Goal: Task Accomplishment & Management: Use online tool/utility

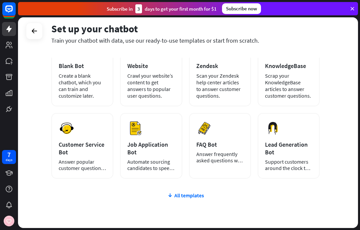
scroll to position [50, 0]
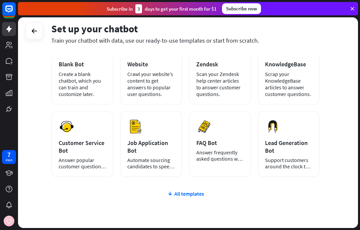
click at [96, 84] on div "Create a blank chatbot, which you can train and customize later." at bounding box center [82, 84] width 47 height 27
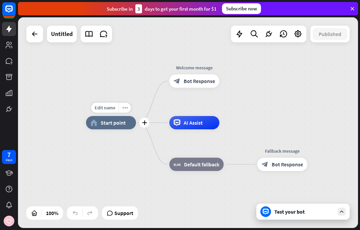
click at [113, 105] on span "Edit name" at bounding box center [105, 108] width 21 height 6
click at [120, 130] on div "plus home_2 Start point" at bounding box center [111, 122] width 50 height 13
click at [124, 108] on icon "more_horiz" at bounding box center [125, 107] width 5 height 5
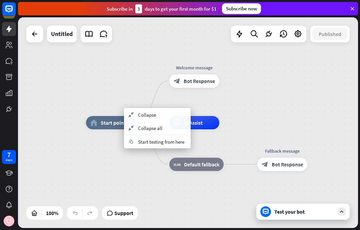
click at [137, 93] on div "plus home_2 Start point Edit name more_horiz Welcome message block_bot_response…" at bounding box center [188, 122] width 340 height 211
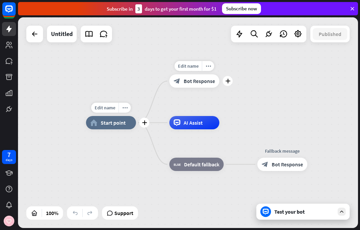
click at [209, 69] on div "more_horiz" at bounding box center [208, 66] width 12 height 10
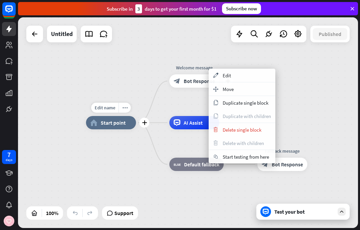
click at [238, 78] on div "appearance Edit" at bounding box center [242, 75] width 67 height 13
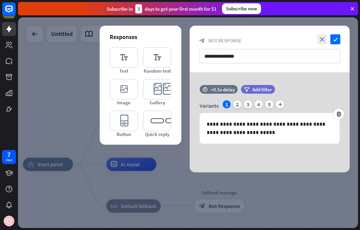
click at [132, 60] on icon "editor_text" at bounding box center [124, 57] width 28 height 20
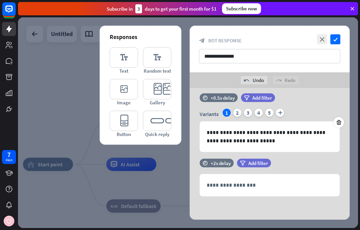
scroll to position [7, 0]
click at [238, 144] on p "**********" at bounding box center [270, 137] width 126 height 17
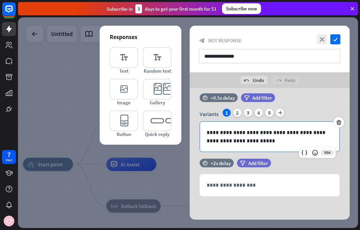
click at [164, 60] on icon "editor_text" at bounding box center [157, 57] width 28 height 20
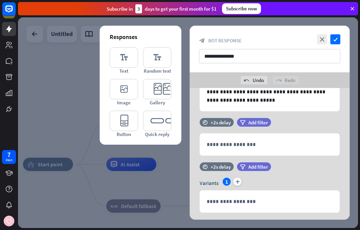
scroll to position [64, 0]
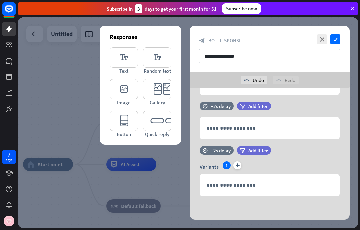
click at [190, 177] on div at bounding box center [190, 181] width 11 height 11
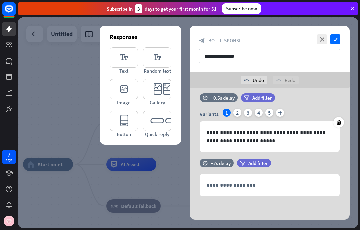
click at [190, 141] on div "**********" at bounding box center [270, 154] width 177 height 132
click at [192, 129] on icon at bounding box center [190, 129] width 6 height 6
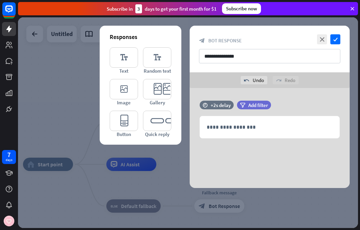
scroll to position [0, 0]
click at [218, 128] on p "**********" at bounding box center [270, 127] width 126 height 8
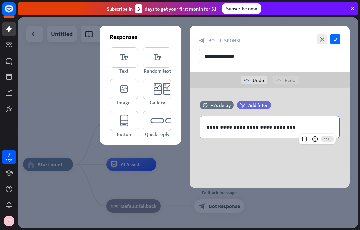
click at [262, 128] on p "**********" at bounding box center [270, 127] width 126 height 8
click at [267, 125] on p "**********" at bounding box center [270, 127] width 126 height 8
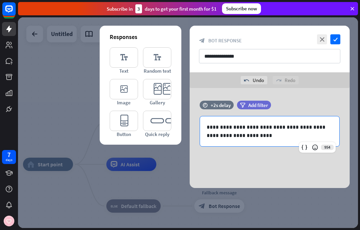
click at [332, 40] on icon "check" at bounding box center [336, 39] width 10 height 10
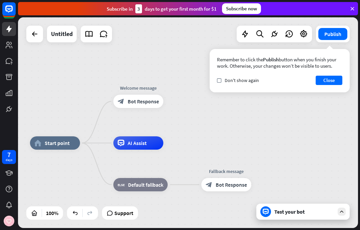
click at [334, 79] on button "Close" at bounding box center [329, 80] width 27 height 9
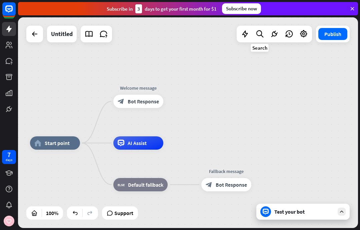
click at [254, 33] on div at bounding box center [259, 33] width 13 height 13
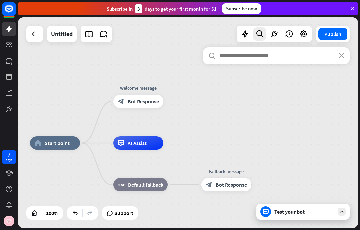
click at [248, 37] on icon at bounding box center [245, 34] width 9 height 9
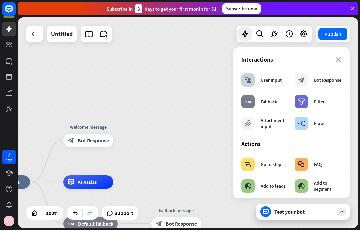
click at [271, 75] on div "block_user_input User Input" at bounding box center [262, 79] width 40 height 13
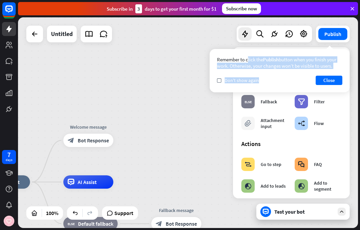
click at [336, 79] on button "Close" at bounding box center [329, 80] width 27 height 9
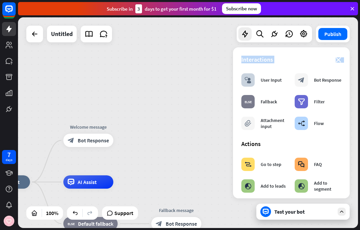
click at [269, 80] on div "User Input" at bounding box center [271, 80] width 21 height 6
click at [273, 79] on div "User Input" at bounding box center [271, 80] width 21 height 6
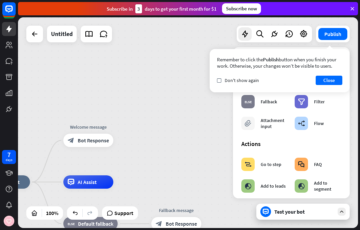
click at [281, 79] on div "check Don't show again Close" at bounding box center [280, 80] width 126 height 9
click at [331, 79] on button "Close" at bounding box center [329, 80] width 27 height 9
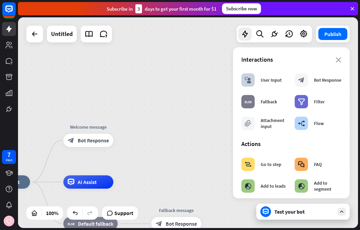
click at [277, 85] on div "block_user_input User Input" at bounding box center [262, 79] width 40 height 13
click at [278, 81] on div "User Input" at bounding box center [271, 80] width 21 height 6
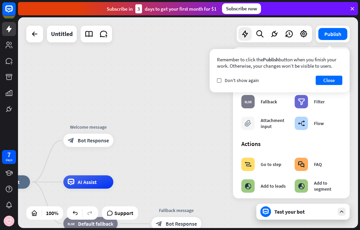
click at [212, 124] on div "home_2 Start point Welcome message block_bot_response Bot Response AI Assist bl…" at bounding box center [188, 122] width 340 height 211
click at [242, 80] on span "Don't show again" at bounding box center [242, 80] width 34 height 6
click at [325, 79] on button "Close" at bounding box center [329, 80] width 27 height 9
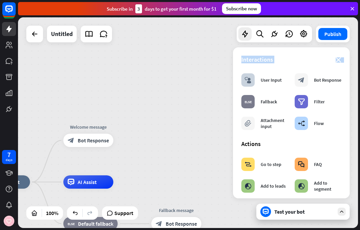
click at [280, 97] on div "block_fallback Fallback" at bounding box center [264, 102] width 53 height 20
click at [254, 108] on div "block_fallback Fallback" at bounding box center [260, 101] width 36 height 13
click at [247, 135] on div "close Interactions block_user_input User Input block_bot_response Bot Response …" at bounding box center [291, 122] width 117 height 151
click at [250, 158] on div "block_goto" at bounding box center [248, 164] width 13 height 13
click at [247, 166] on icon "block_goto" at bounding box center [248, 164] width 7 height 7
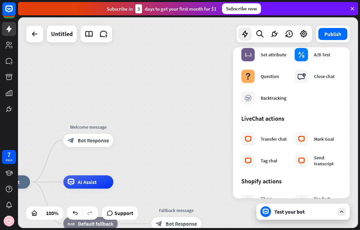
scroll to position [191, 0]
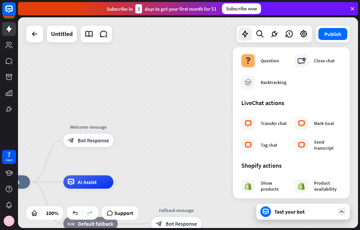
click at [308, 122] on div "block_livechat" at bounding box center [301, 123] width 13 height 13
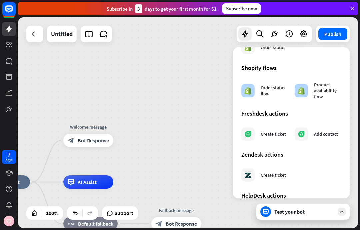
scroll to position [370, 0]
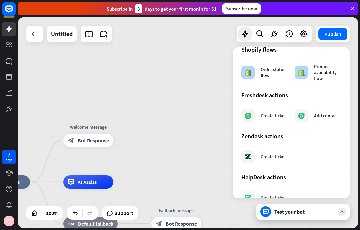
click at [306, 129] on div "close Interactions block_user_input User Input block_bot_response Bot Response …" at bounding box center [291, 122] width 117 height 151
click at [325, 104] on section "Freshdesk actions Create ticket Add contact" at bounding box center [292, 108] width 100 height 34
click at [307, 120] on div at bounding box center [301, 115] width 13 height 13
click at [304, 117] on icon at bounding box center [301, 116] width 6 height 6
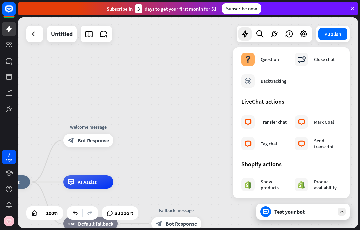
scroll to position [156, 0]
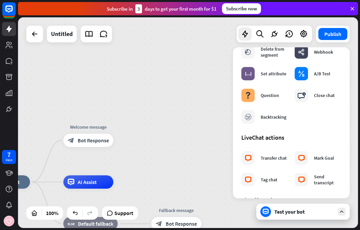
click at [313, 113] on div "block_goto Go to step block_faq FAQ block_add_to_segment Add to leads block_add…" at bounding box center [291, 63] width 107 height 129
click at [328, 92] on div "block_close_chat Close chat" at bounding box center [315, 95] width 40 height 13
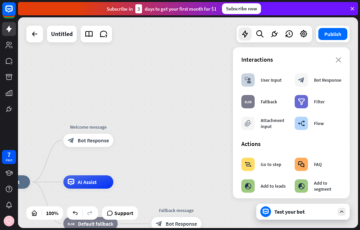
scroll to position [0, 0]
click at [253, 79] on div "block_user_input" at bounding box center [248, 79] width 13 height 13
click at [255, 77] on div "block_user_input User Input" at bounding box center [262, 79] width 40 height 13
click at [336, 213] on div "Test your bot" at bounding box center [303, 212] width 93 height 16
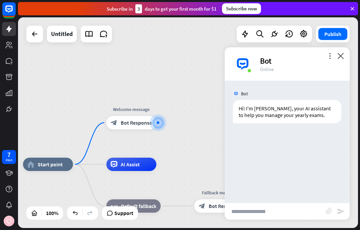
click at [342, 58] on icon "close" at bounding box center [341, 56] width 7 height 6
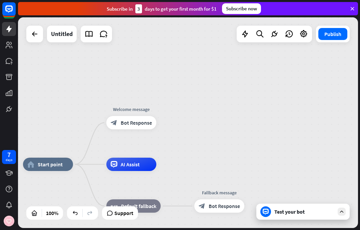
click at [272, 34] on icon at bounding box center [274, 34] width 9 height 9
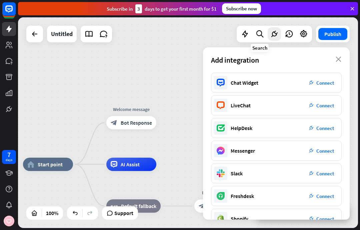
click at [256, 36] on icon at bounding box center [260, 34] width 9 height 9
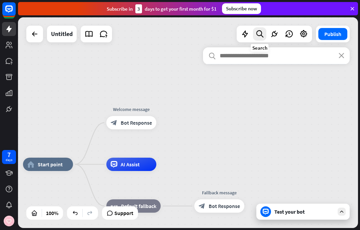
click at [250, 31] on div at bounding box center [245, 33] width 13 height 13
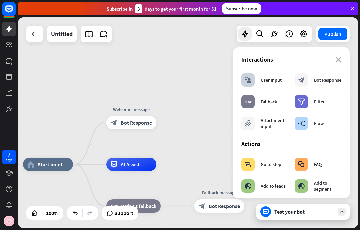
click at [261, 81] on div "User Input" at bounding box center [271, 80] width 21 height 6
click at [284, 79] on div "block_user_input User Input" at bounding box center [264, 80] width 53 height 20
click at [322, 158] on div "block_faq FAQ" at bounding box center [318, 165] width 53 height 20
click at [293, 142] on div "Actions" at bounding box center [292, 144] width 100 height 8
click at [312, 162] on div "block_faq FAQ" at bounding box center [308, 164] width 27 height 13
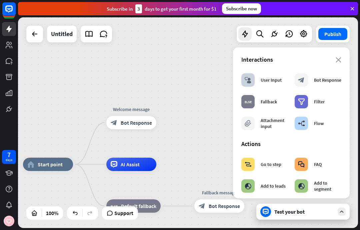
click at [336, 136] on div "close Interactions block_user_input User Input block_bot_response Bot Response …" at bounding box center [291, 122] width 117 height 151
click at [212, 93] on div "home_2 Start point Welcome message block_bot_response Bot Response AI Assist bl…" at bounding box center [188, 122] width 340 height 211
click at [251, 79] on icon "block_user_input" at bounding box center [248, 80] width 7 height 7
click at [256, 78] on div "block_user_input User Input" at bounding box center [262, 79] width 40 height 13
click at [164, 124] on icon "plus" at bounding box center [165, 122] width 5 height 5
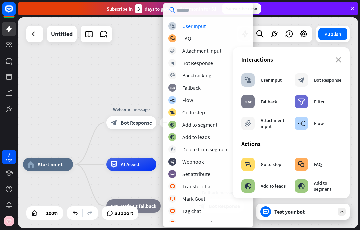
click at [341, 60] on icon "close" at bounding box center [339, 59] width 6 height 5
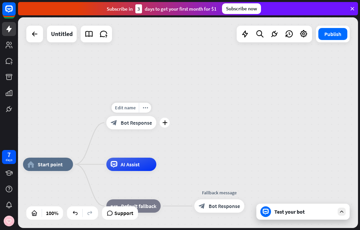
click at [167, 125] on icon "plus" at bounding box center [165, 122] width 5 height 5
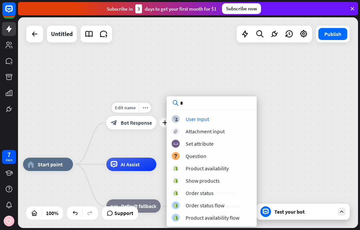
type input "*"
click at [201, 117] on div "User Input" at bounding box center [197, 119] width 23 height 7
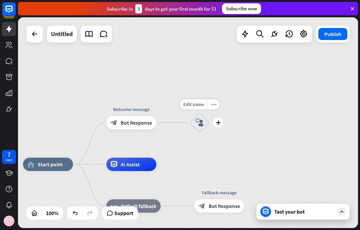
click at [195, 102] on span "Edit name" at bounding box center [194, 104] width 21 height 6
type input "**********"
click at [244, 92] on div "**********" at bounding box center [188, 122] width 340 height 211
click at [216, 104] on icon "more_horiz" at bounding box center [213, 104] width 5 height 5
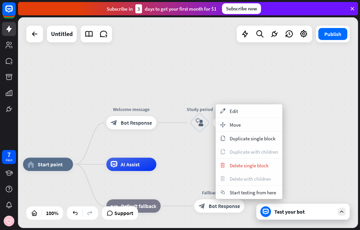
click at [236, 112] on span "Edit" at bounding box center [234, 111] width 8 height 6
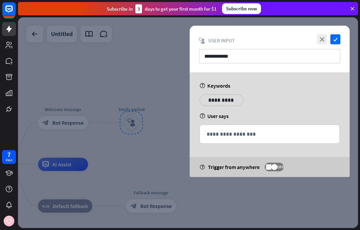
click at [281, 135] on p "**********" at bounding box center [270, 134] width 126 height 8
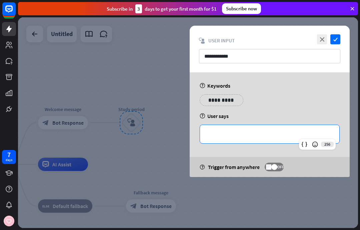
click at [231, 100] on p "**********" at bounding box center [222, 100] width 34 height 8
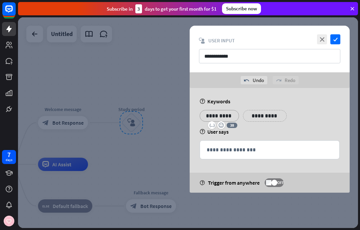
click at [272, 114] on p "**********" at bounding box center [265, 116] width 34 height 8
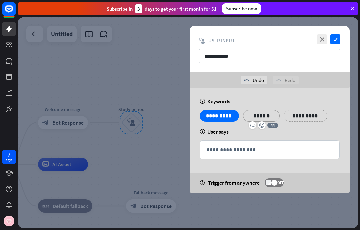
click at [219, 117] on p "**********" at bounding box center [219, 116] width 29 height 8
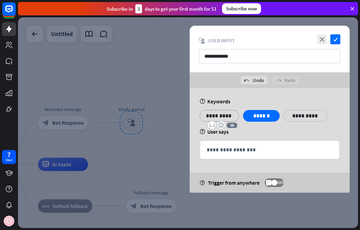
click at [236, 111] on div "**********" at bounding box center [219, 116] width 39 height 12
click at [222, 118] on p "**********" at bounding box center [219, 116] width 29 height 8
click at [279, 113] on icon at bounding box center [278, 111] width 6 height 6
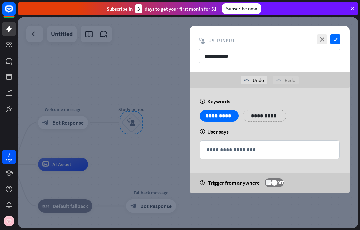
click at [337, 40] on icon "check" at bounding box center [336, 39] width 10 height 10
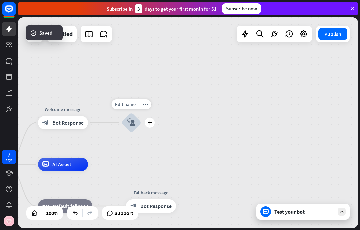
click at [153, 125] on div "plus" at bounding box center [150, 123] width 10 height 10
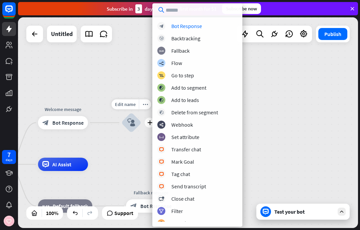
click at [208, 27] on div "block_bot_response Bot Response" at bounding box center [198, 26] width 80 height 8
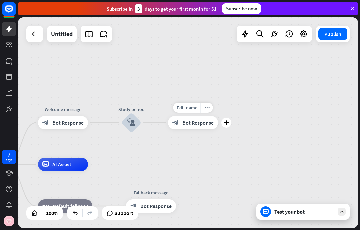
click at [209, 108] on icon "more_horiz" at bounding box center [207, 107] width 5 height 5
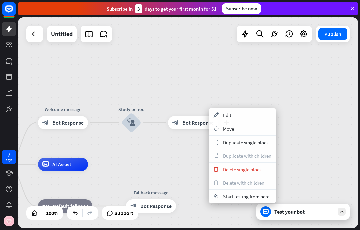
click at [227, 115] on span "Edit" at bounding box center [227, 115] width 8 height 6
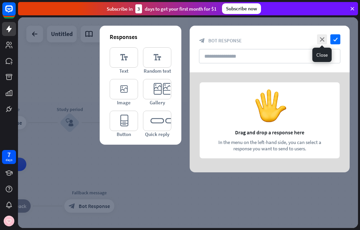
click at [322, 40] on icon "close" at bounding box center [322, 39] width 10 height 10
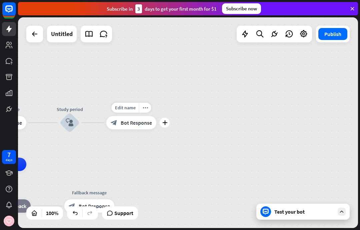
click at [145, 111] on div "more_horiz" at bounding box center [145, 108] width 12 height 10
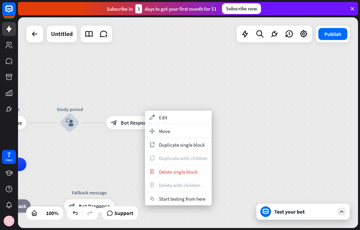
click at [172, 171] on span "Delete single block" at bounding box center [178, 172] width 39 height 6
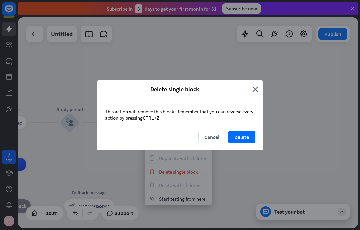
click at [238, 137] on button "Delete" at bounding box center [242, 137] width 27 height 12
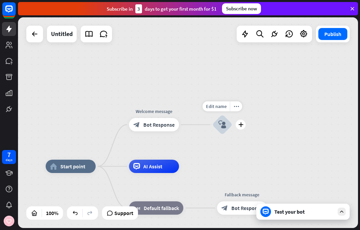
click at [236, 107] on icon "more_horiz" at bounding box center [236, 106] width 5 height 5
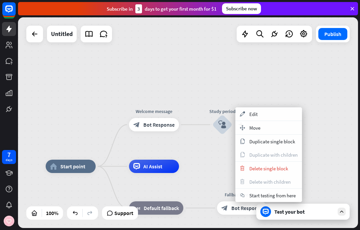
click at [286, 112] on div "appearance Edit" at bounding box center [269, 113] width 67 height 13
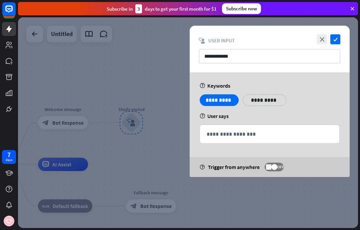
click at [241, 96] on div at bounding box center [238, 95] width 11 height 11
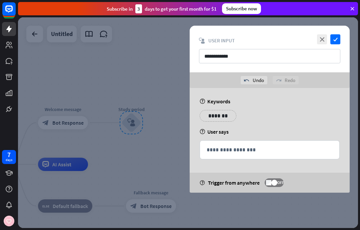
click at [220, 117] on p "*******" at bounding box center [218, 116] width 27 height 8
click at [260, 116] on p "**********" at bounding box center [265, 116] width 34 height 8
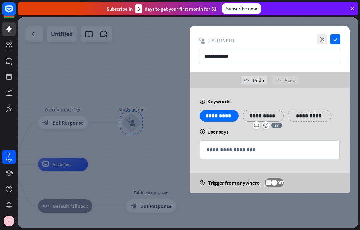
click at [336, 37] on icon "check" at bounding box center [336, 39] width 10 height 10
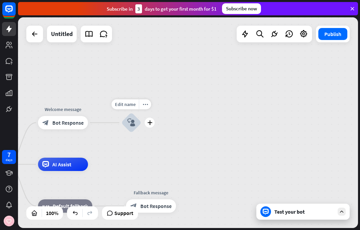
click at [150, 123] on icon "plus" at bounding box center [150, 122] width 5 height 5
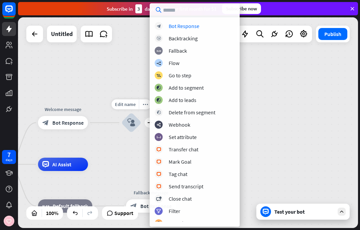
click at [214, 11] on input "text" at bounding box center [195, 9] width 90 height 13
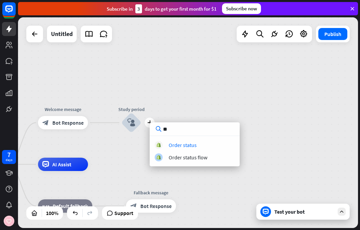
type input "*"
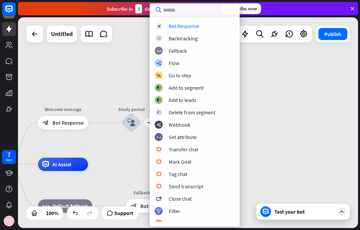
click at [196, 26] on div "Bot Response" at bounding box center [184, 26] width 31 height 7
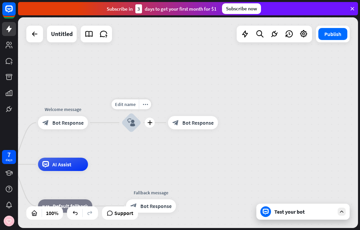
click at [148, 104] on icon "more_horiz" at bounding box center [145, 104] width 5 height 5
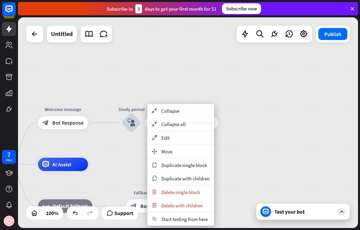
click at [196, 191] on span "Delete single block" at bounding box center [181, 192] width 39 height 6
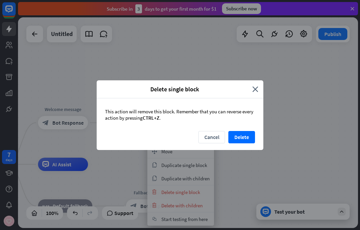
click at [243, 139] on button "Delete" at bounding box center [242, 137] width 27 height 12
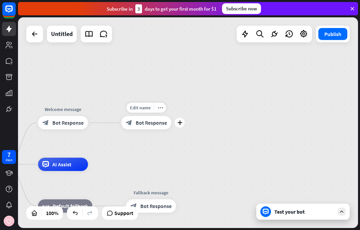
click at [157, 109] on div "more_horiz" at bounding box center [160, 108] width 12 height 10
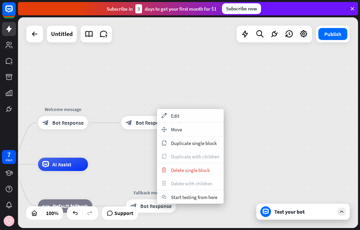
click at [177, 116] on span "Edit" at bounding box center [175, 116] width 8 height 6
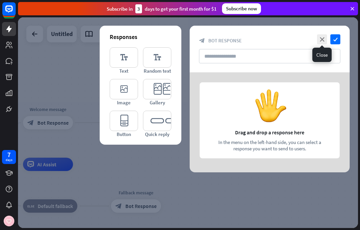
click at [323, 36] on icon "close" at bounding box center [322, 39] width 10 height 10
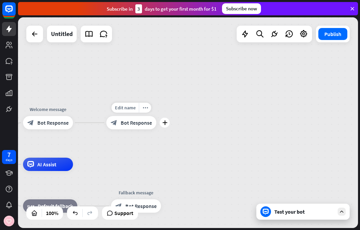
click at [148, 111] on div "more_horiz" at bounding box center [145, 108] width 12 height 10
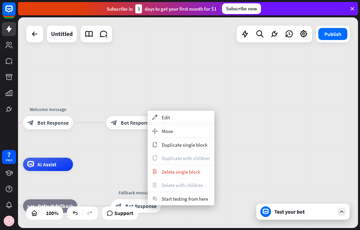
click at [193, 174] on span "Delete single block" at bounding box center [181, 172] width 39 height 6
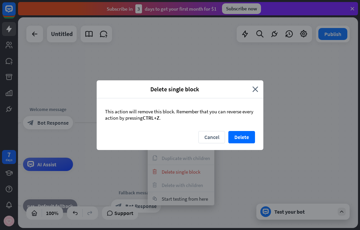
click at [241, 139] on button "Delete" at bounding box center [242, 137] width 27 height 12
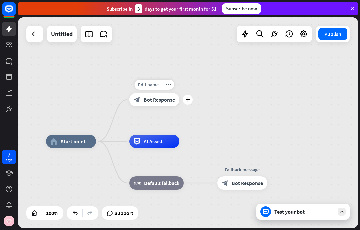
click at [188, 103] on div "plus" at bounding box center [188, 100] width 10 height 10
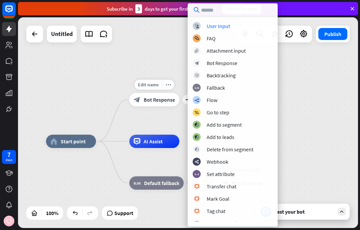
click at [297, 110] on div "home_2 Start point Edit name more_horiz plus block_bot_response Bot Response AI…" at bounding box center [188, 122] width 340 height 211
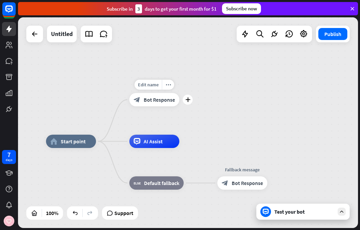
click at [188, 100] on icon "plus" at bounding box center [188, 99] width 5 height 5
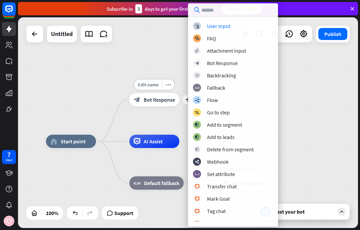
click at [240, 29] on div "block_user_input User Input" at bounding box center [233, 26] width 80 height 8
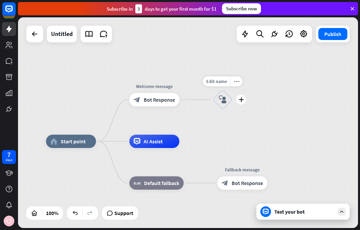
click at [234, 81] on icon "more_horiz" at bounding box center [236, 81] width 5 height 5
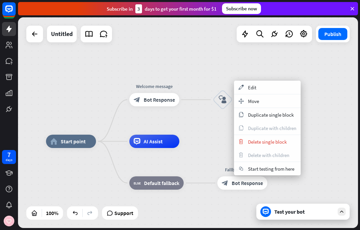
click at [269, 89] on div "appearance Edit" at bounding box center [267, 87] width 67 height 13
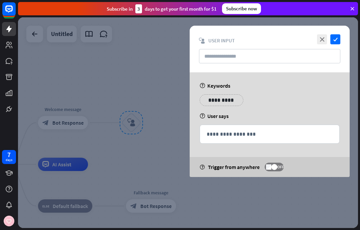
click at [230, 103] on p "**********" at bounding box center [222, 100] width 34 height 8
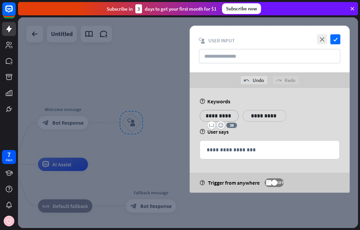
click at [267, 112] on p "**********" at bounding box center [265, 116] width 34 height 8
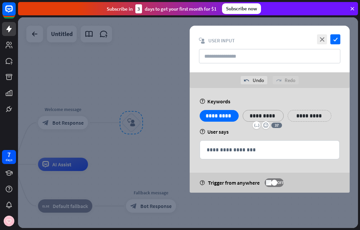
click at [297, 146] on div "**********" at bounding box center [270, 150] width 140 height 18
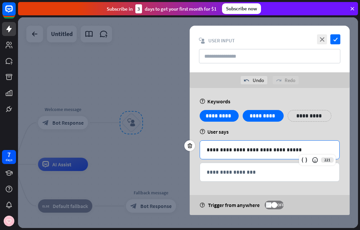
click at [333, 38] on icon "check" at bounding box center [336, 39] width 10 height 10
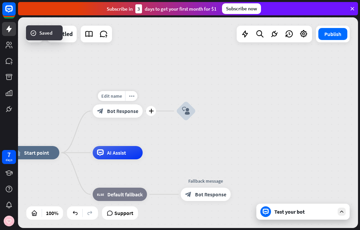
click at [150, 113] on icon "plus" at bounding box center [151, 111] width 5 height 5
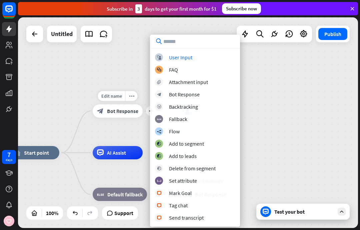
click at [188, 56] on div "User Input" at bounding box center [180, 57] width 23 height 7
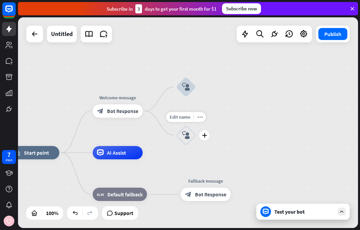
click at [202, 116] on icon "more_horiz" at bounding box center [200, 116] width 5 height 5
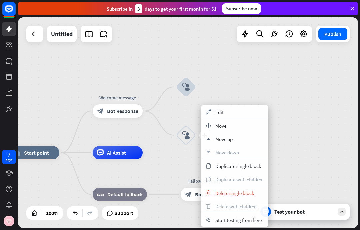
click at [244, 191] on span "Delete single block" at bounding box center [235, 193] width 39 height 6
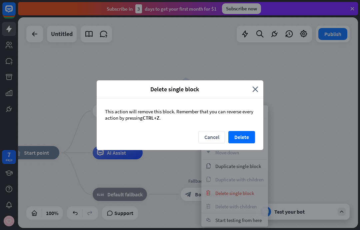
click at [248, 136] on button "Delete" at bounding box center [242, 137] width 27 height 12
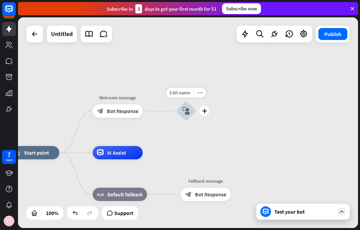
click at [201, 93] on icon "more_horiz" at bounding box center [200, 92] width 5 height 5
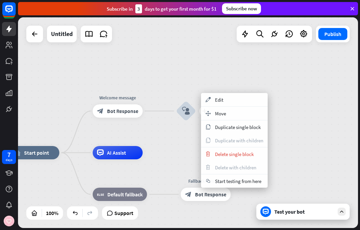
click at [249, 155] on span "Delete single block" at bounding box center [234, 154] width 39 height 6
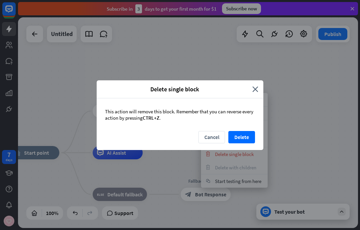
click at [256, 130] on div "This action will remove this block. Remember that you can reverse every action …" at bounding box center [180, 114] width 167 height 33
click at [249, 139] on button "Delete" at bounding box center [242, 137] width 27 height 12
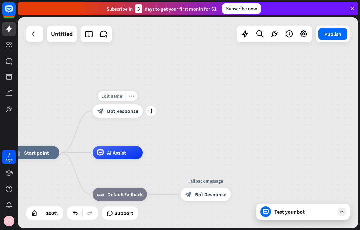
click at [153, 112] on icon "plus" at bounding box center [151, 111] width 5 height 5
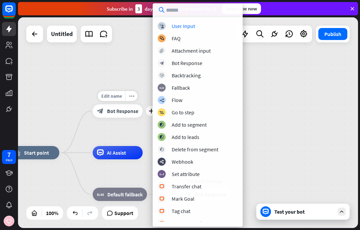
click at [199, 26] on div "block_user_input User Input" at bounding box center [198, 26] width 80 height 8
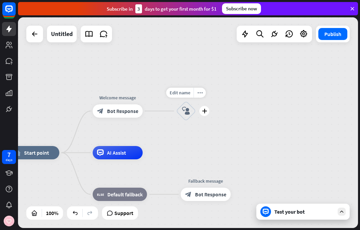
click at [190, 92] on span "Edit name" at bounding box center [180, 93] width 21 height 6
type input "**********"
click at [209, 128] on div "**********" at bounding box center [188, 122] width 340 height 211
click at [203, 95] on div "more_horiz" at bounding box center [200, 93] width 12 height 10
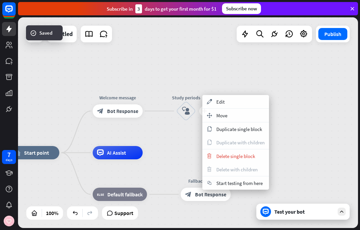
click at [231, 102] on div "appearance Edit" at bounding box center [236, 101] width 67 height 13
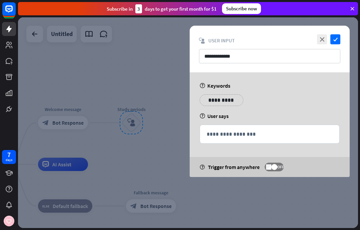
click at [227, 102] on p "**********" at bounding box center [222, 100] width 34 height 8
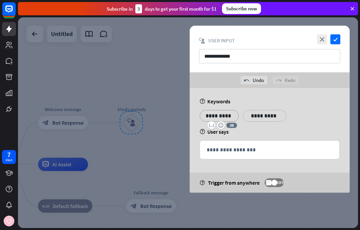
click at [270, 113] on p "**********" at bounding box center [265, 116] width 34 height 8
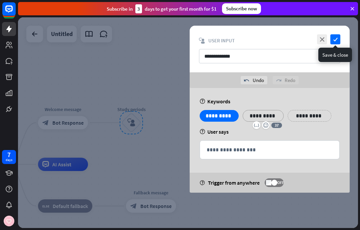
click at [336, 40] on icon "check" at bounding box center [336, 39] width 10 height 10
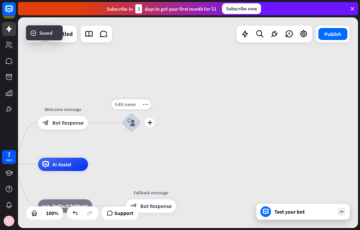
click at [150, 122] on icon "plus" at bounding box center [150, 122] width 5 height 5
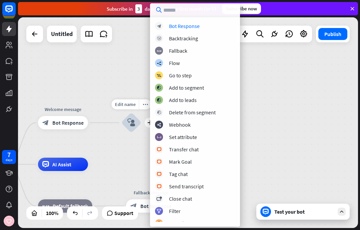
click at [199, 26] on div "Bot Response" at bounding box center [184, 26] width 31 height 7
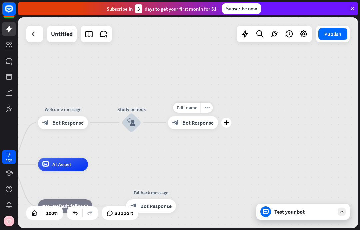
click at [206, 108] on icon "more_horiz" at bounding box center [207, 107] width 5 height 5
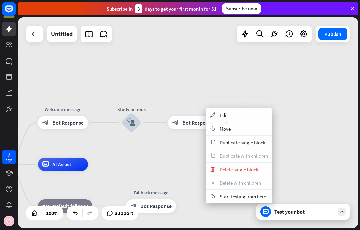
click at [256, 114] on div "appearance Edit" at bounding box center [239, 114] width 67 height 13
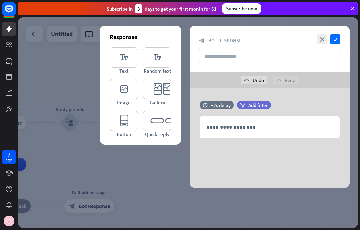
click at [268, 132] on div "**********" at bounding box center [270, 127] width 140 height 22
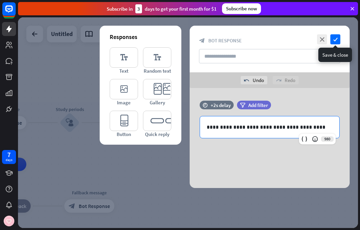
click at [333, 42] on icon "check" at bounding box center [336, 39] width 10 height 10
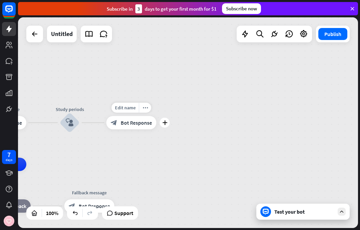
click at [144, 111] on div "more_horiz" at bounding box center [145, 108] width 12 height 10
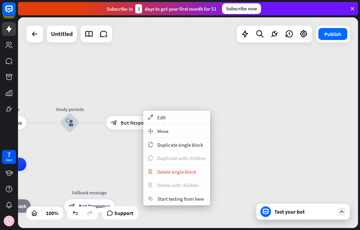
click at [162, 118] on span "Edit" at bounding box center [162, 117] width 8 height 6
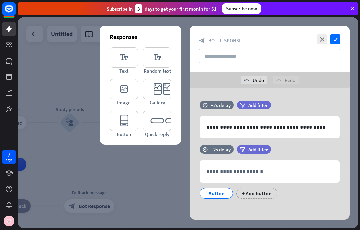
click at [191, 138] on icon at bounding box center [190, 136] width 6 height 6
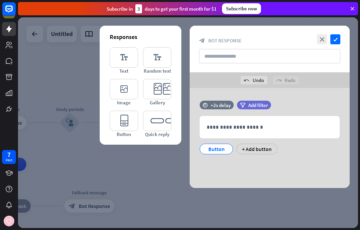
click at [209, 125] on p "**********" at bounding box center [270, 127] width 126 height 8
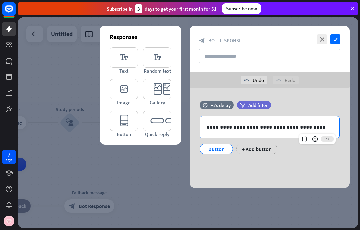
click at [224, 149] on div "Button" at bounding box center [217, 149] width 22 height 10
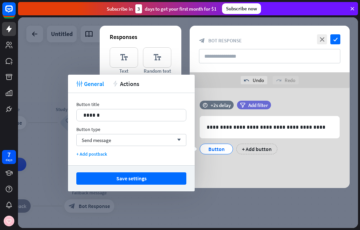
click at [94, 112] on p "******" at bounding box center [131, 115] width 96 height 8
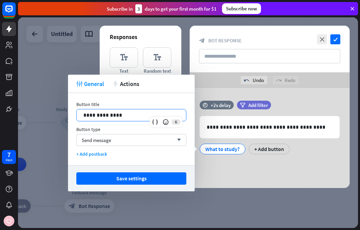
click at [161, 181] on button "Save settings" at bounding box center [131, 179] width 110 height 12
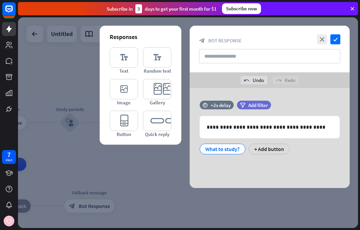
click at [268, 152] on div "+ Add button" at bounding box center [269, 149] width 41 height 11
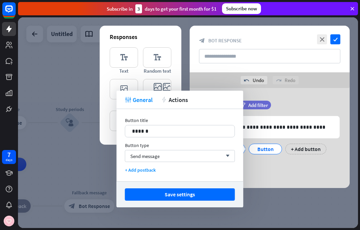
click at [172, 133] on p "******" at bounding box center [180, 131] width 96 height 8
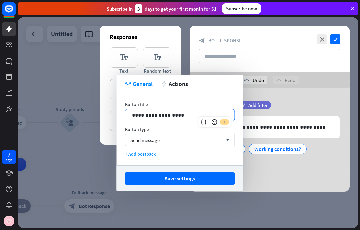
click at [225, 182] on button "Save settings" at bounding box center [180, 179] width 110 height 12
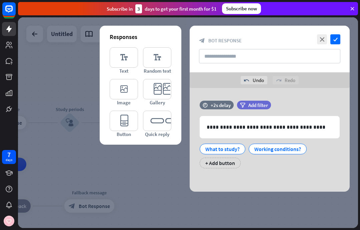
click at [234, 163] on div "+ Add button" at bounding box center [220, 163] width 41 height 11
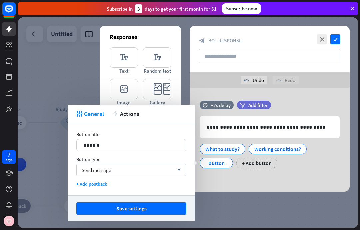
click at [94, 145] on p "******" at bounding box center [131, 145] width 96 height 8
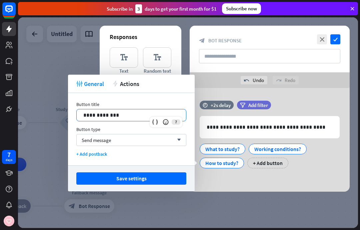
click at [85, 116] on p "**********" at bounding box center [131, 115] width 96 height 8
click at [130, 141] on div "Send message arrow_down" at bounding box center [131, 140] width 110 height 12
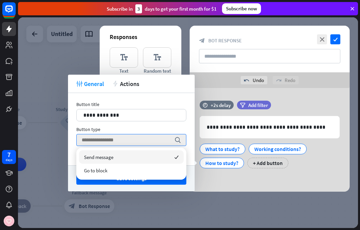
click at [133, 169] on div "Go to block" at bounding box center [131, 170] width 105 height 13
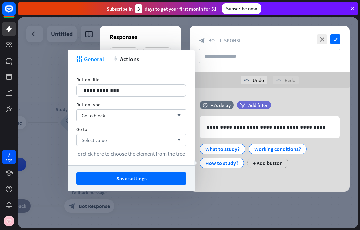
click at [149, 135] on div "Select value arrow_down" at bounding box center [131, 140] width 110 height 12
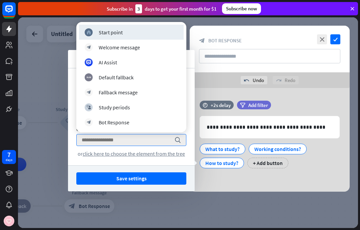
click at [138, 169] on div "Save settings" at bounding box center [131, 179] width 127 height 26
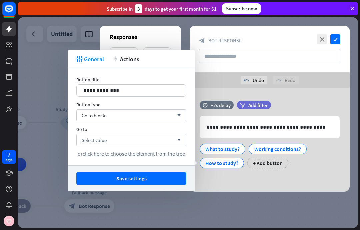
click at [161, 114] on div "Go to block arrow_down" at bounding box center [131, 115] width 110 height 12
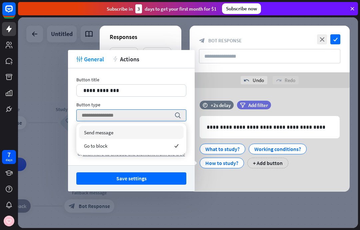
click at [143, 132] on div "Send message" at bounding box center [131, 132] width 105 height 13
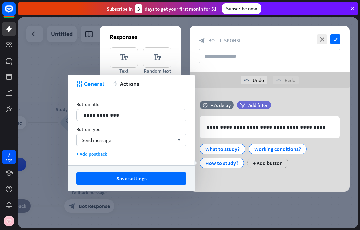
click at [133, 180] on button "Save settings" at bounding box center [131, 179] width 110 height 12
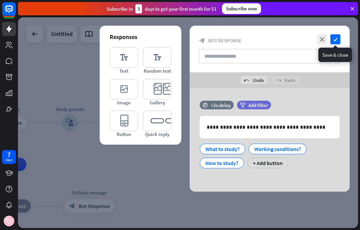
click at [337, 38] on icon "check" at bounding box center [336, 39] width 10 height 10
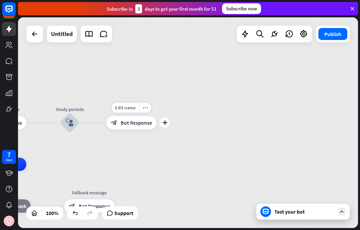
click at [166, 125] on icon "plus" at bounding box center [165, 122] width 5 height 5
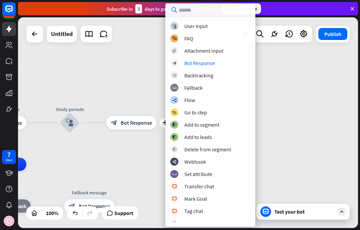
click at [230, 67] on div "block_bot_response Bot Response" at bounding box center [211, 63] width 80 height 8
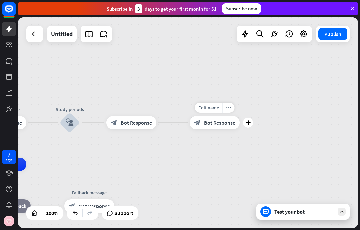
click at [230, 108] on icon "more_horiz" at bounding box center [228, 107] width 5 height 5
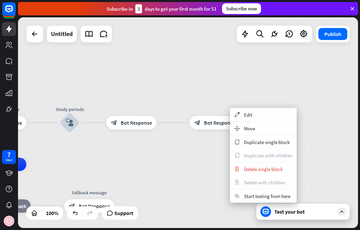
click at [263, 115] on div "appearance Edit" at bounding box center [263, 114] width 67 height 13
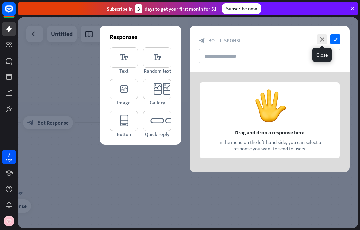
click at [324, 37] on icon "close" at bounding box center [322, 39] width 10 height 10
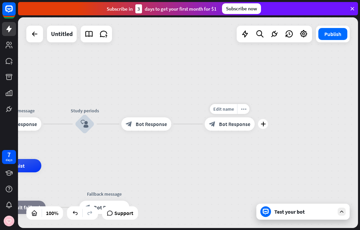
click at [244, 107] on icon "more_horiz" at bounding box center [243, 109] width 5 height 5
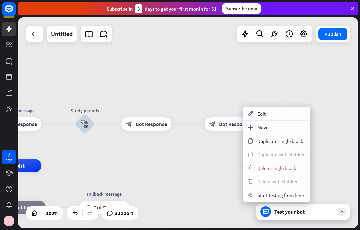
click at [284, 169] on span "Delete single block" at bounding box center [277, 168] width 39 height 6
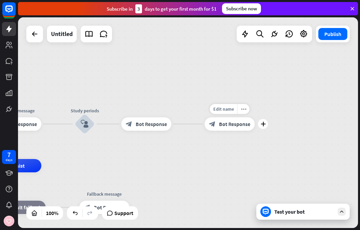
click at [244, 111] on icon "more_horiz" at bounding box center [243, 109] width 5 height 5
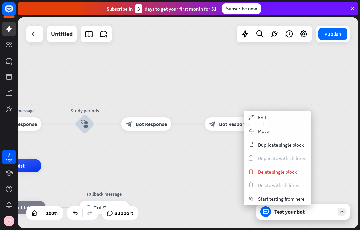
click at [265, 115] on span "Edit" at bounding box center [262, 117] width 8 height 6
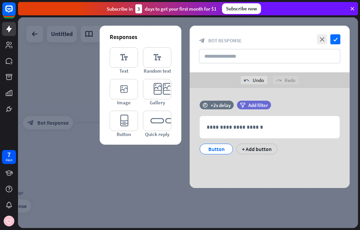
click at [246, 129] on p "**********" at bounding box center [270, 127] width 126 height 8
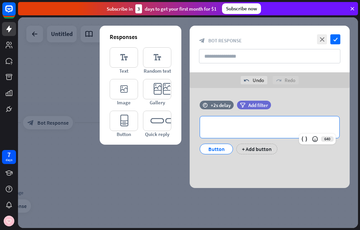
click at [192, 137] on icon at bounding box center [190, 136] width 6 height 6
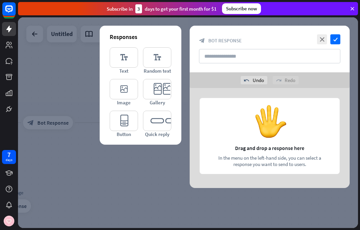
click at [133, 67] on icon "editor_text" at bounding box center [124, 57] width 28 height 20
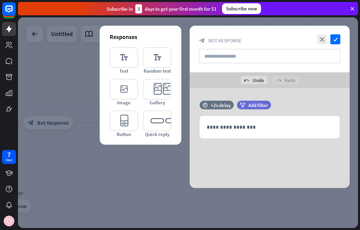
click at [228, 134] on div "**********" at bounding box center [270, 127] width 140 height 22
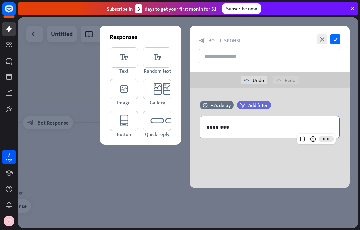
click at [338, 32] on div "close check block_bot_response Bot Response" at bounding box center [270, 49] width 160 height 47
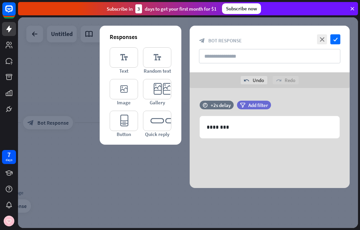
click at [333, 41] on icon "check" at bounding box center [336, 39] width 10 height 10
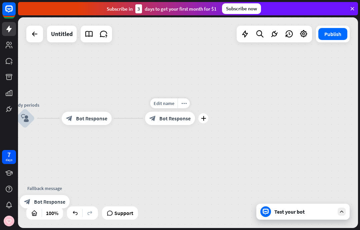
click at [168, 104] on span "Edit name" at bounding box center [164, 103] width 21 height 6
type input "****"
click at [176, 145] on div "home_2 Start point Welcome message block_bot_response Bot Response Study period…" at bounding box center [188, 122] width 340 height 211
click at [129, 121] on div "home_2 Start point Welcome message block_bot_response Bot Response Study period…" at bounding box center [188, 122] width 340 height 211
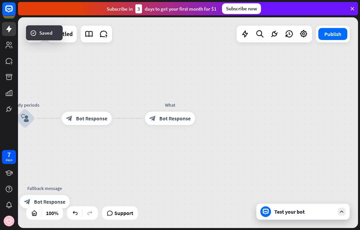
click at [128, 119] on div "home_2 Start point Welcome message block_bot_response Bot Response Study period…" at bounding box center [188, 122] width 340 height 211
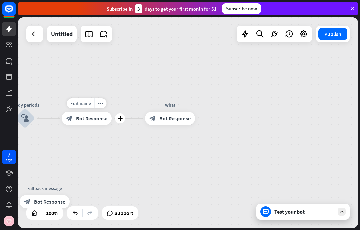
click at [122, 123] on div "plus" at bounding box center [120, 118] width 10 height 10
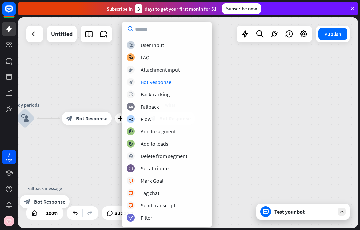
click at [169, 80] on div "Bot Response" at bounding box center [156, 82] width 31 height 7
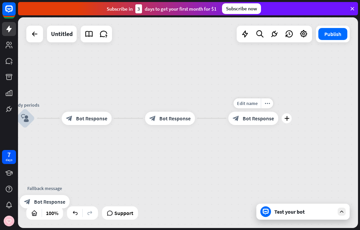
click at [264, 103] on div "more_horiz" at bounding box center [267, 103] width 12 height 10
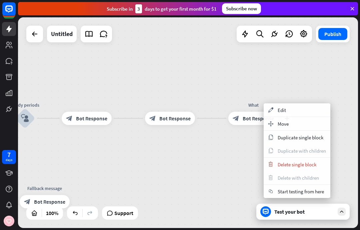
click at [302, 127] on div "move_block Move" at bounding box center [297, 123] width 67 height 13
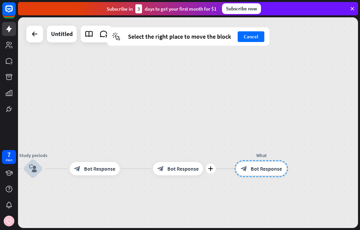
click at [153, 171] on div "plus block_bot_response Bot Response" at bounding box center [178, 168] width 50 height 13
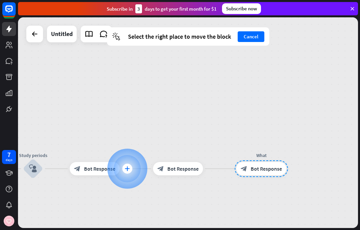
click at [134, 170] on div at bounding box center [127, 169] width 40 height 40
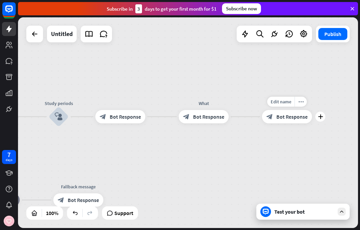
click at [299, 101] on icon "more_horiz" at bounding box center [301, 101] width 5 height 5
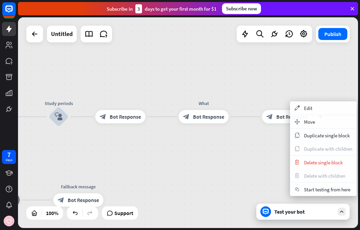
click at [323, 166] on div "trash Delete single block" at bounding box center [323, 162] width 67 height 13
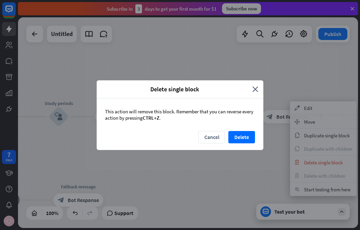
click at [244, 138] on button "Delete" at bounding box center [242, 137] width 27 height 12
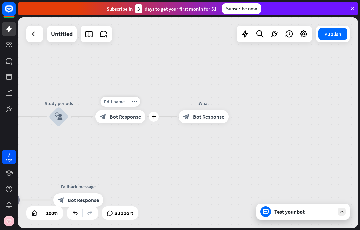
click at [135, 101] on icon "more_horiz" at bounding box center [134, 101] width 5 height 5
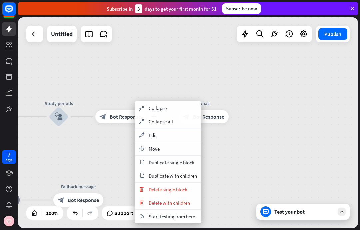
click at [163, 136] on div "appearance Edit" at bounding box center [168, 135] width 67 height 13
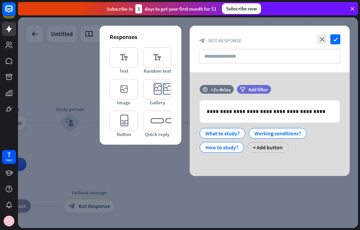
click at [231, 133] on div at bounding box center [233, 129] width 11 height 11
click at [224, 135] on div "What to study?" at bounding box center [223, 134] width 34 height 10
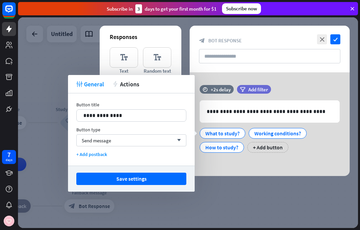
click at [147, 141] on div "Send message arrow_down" at bounding box center [131, 141] width 110 height 12
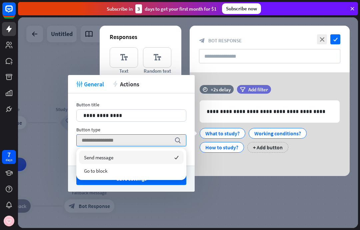
click at [141, 172] on div "Go to block" at bounding box center [131, 170] width 105 height 13
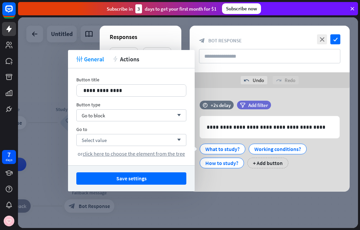
click at [146, 141] on div "Select value arrow_down" at bounding box center [131, 140] width 110 height 12
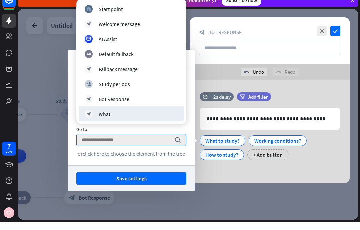
click at [128, 118] on div "block_bot_response What" at bounding box center [131, 122] width 93 height 8
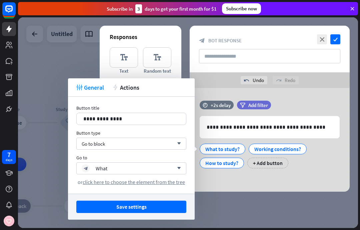
click at [158, 208] on button "Save settings" at bounding box center [131, 207] width 110 height 12
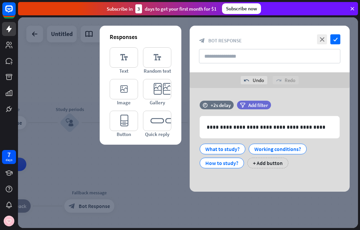
click at [333, 41] on icon "check" at bounding box center [336, 39] width 10 height 10
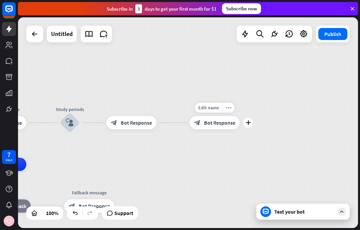
click at [229, 107] on icon "more_horiz" at bounding box center [228, 107] width 5 height 5
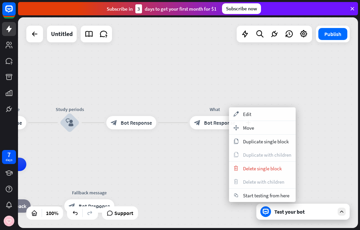
click at [203, 159] on div "home_2 Start point Welcome message block_bot_response Bot Response Study period…" at bounding box center [188, 122] width 340 height 211
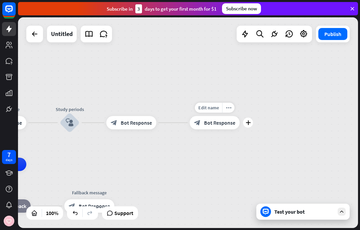
click at [190, 124] on div "Edit name more_horiz plus block_bot_response Bot Response" at bounding box center [215, 122] width 50 height 13
click at [176, 120] on div "home_2 Start point Welcome message block_bot_response Bot Response Study period…" at bounding box center [188, 122] width 340 height 211
click at [173, 125] on div "home_2 Start point Welcome message block_bot_response Bot Response Study period…" at bounding box center [188, 122] width 340 height 211
click at [165, 123] on icon "plus" at bounding box center [165, 122] width 5 height 5
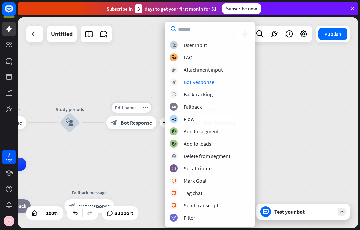
click at [195, 81] on div "Bot Response" at bounding box center [199, 82] width 31 height 7
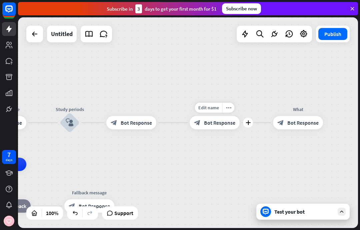
click at [204, 112] on div "Edit name" at bounding box center [208, 108] width 27 height 10
type input "****"
click at [217, 123] on div "home_2 Start point Welcome message block_bot_response Bot Response Study period…" at bounding box center [188, 122] width 340 height 211
click at [227, 110] on icon "more_horiz" at bounding box center [228, 107] width 5 height 5
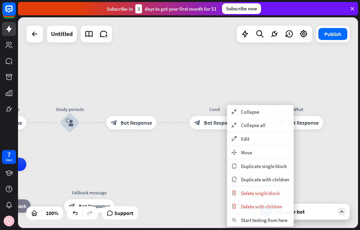
click at [274, 141] on div "appearance Edit" at bounding box center [260, 138] width 67 height 13
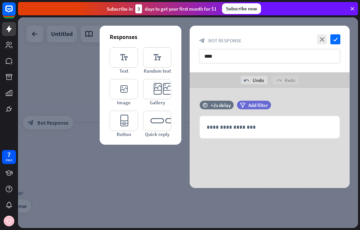
click at [258, 130] on p "**********" at bounding box center [270, 127] width 126 height 8
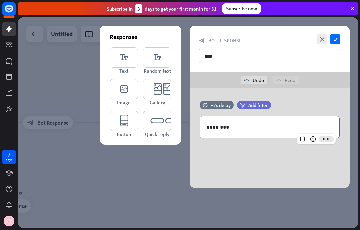
click at [337, 42] on icon "check" at bounding box center [336, 39] width 10 height 10
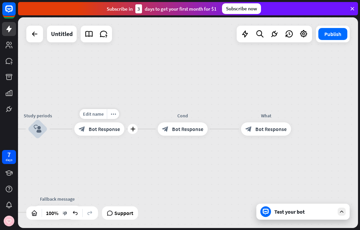
click at [130, 131] on div "plus" at bounding box center [133, 129] width 10 height 10
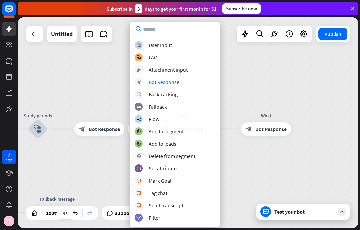
click at [178, 82] on div "Bot Response" at bounding box center [164, 82] width 31 height 7
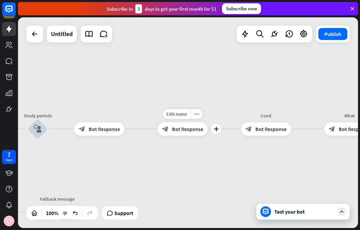
click at [197, 115] on icon "more_horiz" at bounding box center [196, 114] width 5 height 5
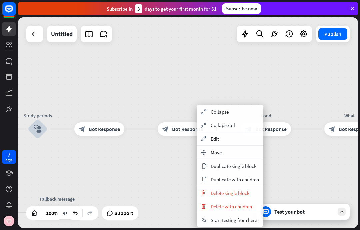
click at [178, 123] on div "plus block_bot_response Bot Response" at bounding box center [183, 129] width 50 height 13
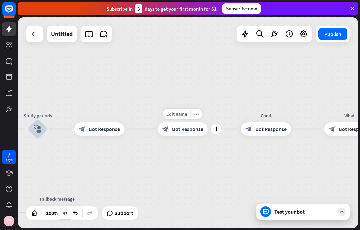
click at [181, 113] on span "Edit name" at bounding box center [177, 114] width 21 height 6
type input "***"
click at [219, 85] on div "home_2 Start point Welcome message block_bot_response Bot Response Study period…" at bounding box center [188, 122] width 340 height 211
click at [197, 113] on icon "more_horiz" at bounding box center [196, 114] width 5 height 5
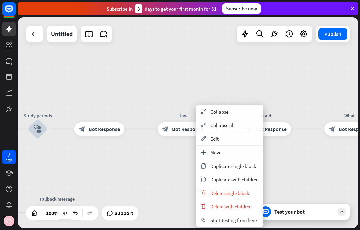
click at [222, 141] on div "appearance Edit" at bounding box center [230, 138] width 67 height 13
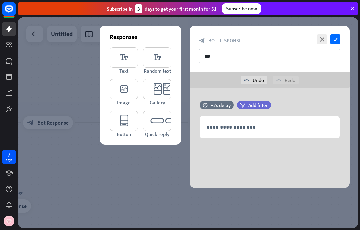
click at [228, 130] on p "**********" at bounding box center [270, 127] width 126 height 8
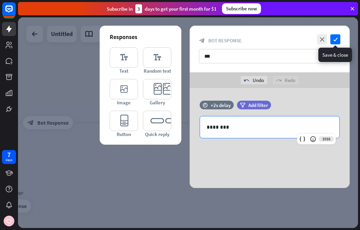
click at [332, 40] on icon "check" at bounding box center [336, 39] width 10 height 10
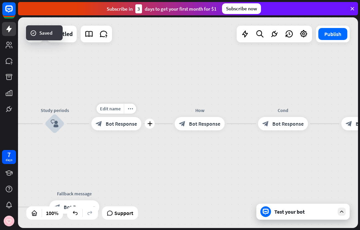
click at [132, 108] on icon "more_horiz" at bounding box center [130, 108] width 5 height 5
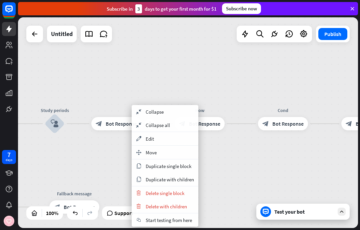
click at [164, 140] on div "appearance Edit" at bounding box center [165, 138] width 67 height 13
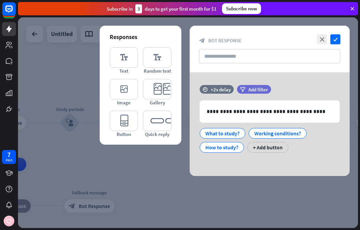
click at [296, 131] on icon at bounding box center [295, 130] width 6 height 6
click at [292, 130] on icon at bounding box center [295, 130] width 6 height 6
click at [287, 133] on div "Working conditions?" at bounding box center [278, 134] width 47 height 10
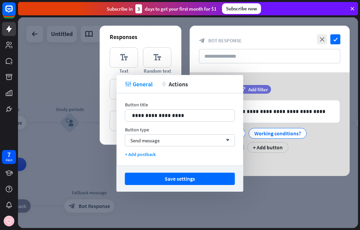
click at [189, 141] on div "Send message arrow_down" at bounding box center [180, 141] width 110 height 12
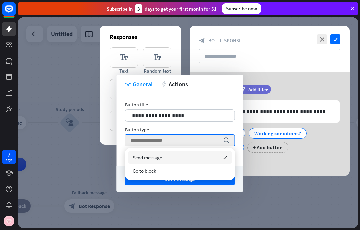
click at [176, 171] on div "Go to block" at bounding box center [180, 170] width 105 height 13
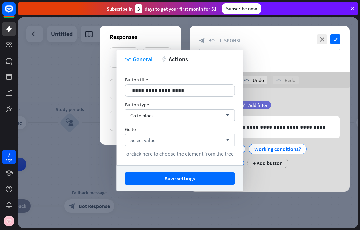
click at [180, 143] on div "Select value arrow_down" at bounding box center [180, 140] width 110 height 12
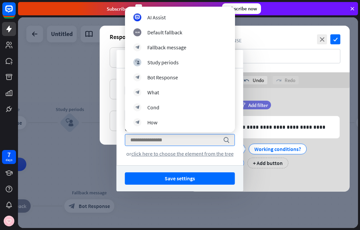
scroll to position [30, 0]
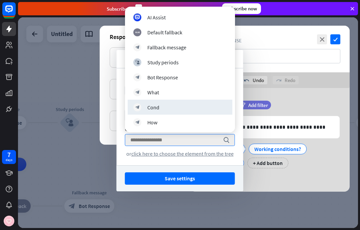
click at [177, 108] on div "block_bot_response Cond" at bounding box center [180, 107] width 93 height 8
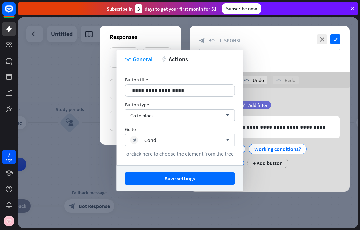
click at [216, 179] on button "Save settings" at bounding box center [180, 179] width 110 height 12
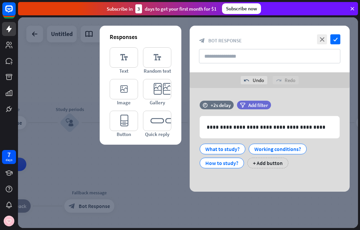
click at [232, 159] on icon at bounding box center [232, 159] width 6 height 6
click at [228, 160] on div at bounding box center [232, 159] width 11 height 11
click at [231, 162] on icon at bounding box center [232, 159] width 6 height 6
click at [230, 161] on icon at bounding box center [232, 159] width 6 height 6
click at [229, 159] on icon at bounding box center [232, 159] width 6 height 6
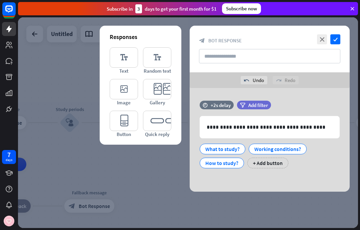
click at [227, 163] on div at bounding box center [237, 159] width 21 height 11
click at [230, 161] on icon at bounding box center [232, 159] width 6 height 6
click at [233, 158] on icon at bounding box center [232, 159] width 6 height 6
click at [223, 167] on div "How to study?" at bounding box center [222, 163] width 33 height 10
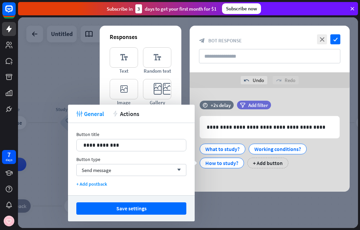
click at [233, 158] on icon at bounding box center [232, 159] width 6 height 6
click at [165, 171] on div "Send message arrow_down" at bounding box center [131, 170] width 110 height 12
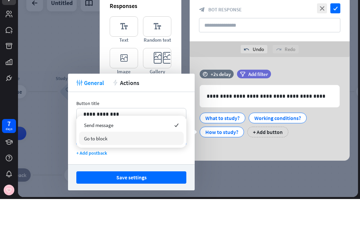
click at [147, 163] on div "Go to block" at bounding box center [131, 169] width 105 height 13
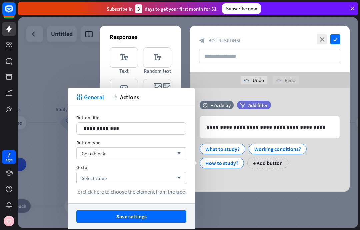
click at [149, 141] on div "Button type" at bounding box center [131, 143] width 110 height 6
click at [139, 179] on div "Select value arrow_down" at bounding box center [131, 178] width 110 height 12
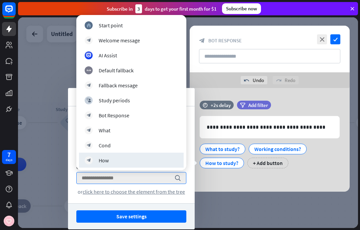
click at [142, 160] on div "block_bot_response How" at bounding box center [131, 161] width 93 height 8
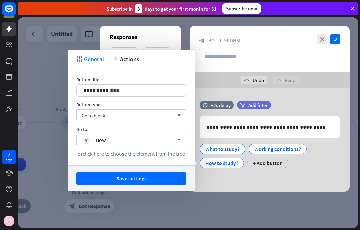
click at [151, 177] on button "Save settings" at bounding box center [131, 179] width 110 height 12
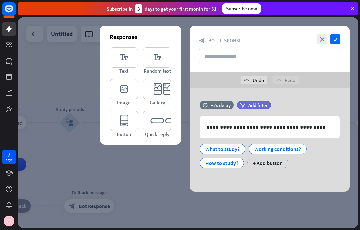
click at [337, 38] on icon "check" at bounding box center [336, 39] width 10 height 10
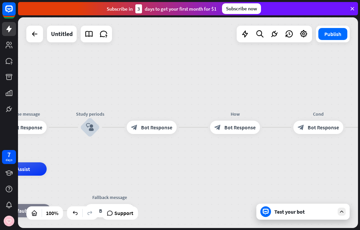
click at [333, 29] on button "Publish" at bounding box center [333, 34] width 29 height 12
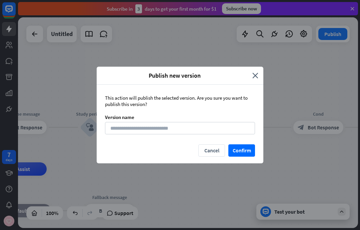
click at [248, 152] on button "Confirm" at bounding box center [242, 151] width 27 height 12
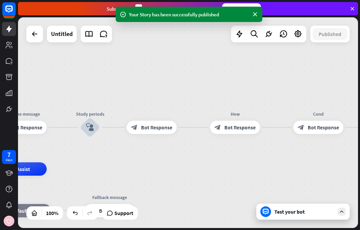
click at [284, 213] on div "Test your bot" at bounding box center [305, 212] width 60 height 7
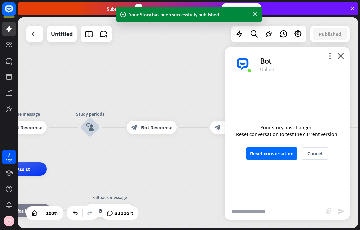
click at [285, 156] on button "Reset conversation" at bounding box center [272, 154] width 51 height 12
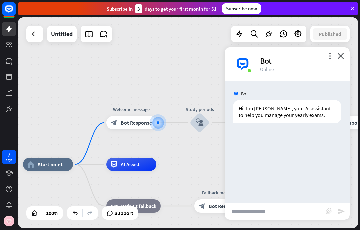
click at [267, 214] on input "text" at bounding box center [275, 211] width 101 height 17
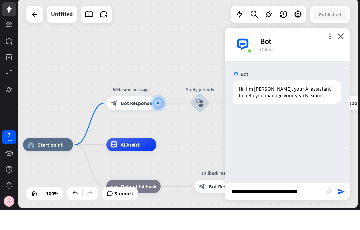
type input "**********"
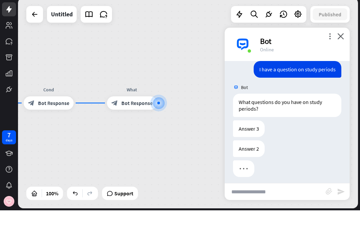
scroll to position [63, 0]
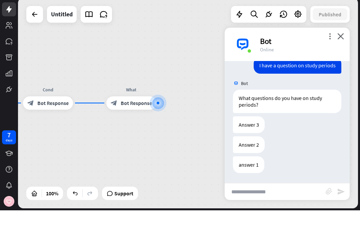
click at [344, 53] on icon "close" at bounding box center [341, 56] width 7 height 6
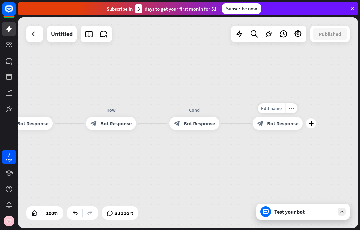
click at [296, 107] on div "more_horiz" at bounding box center [292, 108] width 12 height 10
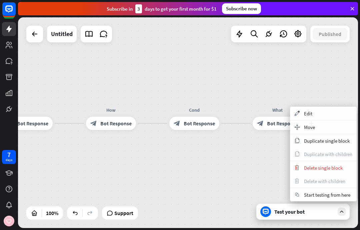
click at [320, 169] on span "Delete single block" at bounding box center [323, 168] width 39 height 6
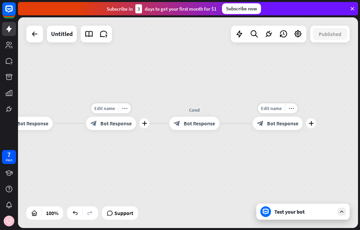
click at [125, 108] on icon "more_horiz" at bounding box center [125, 108] width 5 height 5
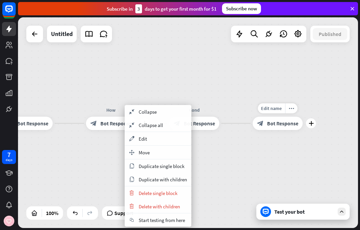
click at [159, 209] on span "Delete with children" at bounding box center [159, 207] width 41 height 6
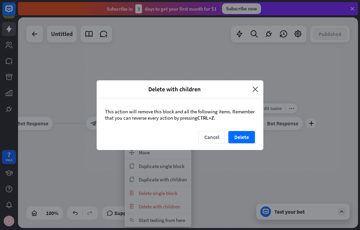
click at [247, 135] on button "Delete" at bounding box center [242, 137] width 27 height 12
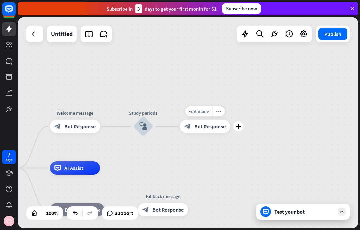
click at [217, 116] on div "more_horiz" at bounding box center [219, 111] width 12 height 10
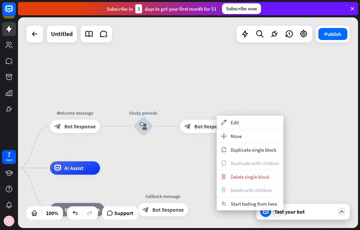
click at [237, 126] on span "Edit" at bounding box center [235, 122] width 8 height 6
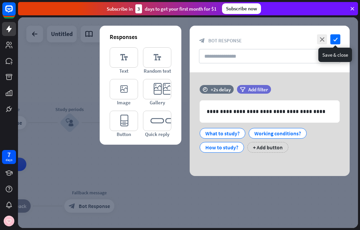
click at [340, 35] on icon "check" at bounding box center [336, 39] width 10 height 10
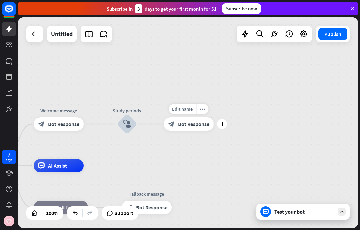
click at [207, 107] on div "more_horiz" at bounding box center [203, 109] width 12 height 10
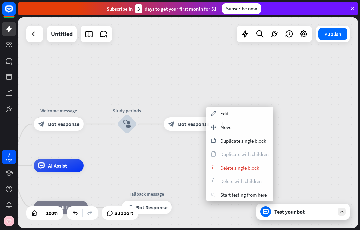
click at [248, 164] on div "trash Delete single block" at bounding box center [240, 167] width 67 height 13
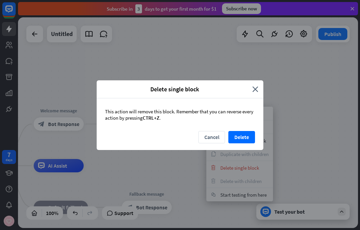
click at [244, 133] on button "Delete" at bounding box center [242, 137] width 27 height 12
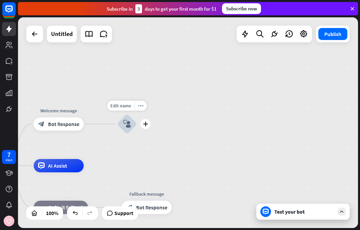
click at [117, 127] on div "Edit name more_horiz plus block_user_input" at bounding box center [127, 124] width 20 height 20
click at [143, 105] on icon "more_horiz" at bounding box center [141, 105] width 5 height 5
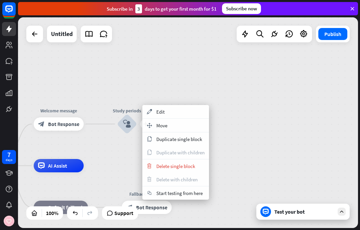
click at [171, 111] on div "appearance Edit" at bounding box center [176, 111] width 67 height 13
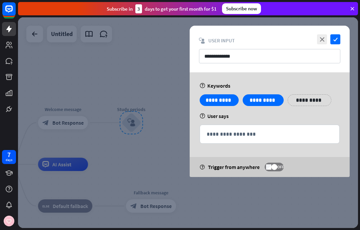
click at [136, 105] on div at bounding box center [188, 122] width 340 height 211
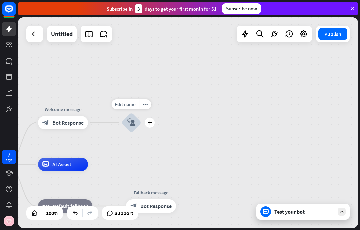
click at [144, 105] on icon "more_horiz" at bounding box center [145, 104] width 5 height 5
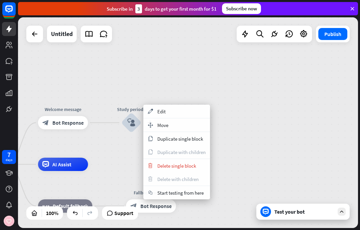
click at [194, 165] on span "Delete single block" at bounding box center [177, 166] width 39 height 6
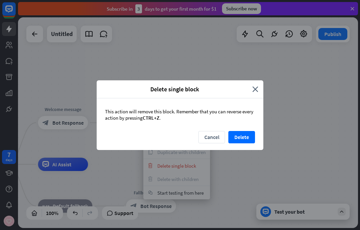
click at [243, 136] on button "Delete" at bounding box center [242, 137] width 27 height 12
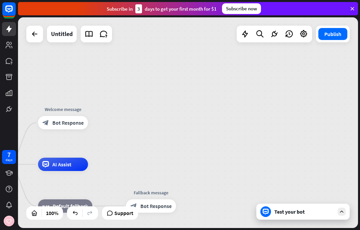
click at [113, 124] on div "home_2 Start point Welcome message block_bot_response Bot Response AI Assist bl…" at bounding box center [188, 122] width 340 height 211
click at [96, 123] on icon "plus" at bounding box center [96, 122] width 5 height 5
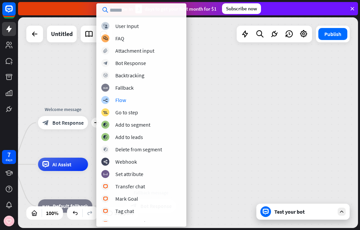
click at [141, 100] on div "builder_tree Flow" at bounding box center [141, 100] width 80 height 8
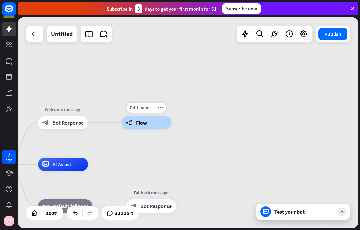
click at [162, 109] on icon "more_horiz" at bounding box center [160, 107] width 5 height 5
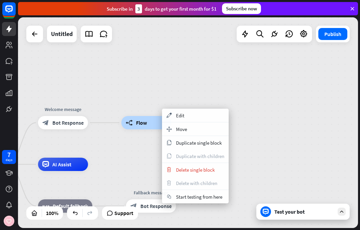
click at [187, 115] on div "appearance Edit" at bounding box center [195, 115] width 67 height 13
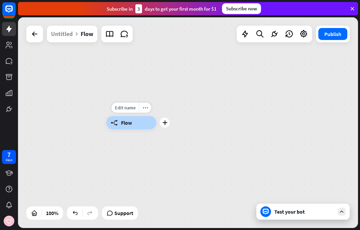
click at [168, 124] on div "plus" at bounding box center [165, 123] width 10 height 10
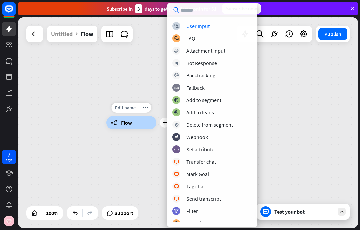
click at [211, 26] on div "block_user_input User Input" at bounding box center [213, 26] width 80 height 8
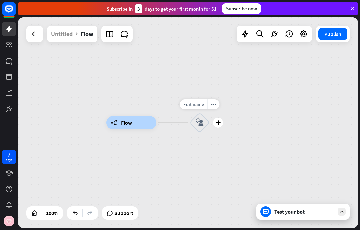
click at [219, 106] on div "more_horiz" at bounding box center [214, 104] width 12 height 10
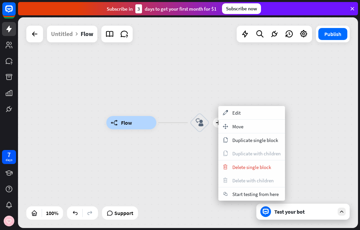
click at [237, 115] on span "Edit" at bounding box center [237, 113] width 8 height 6
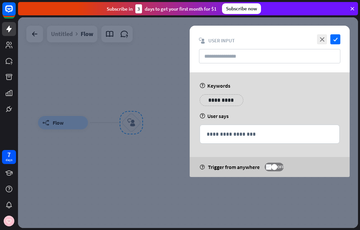
click at [338, 40] on icon "check" at bounding box center [336, 39] width 10 height 10
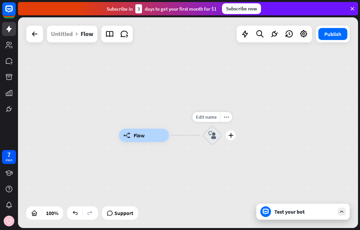
click at [266, 95] on div "builder_tree Flow Edit name more_horiz plus block_user_input" at bounding box center [188, 122] width 340 height 211
click at [76, 215] on icon at bounding box center [75, 213] width 7 height 7
click at [76, 209] on div at bounding box center [75, 213] width 11 height 11
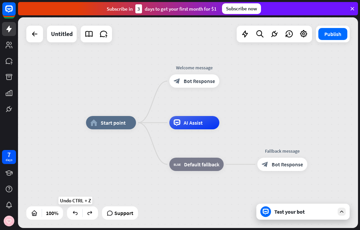
click at [75, 213] on icon at bounding box center [75, 213] width 7 height 7
click at [91, 215] on icon at bounding box center [90, 213] width 7 height 7
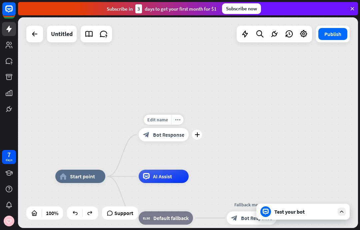
click at [198, 135] on icon "plus" at bounding box center [197, 135] width 5 height 5
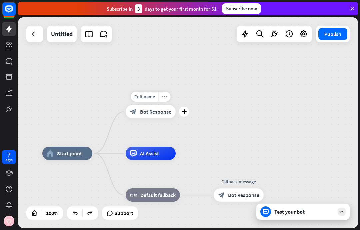
click at [185, 111] on icon "plus" at bounding box center [184, 111] width 5 height 5
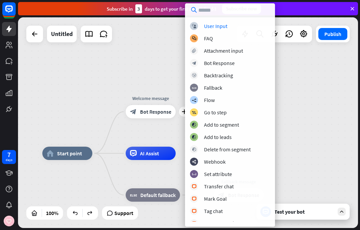
click at [235, 22] on div "block_user_input User Input" at bounding box center [230, 26] width 80 height 8
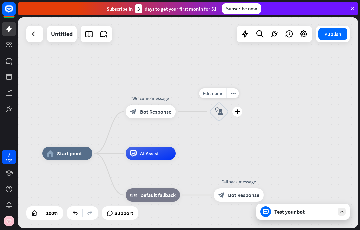
click at [220, 94] on span "Edit name" at bounding box center [213, 93] width 21 height 6
type input "**********"
click at [278, 94] on div "**********" at bounding box center [188, 122] width 340 height 211
click at [236, 93] on div "more_horiz" at bounding box center [233, 93] width 12 height 10
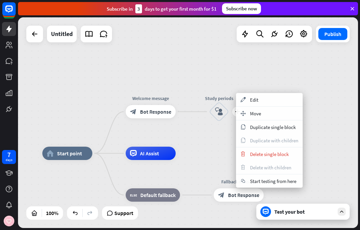
click at [281, 100] on div "appearance Edit" at bounding box center [269, 99] width 67 height 13
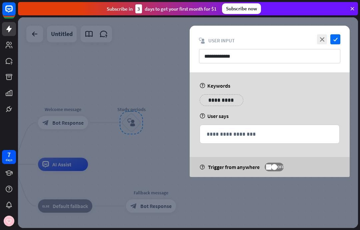
click at [268, 128] on div "**********" at bounding box center [270, 134] width 140 height 18
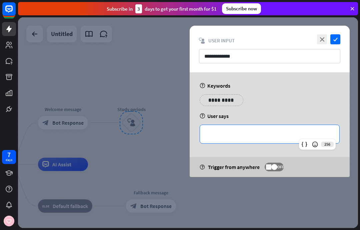
click at [221, 101] on p "**********" at bounding box center [222, 100] width 34 height 8
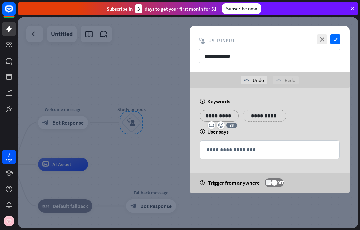
click at [261, 116] on p "**********" at bounding box center [265, 116] width 34 height 8
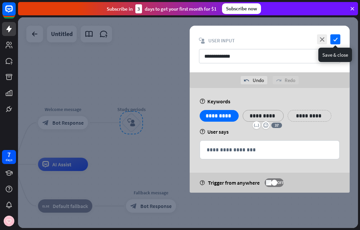
click at [336, 42] on icon "check" at bounding box center [336, 39] width 10 height 10
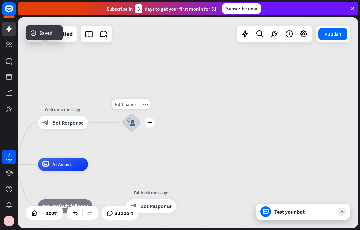
click at [151, 125] on div "plus" at bounding box center [150, 123] width 10 height 10
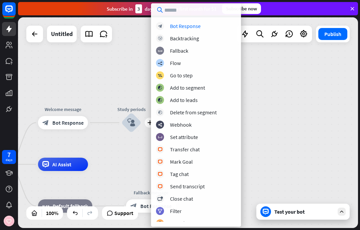
click at [207, 29] on div "block_bot_response Bot Response" at bounding box center [196, 26] width 80 height 8
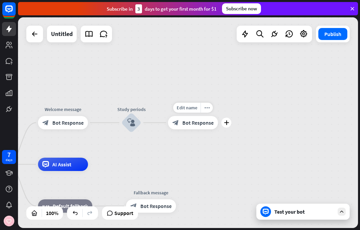
click at [208, 109] on icon "more_horiz" at bounding box center [207, 107] width 5 height 5
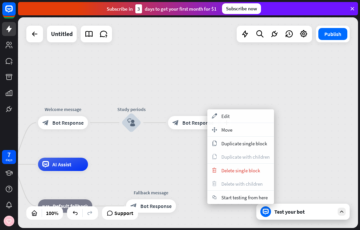
click at [252, 120] on div "appearance Edit" at bounding box center [241, 115] width 67 height 13
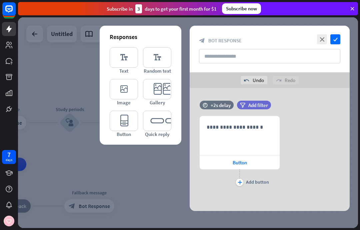
click at [226, 132] on div "**********" at bounding box center [239, 135] width 79 height 38
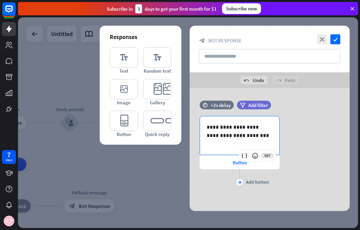
click at [234, 162] on span "Button" at bounding box center [240, 163] width 14 height 6
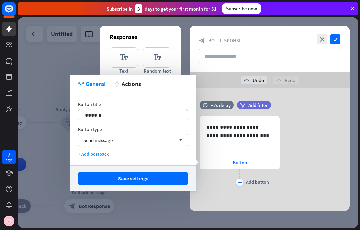
click at [128, 111] on p "******" at bounding box center [133, 115] width 96 height 8
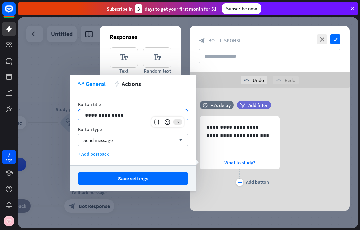
click at [154, 176] on button "Save settings" at bounding box center [133, 179] width 110 height 12
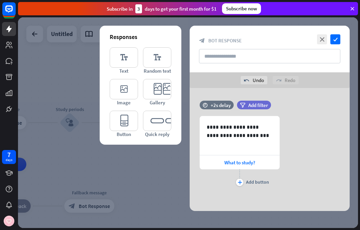
click at [241, 184] on icon "plus" at bounding box center [240, 183] width 4 height 4
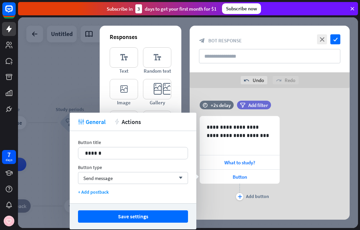
click at [115, 155] on p "******" at bounding box center [133, 153] width 96 height 8
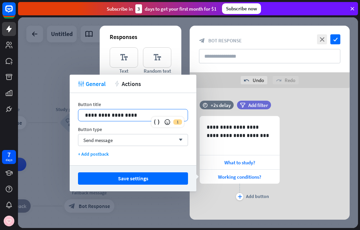
click at [152, 190] on div "Save settings" at bounding box center [133, 179] width 127 height 26
click at [159, 174] on button "Save settings" at bounding box center [133, 179] width 110 height 12
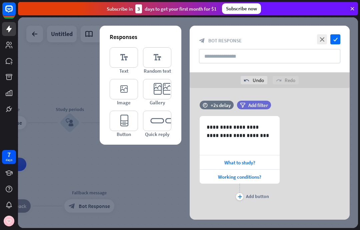
click at [239, 197] on icon "plus" at bounding box center [240, 197] width 4 height 4
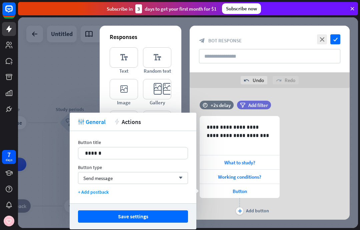
click at [139, 156] on p "******" at bounding box center [133, 153] width 96 height 8
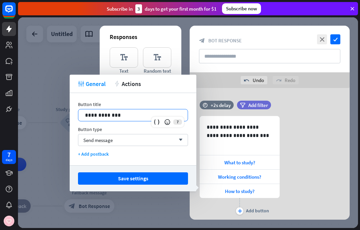
click at [153, 175] on button "Save settings" at bounding box center [133, 179] width 110 height 12
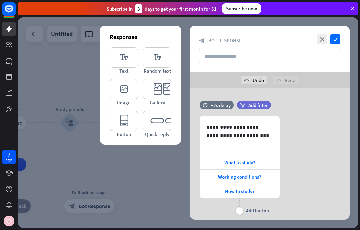
click at [259, 160] on div "What to study?" at bounding box center [240, 163] width 80 height 14
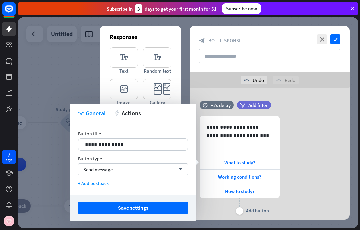
click at [158, 171] on div "Send message arrow_down" at bounding box center [133, 170] width 110 height 12
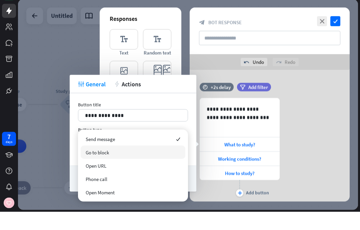
click at [135, 164] on div "Go to block" at bounding box center [133, 170] width 105 height 13
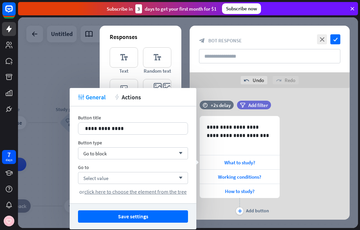
click at [159, 148] on div "Go to block arrow_down" at bounding box center [133, 154] width 110 height 12
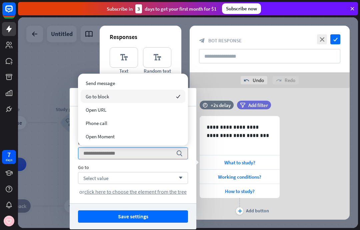
click at [142, 180] on div "Select value arrow_down" at bounding box center [133, 178] width 110 height 12
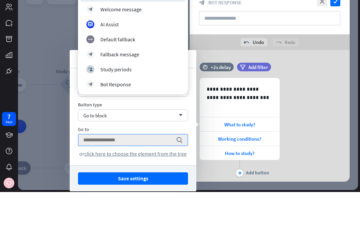
click at [58, 132] on div at bounding box center [188, 122] width 340 height 211
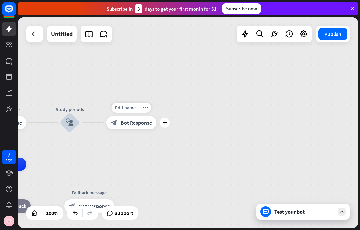
click at [145, 108] on icon "more_horiz" at bounding box center [145, 107] width 5 height 5
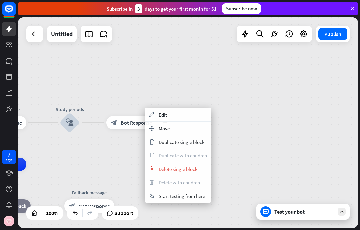
click at [181, 116] on div "appearance Edit" at bounding box center [178, 114] width 67 height 13
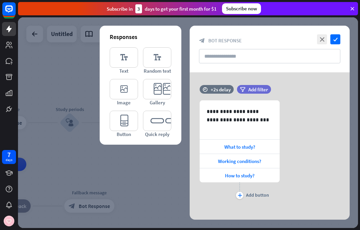
click at [337, 41] on icon "check" at bounding box center [336, 39] width 10 height 10
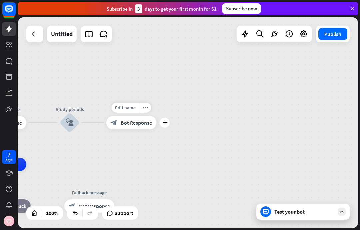
click at [333, 37] on button "Publish" at bounding box center [333, 34] width 29 height 12
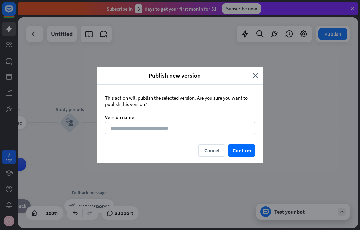
click at [249, 148] on button "Confirm" at bounding box center [242, 151] width 27 height 12
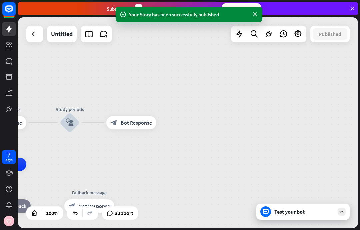
click at [267, 212] on icon at bounding box center [266, 212] width 6 height 6
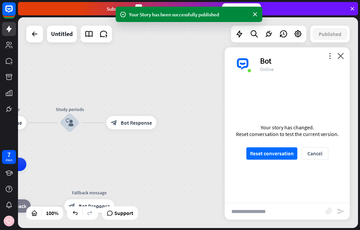
click at [280, 152] on button "Reset conversation" at bounding box center [272, 154] width 51 height 12
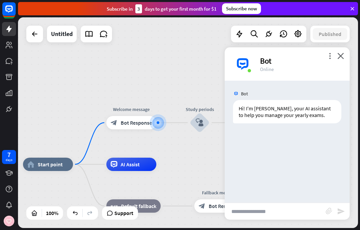
click at [266, 213] on input "text" at bounding box center [275, 211] width 101 height 17
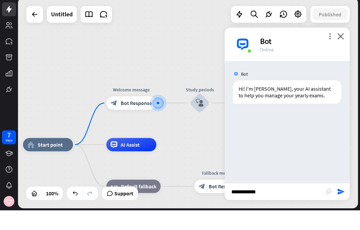
type input "**********"
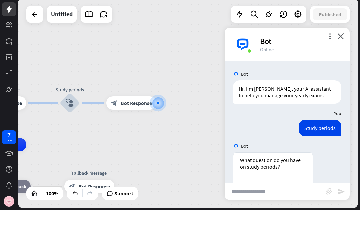
scroll to position [37, 0]
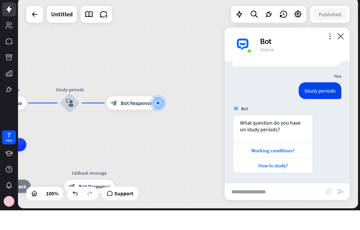
click at [287, 167] on div "Working conditions?" at bounding box center [273, 170] width 73 height 6
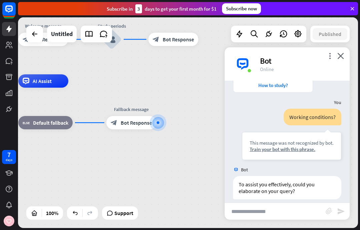
scroll to position [144, 0]
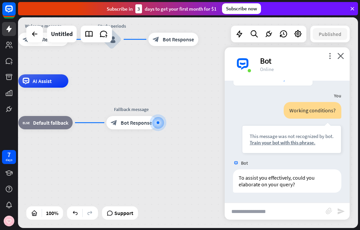
click at [343, 55] on icon "close" at bounding box center [341, 56] width 7 height 6
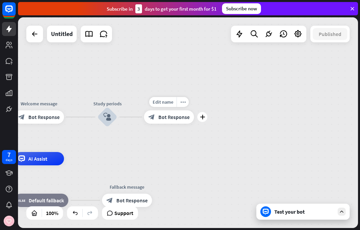
click at [182, 102] on icon "more_horiz" at bounding box center [183, 102] width 5 height 5
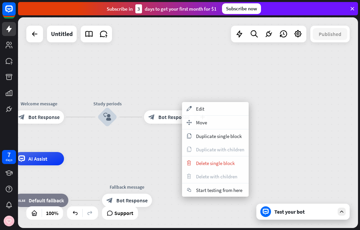
click at [219, 109] on div "appearance Edit" at bounding box center [215, 108] width 67 height 13
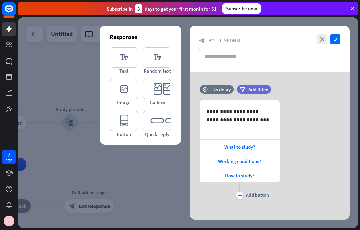
click at [262, 144] on div at bounding box center [273, 140] width 23 height 11
click at [267, 144] on div at bounding box center [267, 140] width 11 height 11
click at [270, 144] on div at bounding box center [267, 140] width 11 height 11
click at [260, 147] on div "What to study?" at bounding box center [240, 147] width 80 height 14
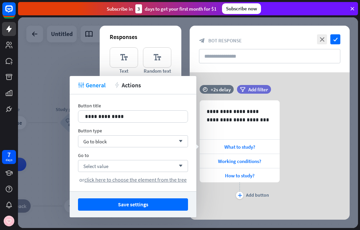
click at [169, 138] on div "Go to block arrow_down" at bounding box center [133, 142] width 110 height 12
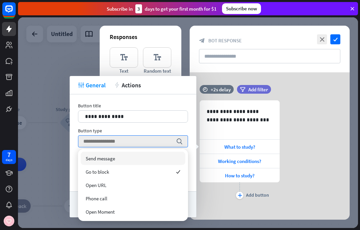
click at [139, 160] on div "Send message" at bounding box center [133, 158] width 105 height 13
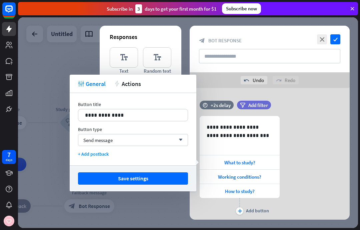
click at [166, 178] on button "Save settings" at bounding box center [133, 179] width 110 height 12
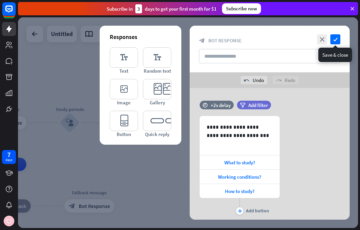
click at [335, 44] on icon "check" at bounding box center [336, 39] width 10 height 10
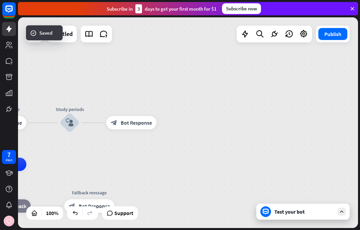
click at [336, 36] on button "Publish" at bounding box center [333, 34] width 29 height 12
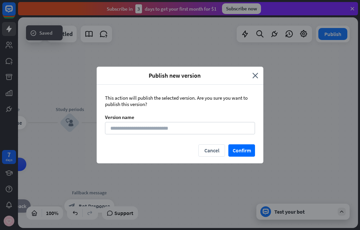
click at [246, 152] on button "Confirm" at bounding box center [242, 151] width 27 height 12
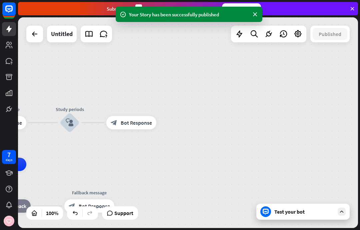
click at [271, 213] on div at bounding box center [266, 212] width 11 height 11
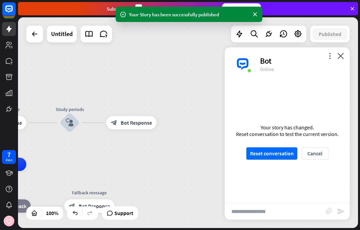
click at [275, 154] on button "Reset conversation" at bounding box center [272, 154] width 51 height 12
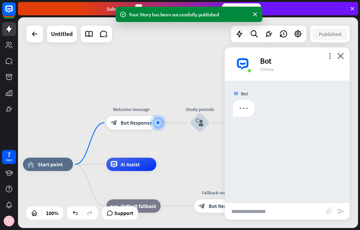
click at [266, 214] on input "text" at bounding box center [275, 211] width 101 height 17
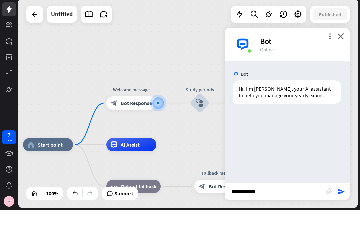
type input "**********"
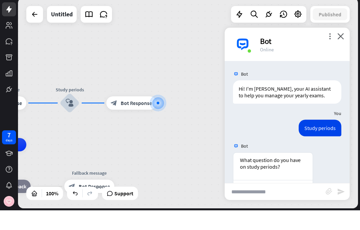
scroll to position [52, 0]
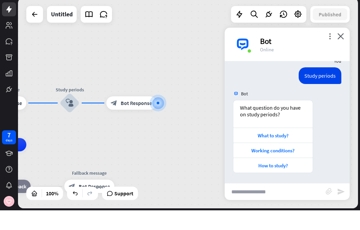
click at [280, 152] on div "What to study?" at bounding box center [273, 155] width 73 height 6
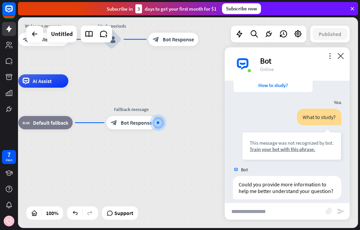
scroll to position [159, 0]
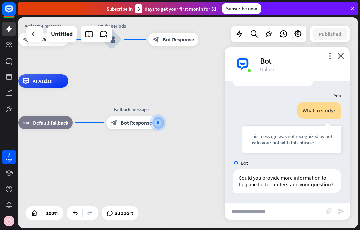
click at [341, 55] on icon "close" at bounding box center [341, 56] width 7 height 6
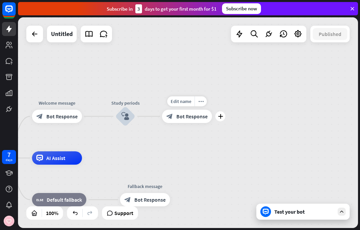
click at [218, 120] on div "plus" at bounding box center [221, 116] width 10 height 10
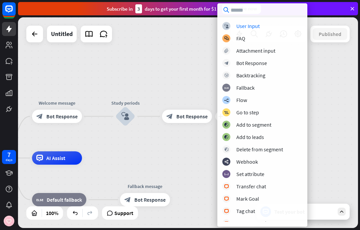
click at [252, 23] on div "User Input" at bounding box center [248, 26] width 23 height 7
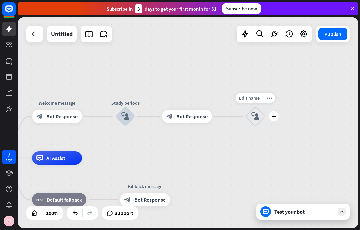
click at [270, 98] on icon "more_horiz" at bounding box center [269, 98] width 5 height 5
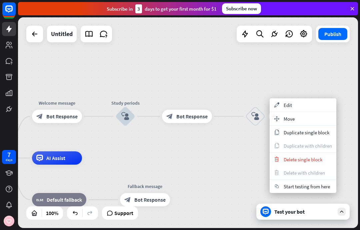
click at [304, 104] on div "appearance Edit" at bounding box center [303, 104] width 67 height 13
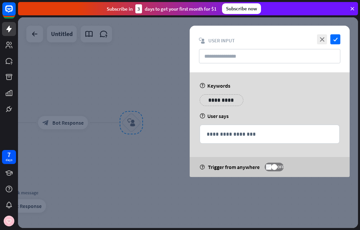
click at [230, 99] on p "**********" at bounding box center [222, 100] width 34 height 8
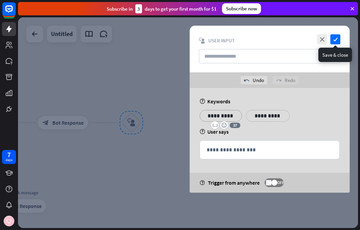
click at [337, 38] on icon "check" at bounding box center [336, 39] width 10 height 10
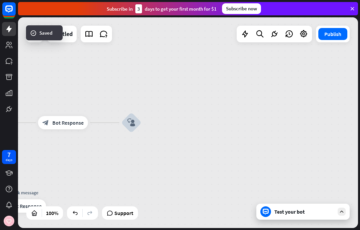
click at [159, 118] on div "home_2 Start point Welcome message block_bot_response Bot Response Study period…" at bounding box center [188, 122] width 340 height 211
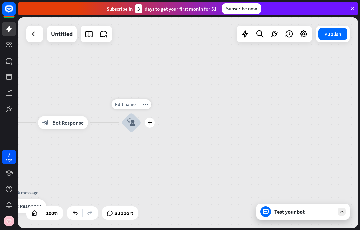
click at [152, 124] on icon "plus" at bounding box center [150, 122] width 5 height 5
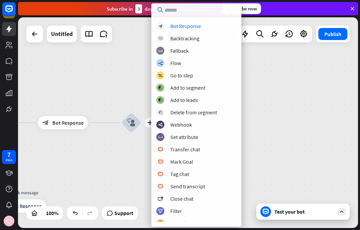
click at [207, 23] on div "block_bot_response Bot Response" at bounding box center [197, 26] width 80 height 8
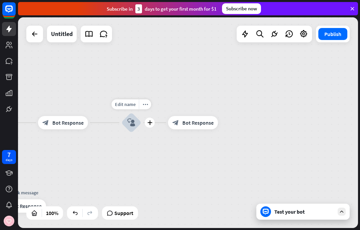
click at [122, 125] on div "Edit name more_horiz plus block_user_input" at bounding box center [132, 123] width 20 height 20
click at [101, 127] on div "home_2 Start point Welcome message block_bot_response Bot Response Study period…" at bounding box center [188, 122] width 340 height 211
click at [93, 122] on div "plus" at bounding box center [96, 123] width 10 height 10
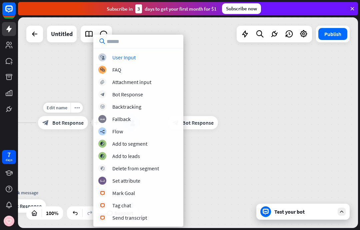
click at [113, 60] on div "User Input" at bounding box center [123, 57] width 23 height 7
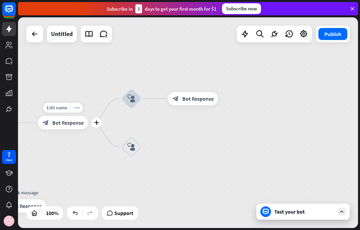
click at [99, 122] on div "plus" at bounding box center [96, 123] width 10 height 10
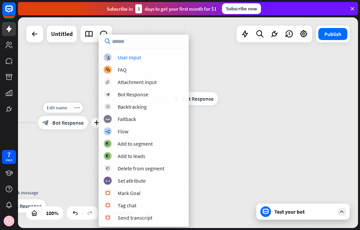
click at [128, 55] on div "User Input" at bounding box center [129, 57] width 23 height 7
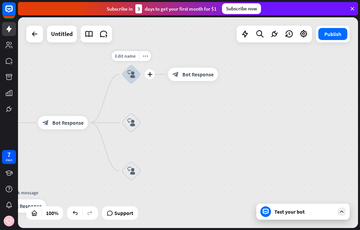
click at [145, 56] on icon "more_horiz" at bounding box center [145, 56] width 5 height 5
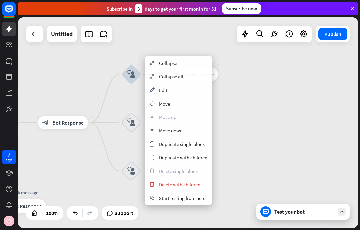
click at [247, 55] on div "home_2 Start point Welcome message block_bot_response Bot Response Study period…" at bounding box center [188, 122] width 340 height 211
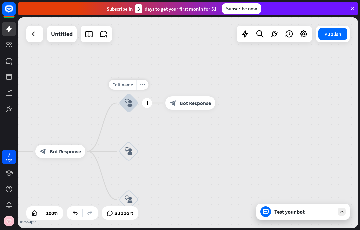
click at [124, 85] on span "Edit name" at bounding box center [122, 85] width 21 height 6
type input "*"
type input "****"
click at [162, 139] on div "home_2 Start point Welcome message block_bot_response Bot Response Study period…" at bounding box center [188, 122] width 340 height 211
click at [141, 87] on div "more_horiz" at bounding box center [143, 85] width 12 height 10
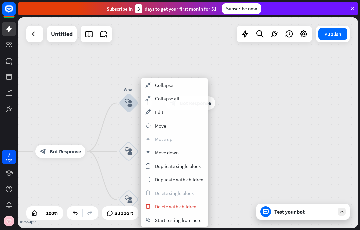
click at [176, 113] on div "appearance Edit" at bounding box center [174, 111] width 67 height 13
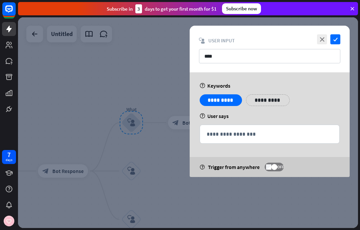
click at [226, 103] on p "**********" at bounding box center [221, 100] width 32 height 8
click at [212, 99] on p "**********" at bounding box center [221, 100] width 32 height 8
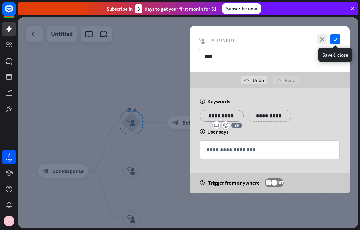
click at [335, 41] on icon "check" at bounding box center [336, 39] width 10 height 10
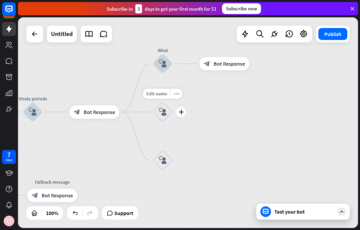
click at [177, 93] on icon "more_horiz" at bounding box center [176, 93] width 5 height 5
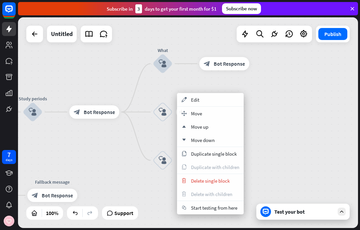
click at [203, 99] on div "appearance Edit" at bounding box center [210, 99] width 67 height 13
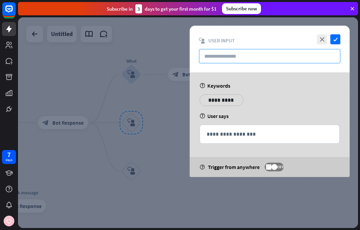
click at [245, 57] on input "text" at bounding box center [270, 56] width 142 height 14
click at [220, 103] on p "**********" at bounding box center [222, 100] width 34 height 8
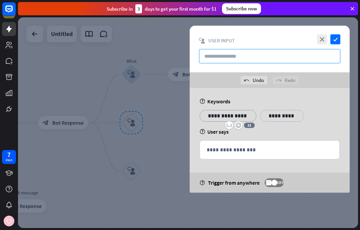
click at [231, 62] on input "text" at bounding box center [270, 56] width 142 height 14
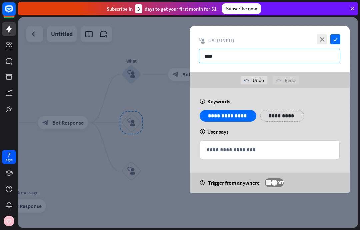
type input "****"
click at [331, 38] on icon "check" at bounding box center [336, 39] width 10 height 10
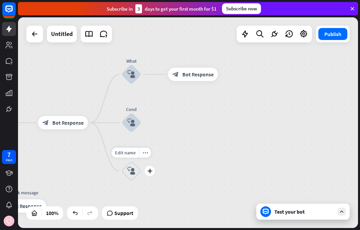
click at [146, 155] on icon "more_horiz" at bounding box center [145, 153] width 5 height 5
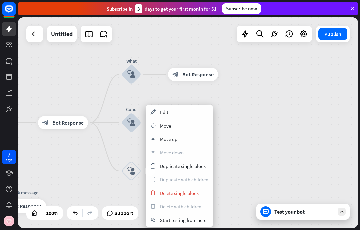
click at [179, 115] on div "appearance Edit" at bounding box center [179, 111] width 67 height 13
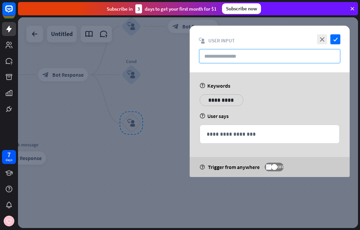
click at [248, 59] on input "text" at bounding box center [270, 56] width 142 height 14
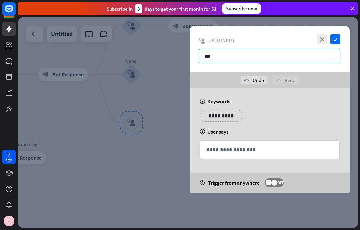
type input "***"
click at [221, 117] on p "**********" at bounding box center [222, 116] width 34 height 8
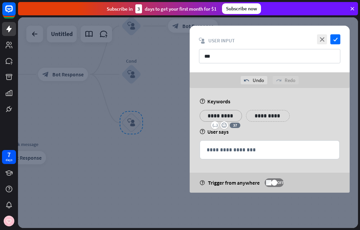
click at [339, 39] on icon "check" at bounding box center [336, 39] width 10 height 10
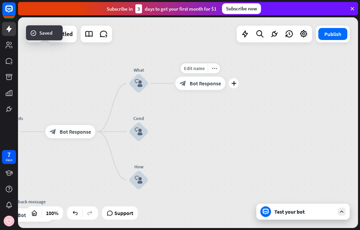
click at [217, 70] on div "more_horiz" at bounding box center [214, 68] width 12 height 10
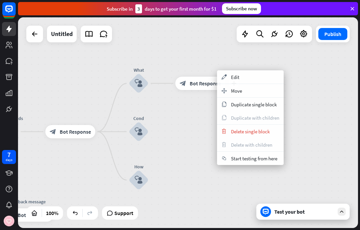
click at [251, 73] on div "appearance Edit" at bounding box center [250, 76] width 67 height 13
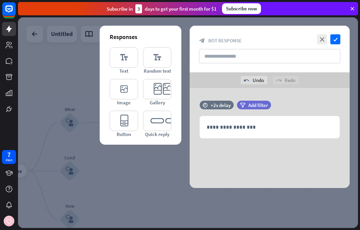
click at [243, 131] on p "**********" at bounding box center [270, 127] width 126 height 8
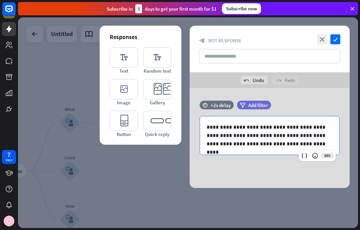
click at [335, 39] on icon "check" at bounding box center [336, 39] width 10 height 10
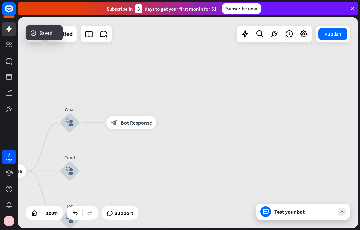
click at [329, 45] on div "home_2 Start point Welcome message block_bot_response Bot Response Study period…" at bounding box center [188, 122] width 340 height 211
click at [337, 32] on button "Publish" at bounding box center [333, 34] width 29 height 12
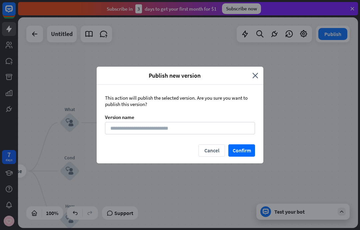
click at [247, 151] on button "Confirm" at bounding box center [242, 151] width 27 height 12
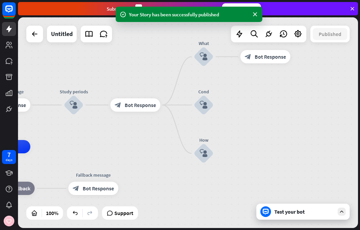
click at [296, 215] on div "Test your bot" at bounding box center [305, 212] width 60 height 7
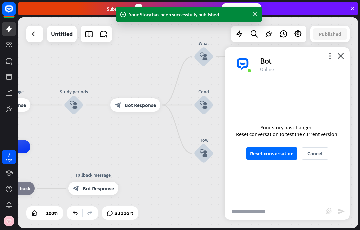
click at [285, 149] on button "Reset conversation" at bounding box center [272, 154] width 51 height 12
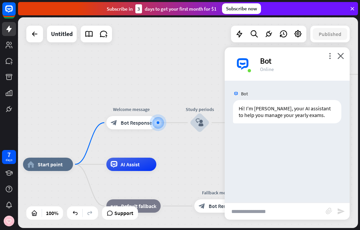
click at [262, 218] on input "text" at bounding box center [275, 211] width 101 height 17
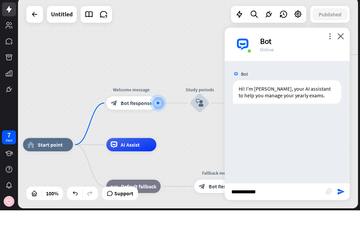
type input "**********"
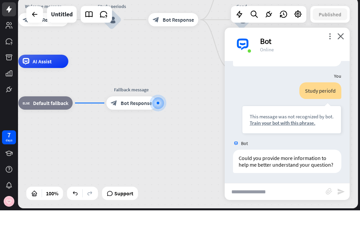
scroll to position [37, 0]
type input "**********"
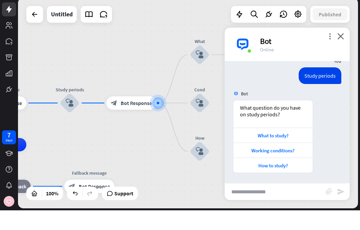
scroll to position [159, 0]
click at [289, 152] on div "What to study?" at bounding box center [273, 155] width 73 height 6
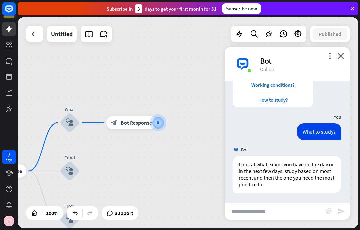
scroll to position [245, 0]
click at [338, 58] on icon "close" at bounding box center [341, 56] width 7 height 6
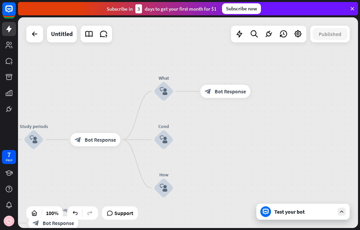
click at [188, 138] on div "home_2 Start point Welcome message block_bot_response Bot Response Study period…" at bounding box center [188, 122] width 340 height 211
click at [182, 139] on icon "plus" at bounding box center [182, 140] width 5 height 5
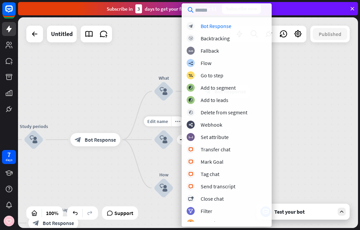
click at [228, 26] on div "Bot Response" at bounding box center [216, 26] width 31 height 7
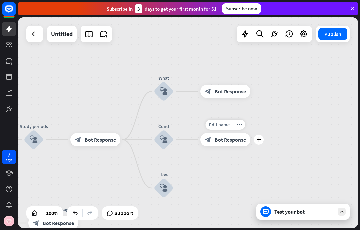
click at [242, 127] on div "more_horiz" at bounding box center [239, 125] width 12 height 10
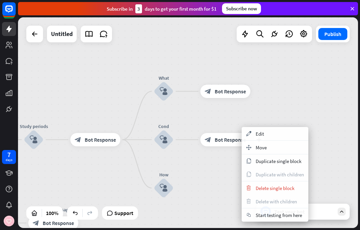
click at [264, 131] on span "Edit" at bounding box center [260, 134] width 8 height 6
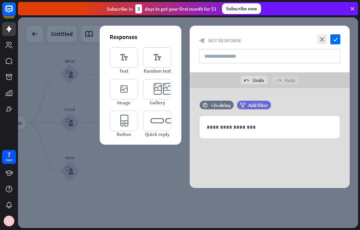
click at [247, 131] on p "**********" at bounding box center [270, 127] width 126 height 8
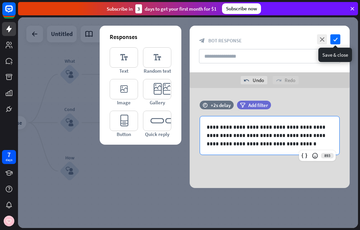
click at [338, 40] on icon "check" at bounding box center [336, 39] width 10 height 10
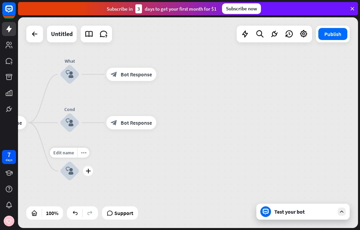
click at [87, 176] on div "plus" at bounding box center [88, 171] width 10 height 10
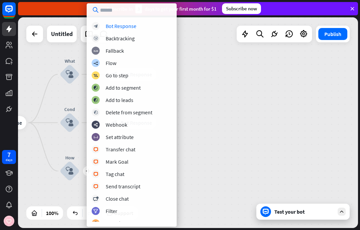
click at [130, 24] on div "Bot Response" at bounding box center [121, 26] width 31 height 7
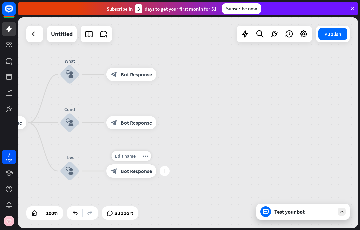
click at [147, 157] on icon "more_horiz" at bounding box center [145, 156] width 5 height 5
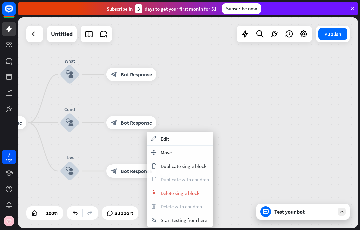
click at [182, 143] on div "appearance Edit" at bounding box center [180, 138] width 67 height 13
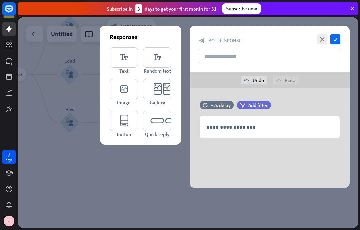
click at [237, 132] on div "**********" at bounding box center [270, 127] width 140 height 22
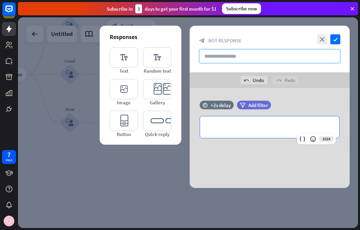
click at [241, 60] on input "text" at bounding box center [270, 56] width 142 height 14
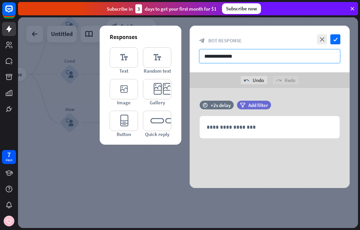
type input "**********"
click at [336, 42] on icon "check" at bounding box center [336, 39] width 10 height 10
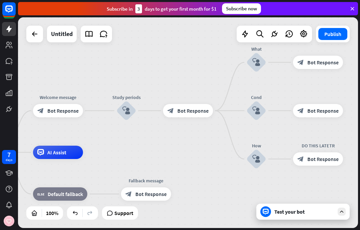
click at [332, 28] on button "Publish" at bounding box center [333, 34] width 29 height 12
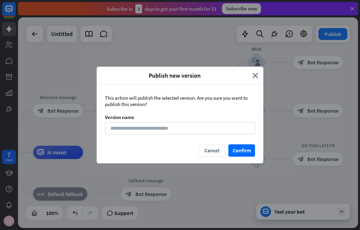
click at [248, 146] on button "Confirm" at bounding box center [242, 151] width 27 height 12
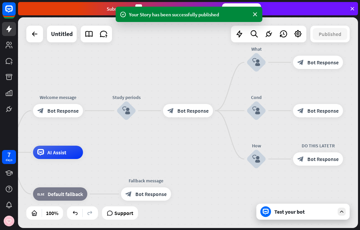
click at [322, 211] on div "Test your bot" at bounding box center [305, 212] width 60 height 7
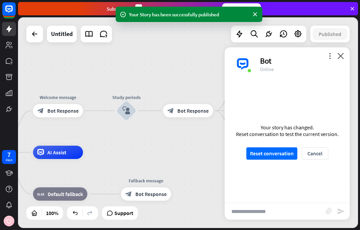
click at [286, 160] on button "Reset conversation" at bounding box center [272, 154] width 51 height 12
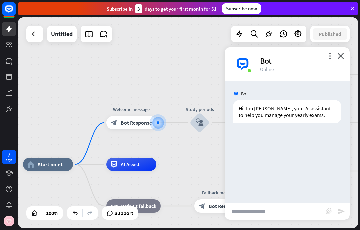
click at [271, 207] on input "text" at bounding box center [275, 211] width 101 height 17
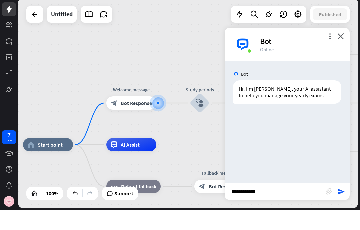
type input "**********"
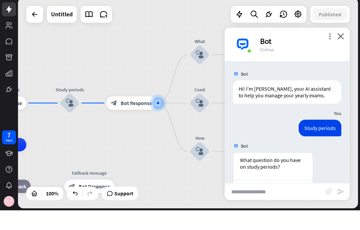
scroll to position [52, 0]
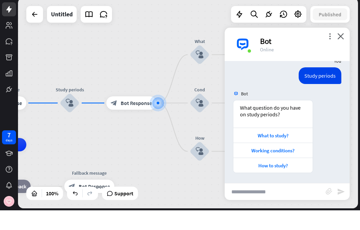
click at [284, 152] on div "What to study?" at bounding box center [273, 155] width 73 height 6
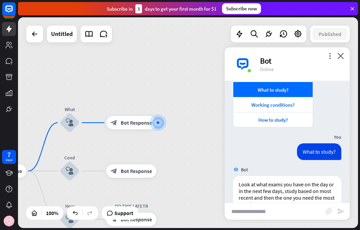
scroll to position [138, 0]
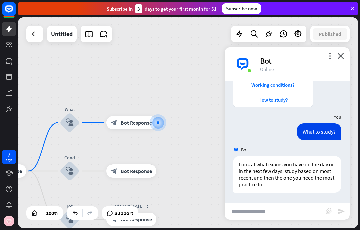
click at [283, 86] on div "Working conditions?" at bounding box center [273, 85] width 73 height 6
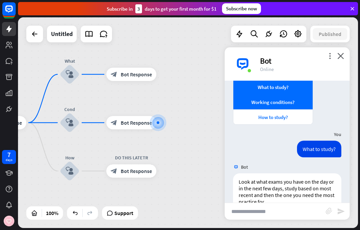
scroll to position [121, 0]
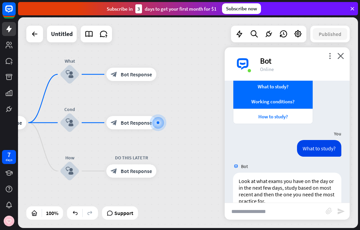
click at [279, 113] on div "How to study?" at bounding box center [273, 116] width 73 height 6
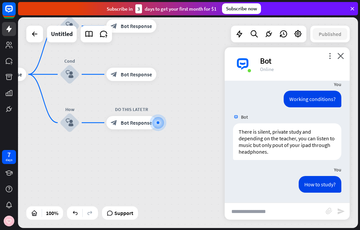
scroll to position [256, 0]
click at [339, 57] on icon "close" at bounding box center [341, 56] width 7 height 6
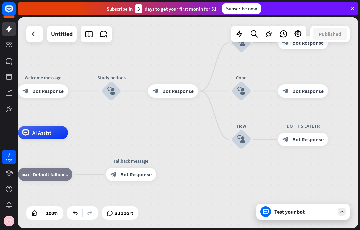
click at [84, 90] on div "home_2 Start point Welcome message block_bot_response Bot Response Edit name mo…" at bounding box center [188, 122] width 340 height 211
click at [75, 92] on icon "plus" at bounding box center [76, 91] width 5 height 5
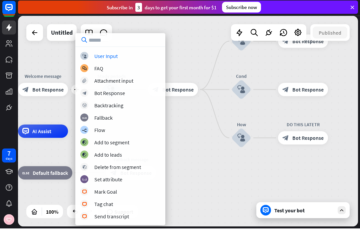
click at [114, 58] on div "User Input" at bounding box center [105, 57] width 23 height 7
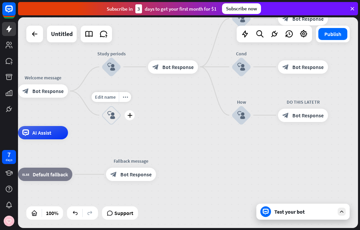
click at [109, 96] on span "Edit name" at bounding box center [105, 97] width 21 height 6
type input "******"
click at [168, 129] on div "home_2 Start point Welcome message block_bot_response Bot Response Study period…" at bounding box center [188, 122] width 340 height 211
click at [123, 100] on div "more_horiz" at bounding box center [125, 97] width 12 height 10
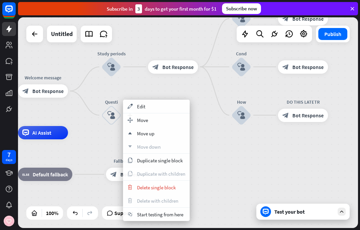
click at [151, 105] on div "appearance Edit" at bounding box center [156, 106] width 67 height 13
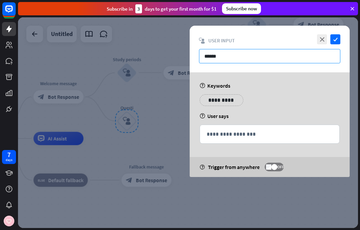
click at [240, 61] on input "******" at bounding box center [270, 56] width 142 height 14
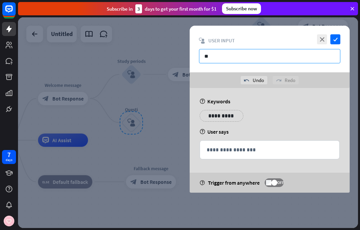
type input "*"
type input "*********"
click at [215, 120] on p "**********" at bounding box center [222, 116] width 34 height 8
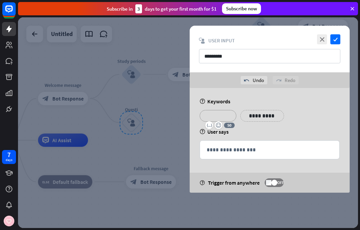
click at [259, 155] on div "**********" at bounding box center [270, 150] width 140 height 18
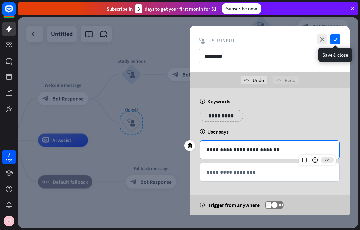
click at [336, 41] on icon "check" at bounding box center [336, 39] width 10 height 10
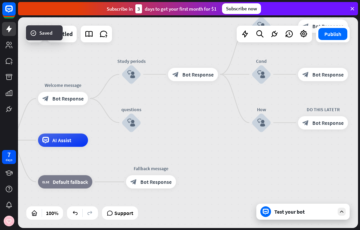
click at [162, 129] on div "home_2 Start point Welcome message block_bot_response Bot Response Study period…" at bounding box center [188, 122] width 340 height 211
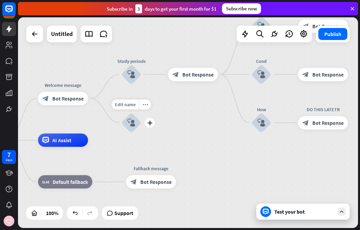
click at [152, 124] on icon "plus" at bounding box center [150, 122] width 5 height 5
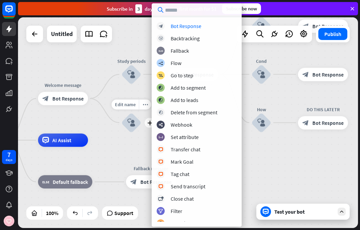
click at [193, 25] on div "Bot Response" at bounding box center [186, 26] width 31 height 7
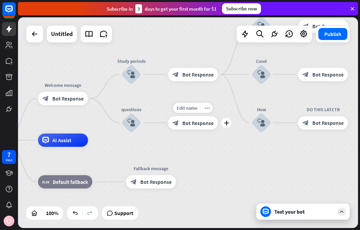
click at [206, 107] on icon "more_horiz" at bounding box center [207, 107] width 5 height 5
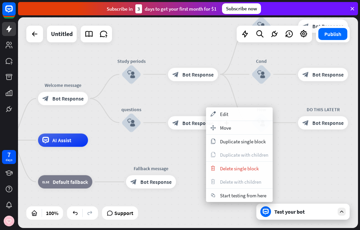
click at [233, 113] on div "appearance Edit" at bounding box center [239, 113] width 67 height 13
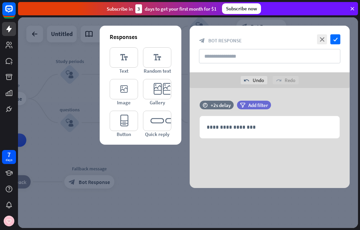
click at [195, 138] on div at bounding box center [190, 136] width 11 height 11
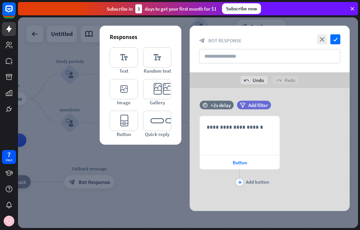
click at [237, 134] on div "**********" at bounding box center [239, 135] width 79 height 38
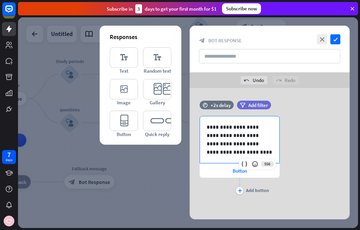
click at [227, 172] on div "Button" at bounding box center [240, 171] width 80 height 14
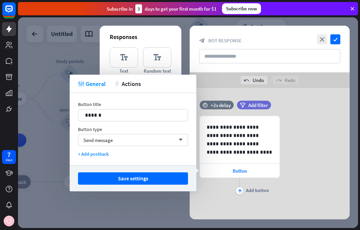
click at [101, 118] on p "******" at bounding box center [133, 115] width 96 height 8
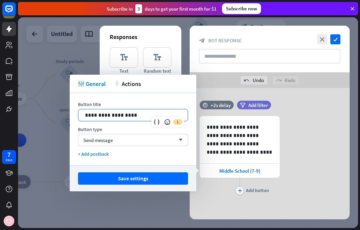
click at [169, 177] on button "Save settings" at bounding box center [133, 179] width 110 height 12
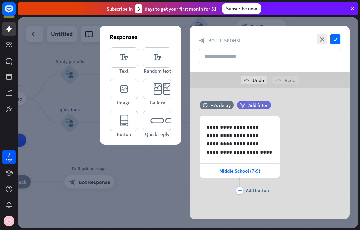
click at [236, 192] on div "plus" at bounding box center [239, 190] width 7 height 7
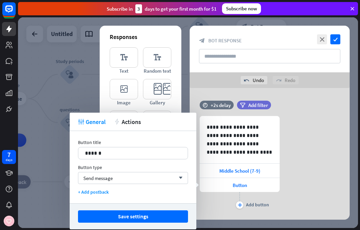
click at [147, 152] on p "******" at bounding box center [133, 153] width 96 height 8
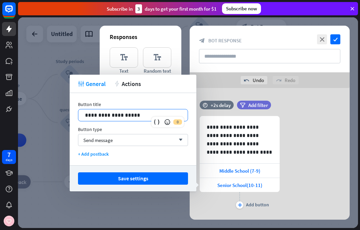
click at [115, 115] on p "**********" at bounding box center [133, 115] width 96 height 8
click at [118, 120] on div "**********" at bounding box center [132, 115] width 109 height 12
click at [137, 116] on p "**********" at bounding box center [133, 115] width 96 height 8
click at [93, 114] on p "**********" at bounding box center [133, 115] width 96 height 8
click at [130, 119] on p "**********" at bounding box center [133, 115] width 96 height 8
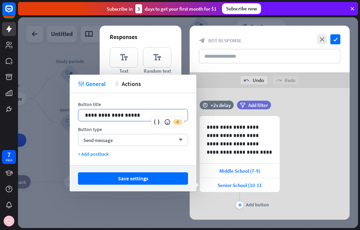
click at [118, 117] on p "**********" at bounding box center [133, 115] width 96 height 8
click at [133, 114] on p "**********" at bounding box center [133, 115] width 96 height 8
click at [159, 178] on button "Save settings" at bounding box center [133, 179] width 110 height 12
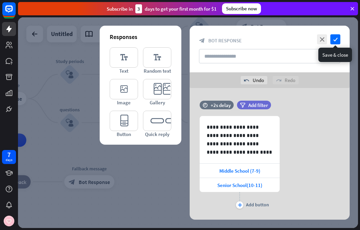
click at [337, 36] on icon "check" at bounding box center [336, 39] width 10 height 10
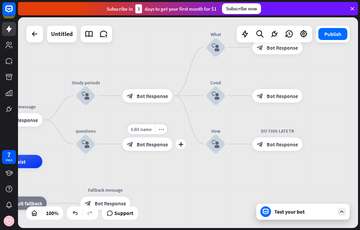
click at [184, 143] on div "plus" at bounding box center [181, 144] width 10 height 10
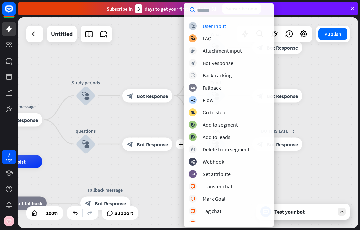
click at [204, 26] on div "User Input" at bounding box center [214, 26] width 23 height 7
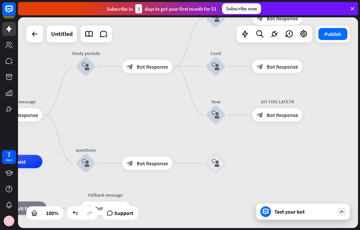
click at [182, 164] on icon "plus" at bounding box center [181, 163] width 5 height 5
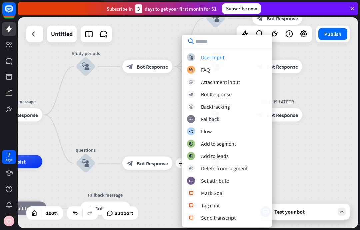
click at [212, 60] on div "User Input" at bounding box center [212, 57] width 23 height 7
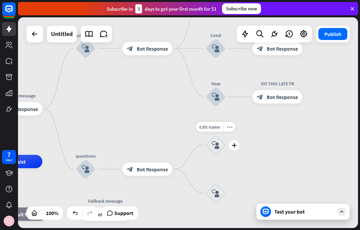
click at [211, 131] on div "Edit name" at bounding box center [209, 127] width 27 height 10
click at [226, 155] on div "plus block_user_input" at bounding box center [216, 145] width 20 height 20
click at [232, 127] on icon "more_horiz" at bounding box center [229, 127] width 5 height 5
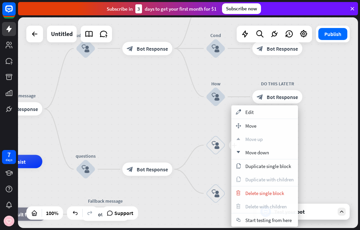
click at [254, 111] on div "appearance Edit" at bounding box center [265, 111] width 67 height 13
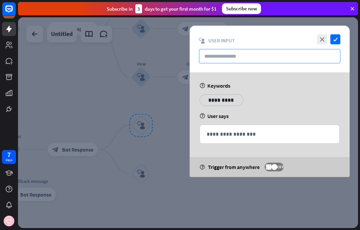
click at [238, 59] on input "text" at bounding box center [270, 56] width 142 height 14
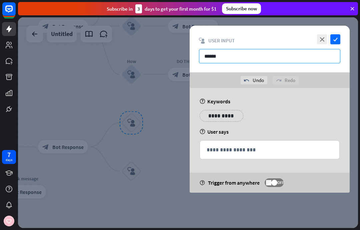
type input "******"
click at [216, 114] on p "**********" at bounding box center [222, 116] width 34 height 8
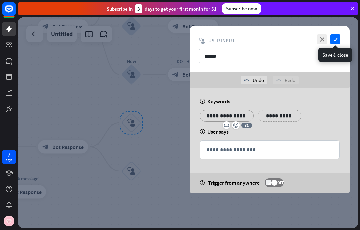
click at [334, 37] on icon "check" at bounding box center [336, 39] width 10 height 10
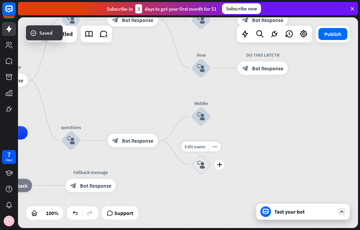
click at [200, 148] on span "Edit name" at bounding box center [195, 147] width 21 height 6
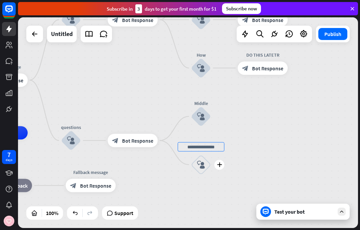
click at [256, 133] on div "home_2 Start point Welcome message block_bot_response Bot Response Study period…" at bounding box center [188, 122] width 340 height 211
click at [217, 149] on div "more_horiz" at bounding box center [215, 147] width 12 height 10
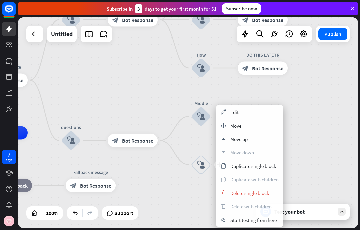
click at [242, 115] on div "appearance Edit" at bounding box center [250, 111] width 67 height 13
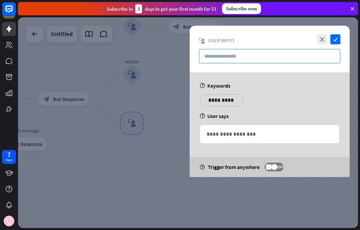
click at [264, 58] on input "text" at bounding box center [270, 56] width 142 height 14
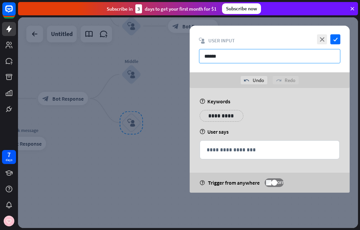
type input "******"
click at [221, 116] on p "**********" at bounding box center [222, 116] width 34 height 8
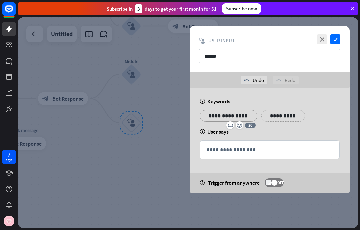
click at [336, 43] on icon "check" at bounding box center [336, 39] width 10 height 10
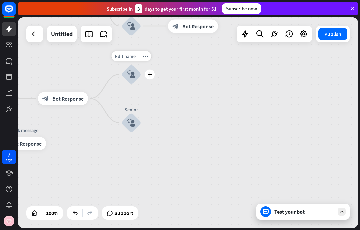
click at [153, 75] on div "plus" at bounding box center [150, 74] width 10 height 10
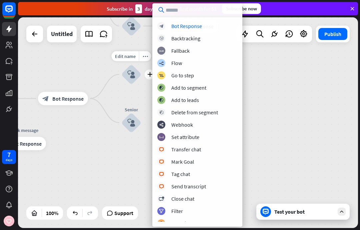
click at [195, 25] on div "Bot Response" at bounding box center [187, 26] width 31 height 7
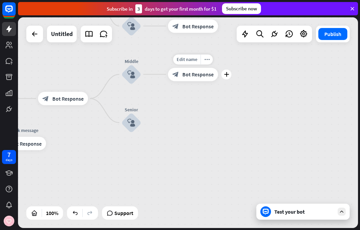
click at [207, 61] on icon "more_horiz" at bounding box center [207, 59] width 5 height 5
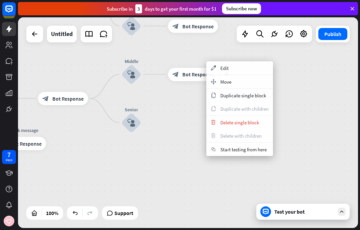
click at [221, 69] on span "Edit" at bounding box center [225, 68] width 8 height 6
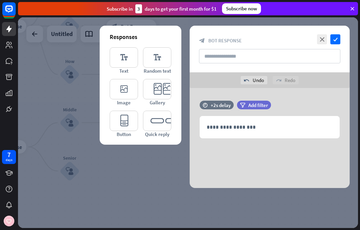
click at [238, 119] on div "**********" at bounding box center [270, 127] width 140 height 22
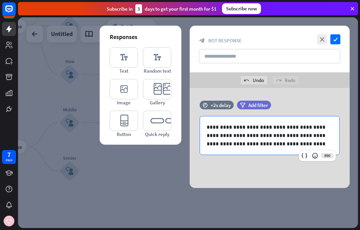
click at [277, 142] on p "**********" at bounding box center [270, 135] width 126 height 25
click at [334, 38] on icon "check" at bounding box center [336, 39] width 10 height 10
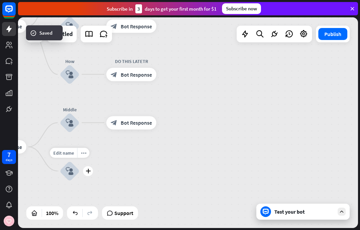
click at [92, 174] on div "plus" at bounding box center [88, 171] width 10 height 10
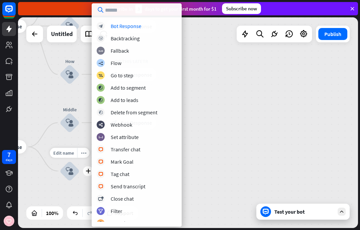
click at [135, 27] on div "Bot Response" at bounding box center [126, 26] width 31 height 7
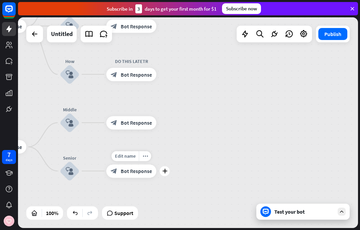
click at [147, 156] on icon "more_horiz" at bounding box center [145, 156] width 5 height 5
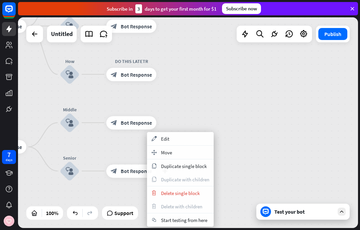
click at [174, 144] on div "appearance Edit" at bounding box center [180, 138] width 67 height 13
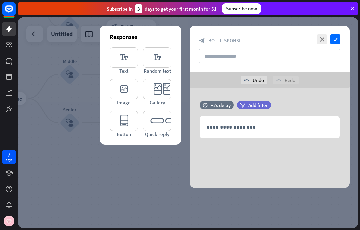
click at [239, 133] on div "**********" at bounding box center [270, 127] width 140 height 22
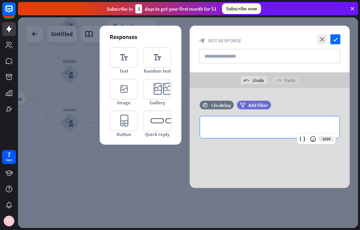
paste div
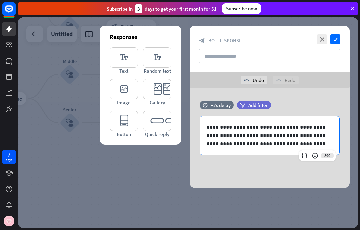
click at [220, 126] on p "**********" at bounding box center [270, 135] width 126 height 25
click at [284, 125] on p "**********" at bounding box center [270, 135] width 126 height 25
click at [288, 127] on p "**********" at bounding box center [270, 135] width 126 height 25
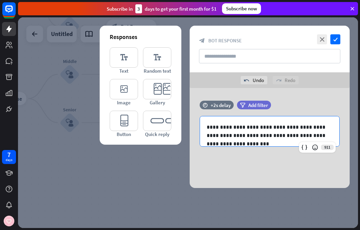
click at [334, 38] on icon "check" at bounding box center [336, 39] width 10 height 10
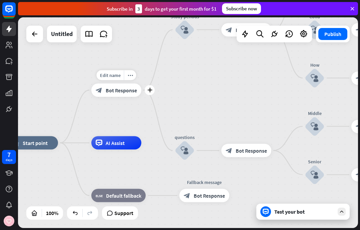
click at [153, 92] on div "plus" at bounding box center [150, 90] width 10 height 10
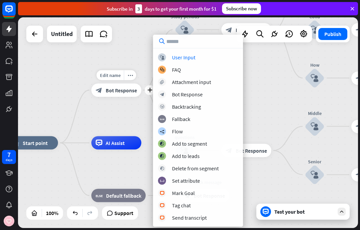
click at [193, 58] on div "User Input" at bounding box center [183, 57] width 23 height 7
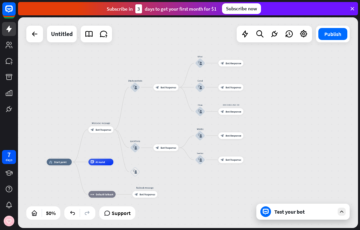
click at [330, 34] on button "Publish" at bounding box center [333, 34] width 29 height 12
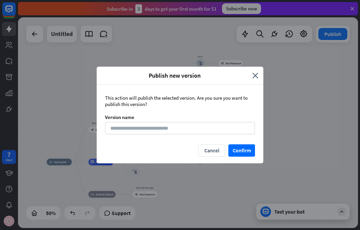
click at [245, 152] on button "Confirm" at bounding box center [242, 151] width 27 height 12
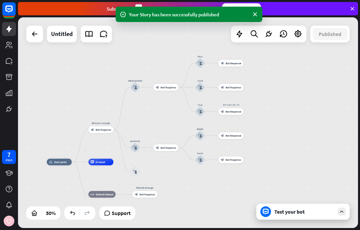
click at [297, 213] on div "Test your bot" at bounding box center [305, 212] width 60 height 7
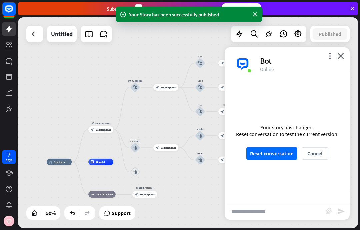
click at [279, 157] on button "Reset conversation" at bounding box center [272, 154] width 51 height 12
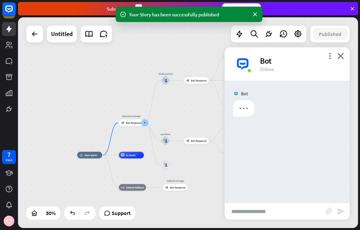
click at [260, 217] on input "text" at bounding box center [275, 211] width 101 height 17
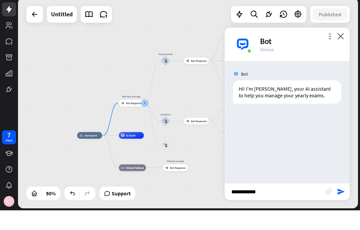
type input "**********"
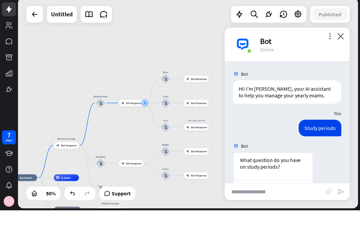
scroll to position [52, 0]
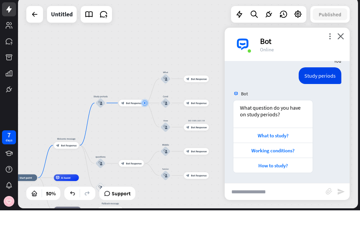
click at [278, 152] on div "What to study?" at bounding box center [273, 155] width 73 height 6
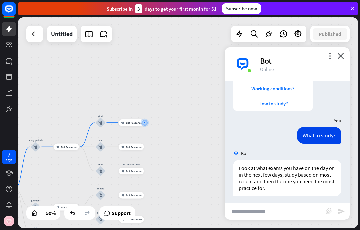
scroll to position [138, 0]
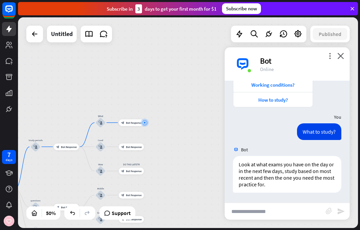
click at [299, 86] on div "Working conditions?" at bounding box center [273, 85] width 73 height 6
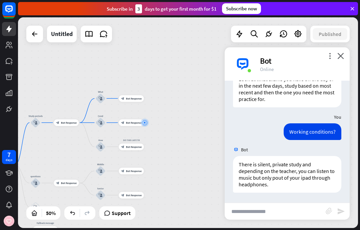
scroll to position [223, 0]
click at [285, 214] on input "text" at bounding box center [275, 211] width 101 height 17
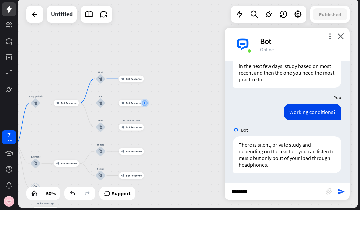
type input "*********"
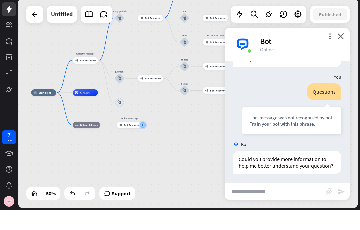
scroll to position [330, 0]
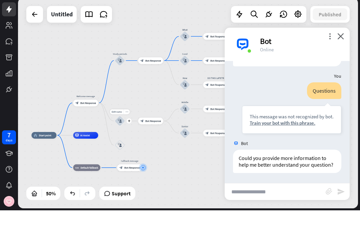
click at [129, 129] on div "more_horiz" at bounding box center [127, 131] width 6 height 5
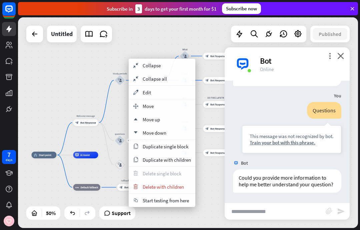
click at [159, 106] on div "move_block Move" at bounding box center [162, 105] width 67 height 13
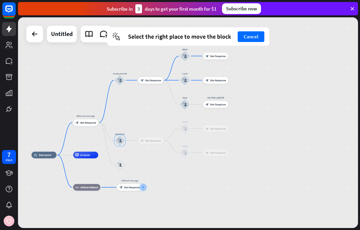
click at [249, 39] on button "Cancel" at bounding box center [251, 36] width 27 height 11
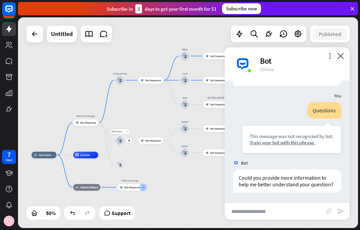
click at [126, 134] on div "more_horiz" at bounding box center [127, 131] width 6 height 5
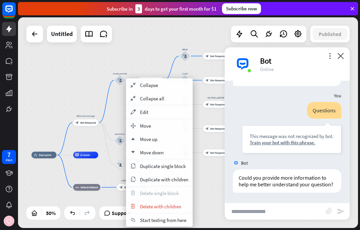
click at [155, 109] on div "appearance Edit" at bounding box center [159, 111] width 67 height 13
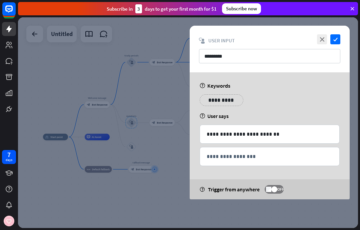
click at [227, 102] on p "**********" at bounding box center [222, 100] width 34 height 8
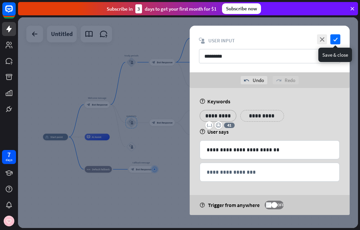
click at [337, 37] on icon "check" at bounding box center [336, 39] width 10 height 10
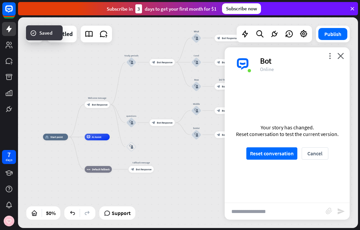
click at [339, 35] on button "Publish" at bounding box center [333, 34] width 29 height 12
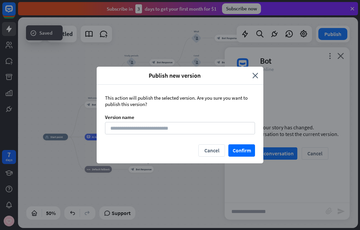
click at [252, 151] on button "Confirm" at bounding box center [242, 151] width 27 height 12
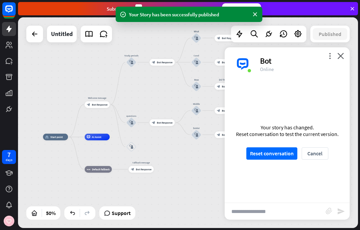
click at [278, 153] on button "Reset conversation" at bounding box center [272, 154] width 51 height 12
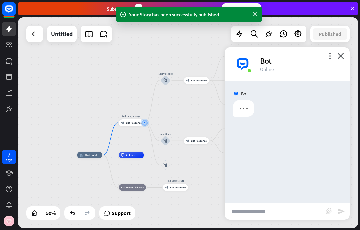
click at [263, 215] on input "text" at bounding box center [275, 211] width 101 height 17
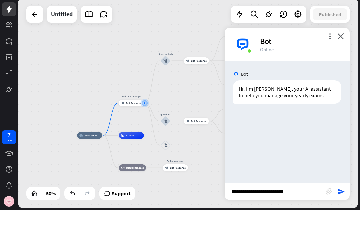
type input "**********"
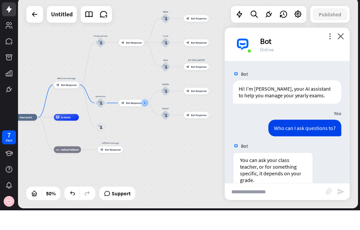
scroll to position [51, 0]
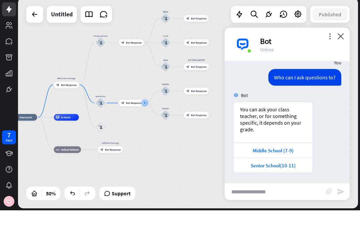
click at [285, 167] on div "Middle School (7-9)" at bounding box center [273, 170] width 73 height 6
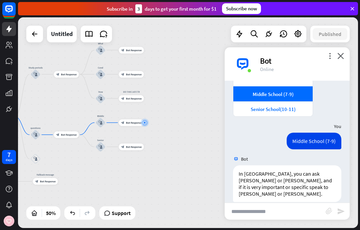
scroll to position [130, 0]
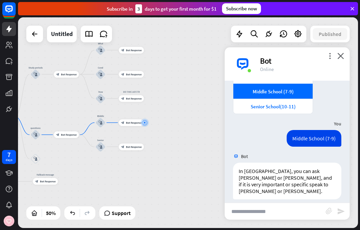
click at [292, 108] on div "Senior School(10-11)" at bounding box center [273, 106] width 73 height 6
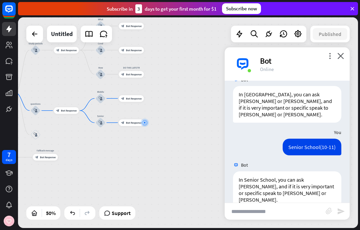
scroll to position [208, 0]
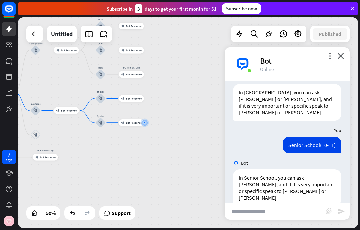
click at [343, 55] on icon "close" at bounding box center [341, 56] width 7 height 6
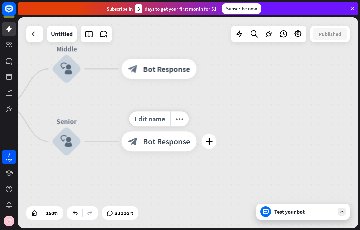
click at [185, 121] on div "more_horiz" at bounding box center [180, 118] width 19 height 15
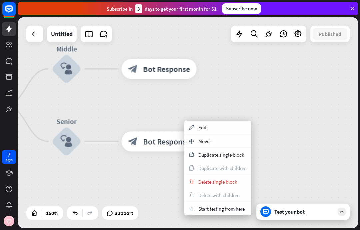
click at [216, 129] on div "appearance Edit" at bounding box center [218, 127] width 67 height 13
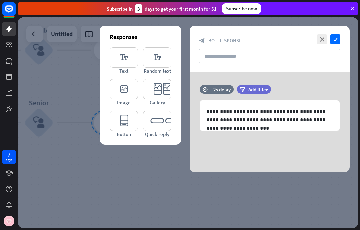
click at [290, 112] on p "**********" at bounding box center [270, 115] width 126 height 17
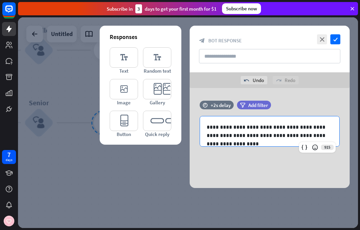
click at [332, 40] on icon "check" at bounding box center [336, 39] width 10 height 10
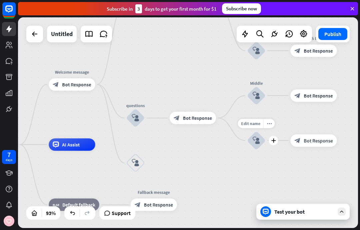
click at [270, 125] on icon "more_horiz" at bounding box center [269, 123] width 5 height 5
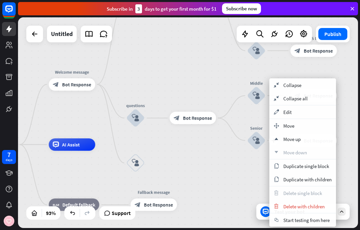
click at [247, 150] on div "plus Senior block_user_input" at bounding box center [256, 141] width 19 height 19
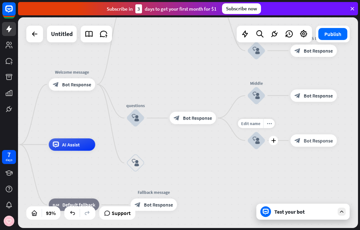
click at [268, 124] on icon "more_horiz" at bounding box center [269, 123] width 5 height 5
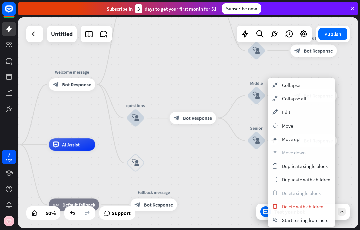
click at [294, 114] on div "appearance Edit" at bounding box center [301, 111] width 67 height 13
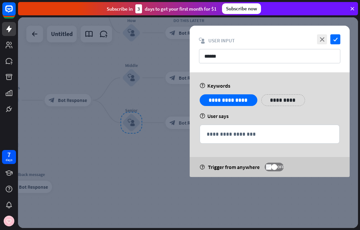
click at [336, 38] on icon "check" at bounding box center [336, 39] width 10 height 10
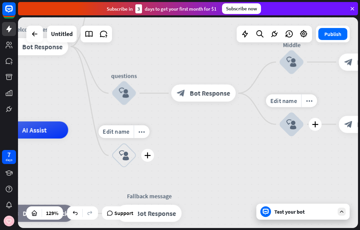
click at [143, 132] on icon "more_horiz" at bounding box center [142, 132] width 7 height 6
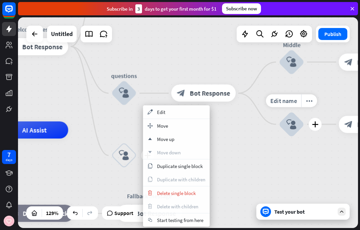
click at [174, 112] on div "appearance Edit" at bounding box center [176, 111] width 67 height 13
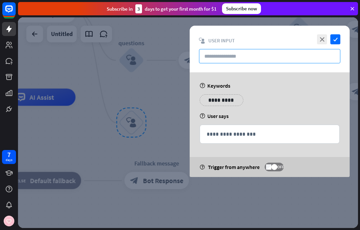
click at [274, 63] on input "text" at bounding box center [270, 56] width 142 height 14
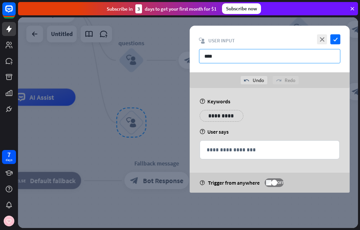
type input "****"
click at [240, 151] on p "**********" at bounding box center [270, 150] width 126 height 8
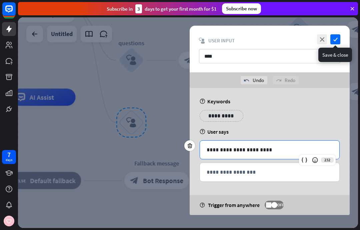
click at [335, 40] on icon "check" at bounding box center [336, 39] width 10 height 10
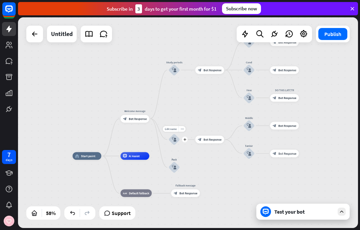
click at [183, 128] on icon "more_horiz" at bounding box center [182, 129] width 3 height 3
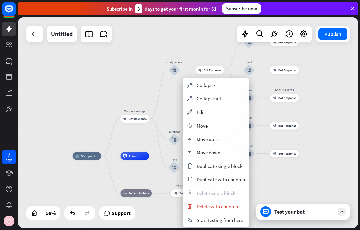
click at [207, 109] on div "appearance Edit" at bounding box center [216, 111] width 67 height 13
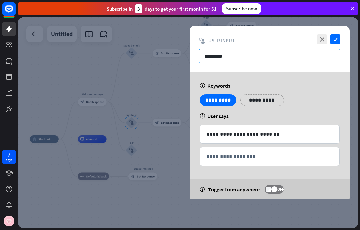
click at [206, 56] on input "*********" at bounding box center [270, 56] width 142 height 14
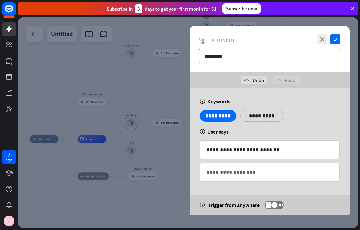
type input "*********"
click at [339, 37] on icon "check" at bounding box center [336, 39] width 10 height 10
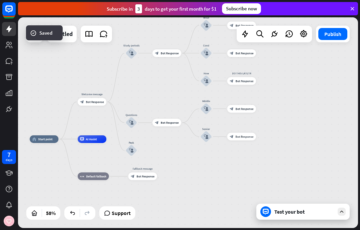
click at [145, 152] on div "home_2 Start point Welcome message block_bot_response Bot Response Study period…" at bounding box center [128, 200] width 196 height 122
click at [143, 151] on icon "plus" at bounding box center [142, 150] width 3 height 3
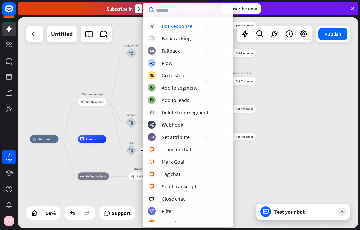
click at [185, 27] on div "Bot Response" at bounding box center [177, 26] width 31 height 7
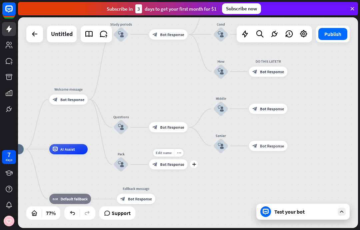
click at [181, 153] on div "more_horiz" at bounding box center [178, 153] width 9 height 8
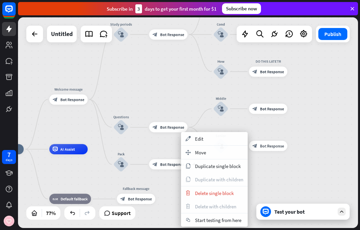
click at [208, 139] on div "appearance Edit" at bounding box center [214, 138] width 67 height 13
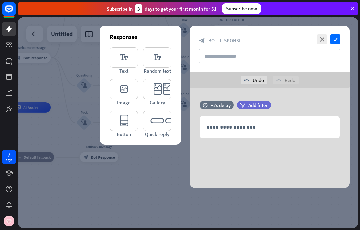
click at [233, 133] on div "**********" at bounding box center [270, 127] width 140 height 22
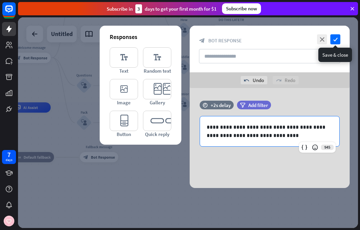
click at [333, 41] on icon "check" at bounding box center [336, 39] width 10 height 10
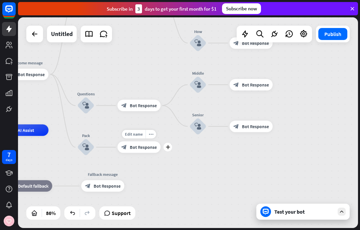
click at [167, 148] on icon "plus" at bounding box center [168, 148] width 4 height 4
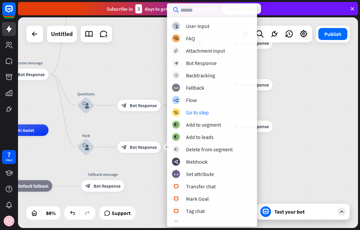
click at [213, 112] on div "block_goto Go to step" at bounding box center [212, 112] width 80 height 8
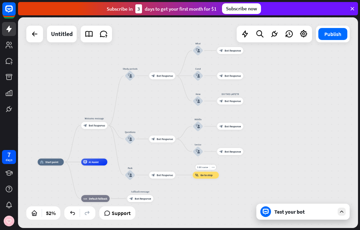
click at [214, 166] on icon "more_horiz" at bounding box center [213, 167] width 3 height 3
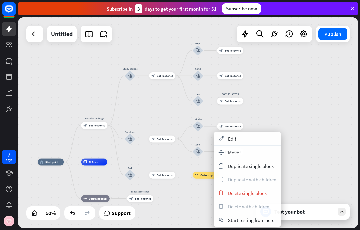
click at [236, 139] on span "Edit" at bounding box center [232, 139] width 8 height 6
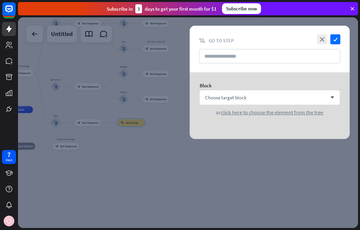
click at [268, 94] on div "Choose target block arrow_down" at bounding box center [270, 97] width 140 height 14
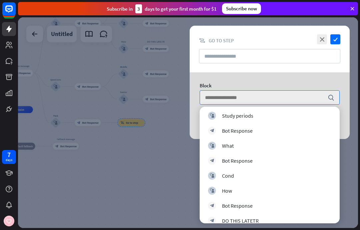
scroll to position [83, 0]
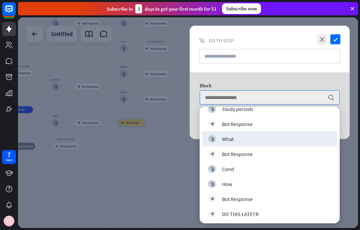
click at [272, 141] on div "block_user_input What" at bounding box center [270, 139] width 124 height 8
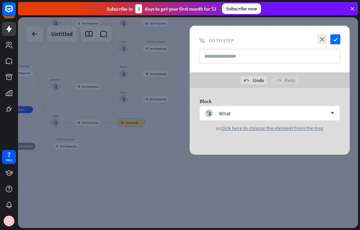
click at [333, 41] on icon "check" at bounding box center [336, 39] width 10 height 10
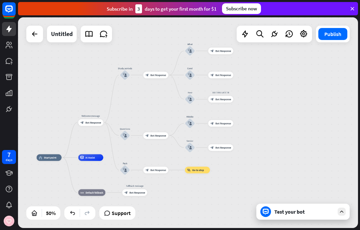
click at [335, 35] on button "Publish" at bounding box center [333, 34] width 29 height 12
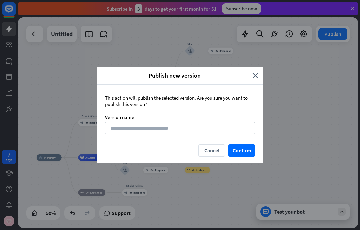
click at [245, 152] on button "Confirm" at bounding box center [242, 151] width 27 height 12
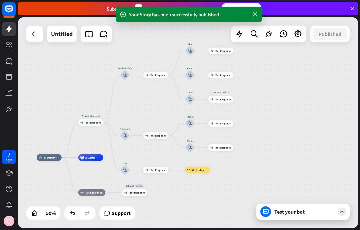
click at [278, 213] on div "Test your bot" at bounding box center [305, 212] width 60 height 7
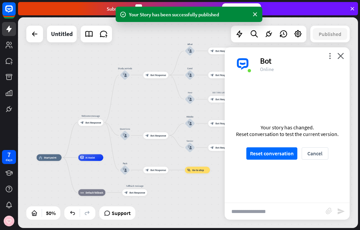
click at [285, 160] on button "Reset conversation" at bounding box center [272, 154] width 51 height 12
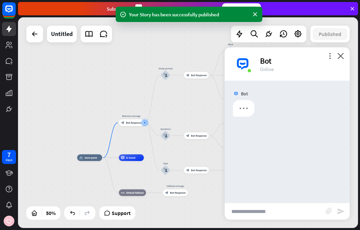
click at [262, 215] on input "text" at bounding box center [275, 211] width 101 height 17
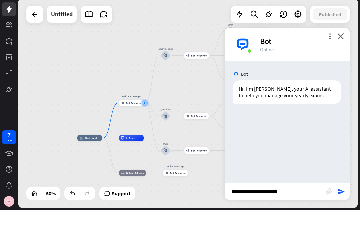
type input "**********"
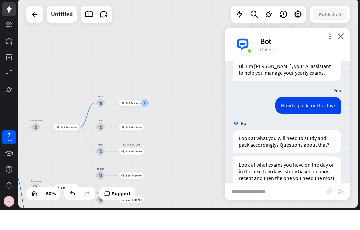
scroll to position [43, 0]
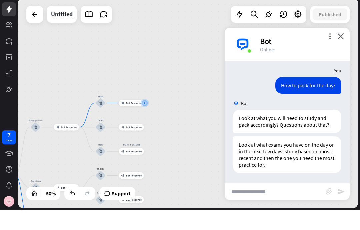
click at [344, 53] on icon "close" at bounding box center [341, 56] width 7 height 6
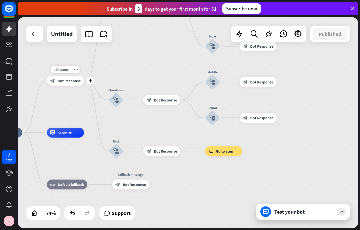
click at [92, 83] on div "plus" at bounding box center [89, 80] width 7 height 7
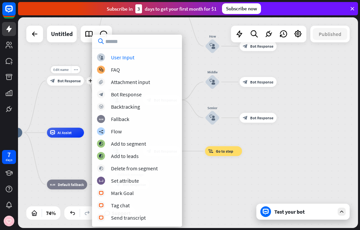
click at [136, 59] on div "block_user_input User Input" at bounding box center [137, 57] width 80 height 8
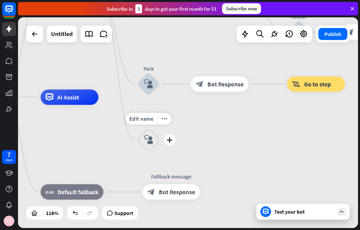
click at [162, 120] on icon "more_horiz" at bounding box center [165, 119] width 6 height 6
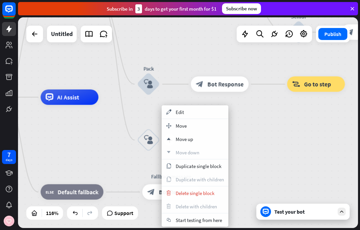
click at [191, 112] on div "appearance Edit" at bounding box center [195, 111] width 67 height 13
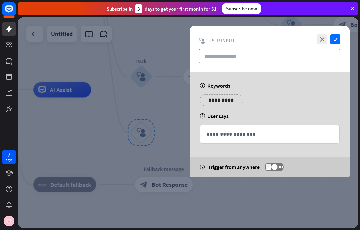
click at [259, 54] on input "text" at bounding box center [270, 56] width 142 height 14
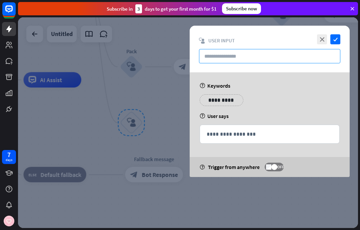
type input "*"
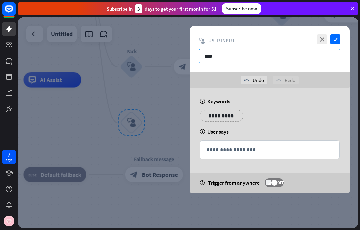
type input "****"
click at [222, 153] on p "**********" at bounding box center [270, 150] width 126 height 8
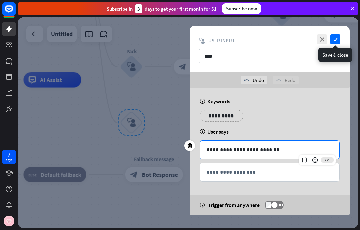
click at [334, 38] on icon "check" at bounding box center [336, 39] width 10 height 10
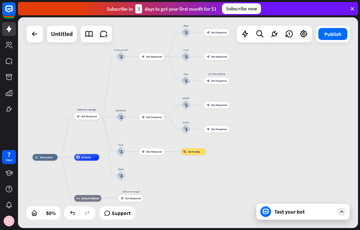
click at [134, 179] on div "home_2 Start point Welcome message block_bot_response Bot Response Study period…" at bounding box center [118, 210] width 170 height 105
click at [133, 175] on div "home_2 Start point Welcome message block_bot_response Bot Response Study period…" at bounding box center [118, 210] width 170 height 105
click at [132, 176] on div "plus" at bounding box center [130, 176] width 5 height 5
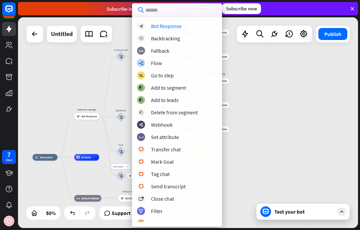
click at [189, 25] on div "block_bot_response Bot Response" at bounding box center [177, 26] width 80 height 8
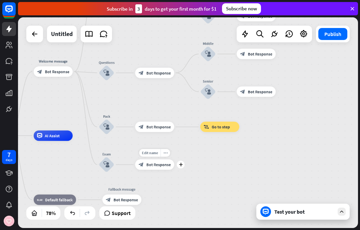
click at [167, 154] on icon "more_horiz" at bounding box center [166, 153] width 4 height 4
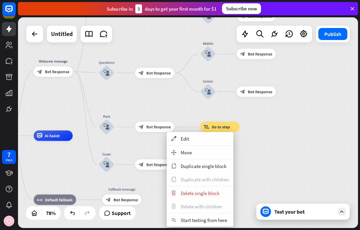
click at [193, 140] on div "appearance Edit" at bounding box center [200, 138] width 67 height 13
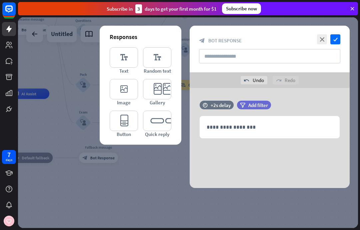
click at [273, 132] on div "**********" at bounding box center [270, 127] width 140 height 22
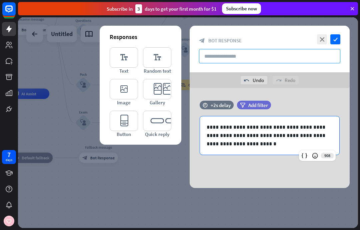
click at [272, 63] on input "text" at bounding box center [270, 56] width 142 height 14
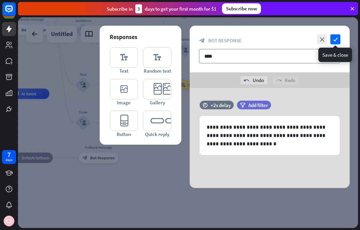
type input "****"
click at [337, 38] on icon "check" at bounding box center [336, 39] width 10 height 10
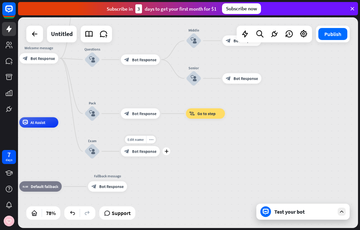
click at [167, 152] on icon "plus" at bounding box center [167, 152] width 4 height 4
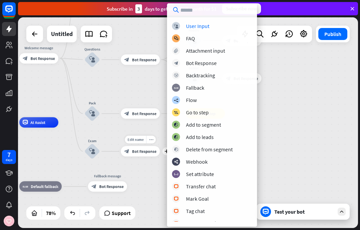
click at [200, 112] on div "Go to step" at bounding box center [197, 112] width 23 height 7
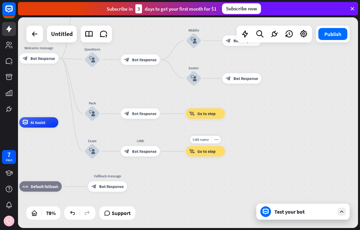
click at [217, 138] on icon "more_horiz" at bounding box center [216, 140] width 4 height 4
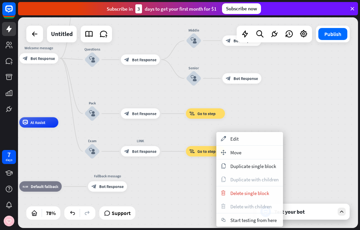
click at [238, 139] on span "Edit" at bounding box center [235, 139] width 8 height 6
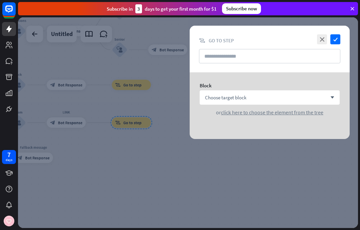
click at [256, 99] on div "Choose target block arrow_down" at bounding box center [270, 97] width 140 height 14
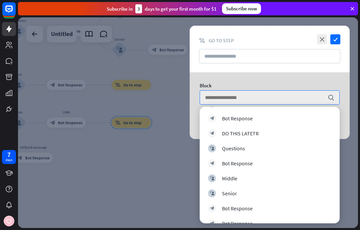
scroll to position [164, 0]
click at [252, 165] on div "Bot Response" at bounding box center [237, 163] width 31 height 7
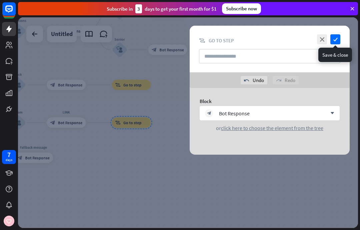
click at [338, 38] on icon "check" at bounding box center [336, 39] width 10 height 10
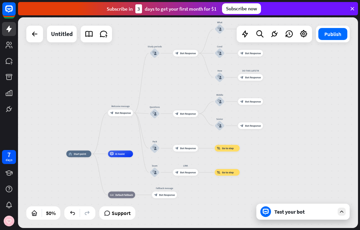
click at [338, 35] on button "Publish" at bounding box center [333, 34] width 29 height 12
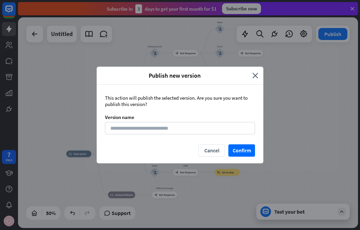
click at [246, 152] on button "Confirm" at bounding box center [242, 151] width 27 height 12
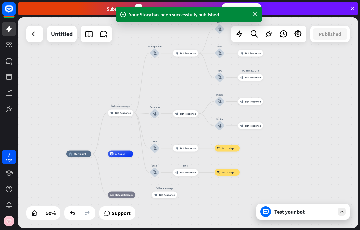
click at [287, 215] on div "Test your bot" at bounding box center [305, 212] width 60 height 7
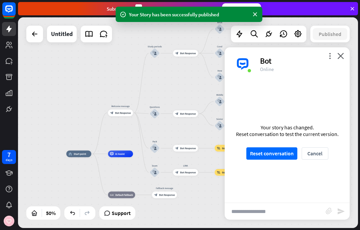
click at [281, 148] on button "Reset conversation" at bounding box center [272, 154] width 51 height 12
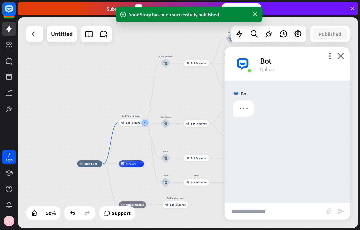
click at [266, 213] on input "text" at bounding box center [275, 211] width 101 height 17
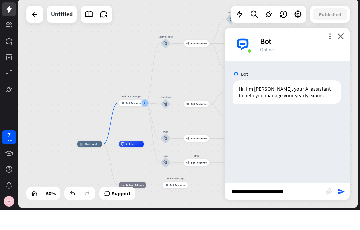
type input "**********"
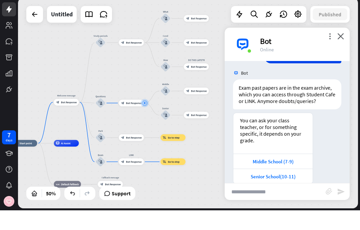
scroll to position [84, 0]
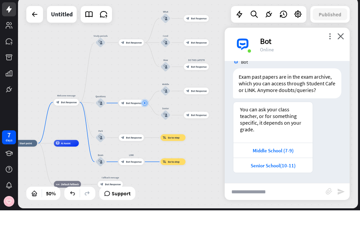
click at [343, 53] on icon "close" at bounding box center [341, 56] width 7 height 6
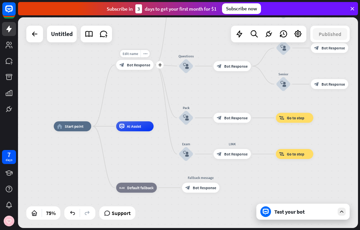
click at [160, 68] on div "plus" at bounding box center [159, 64] width 7 height 7
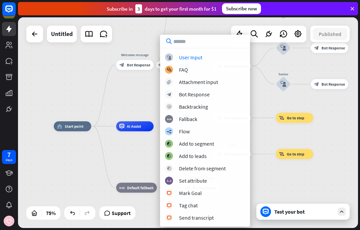
click at [299, 176] on div "home_2 Start point Edit name more_horiz plus Welcome message block_bot_response…" at bounding box center [181, 206] width 255 height 158
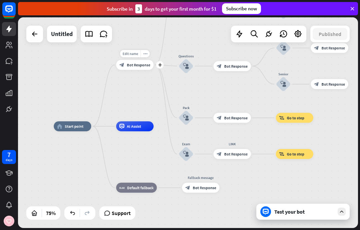
click at [164, 65] on div "plus" at bounding box center [159, 64] width 7 height 7
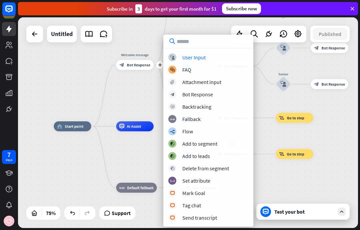
click at [195, 59] on div "User Input" at bounding box center [194, 57] width 23 height 7
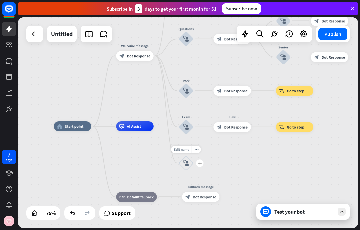
click at [197, 149] on icon "more_horiz" at bounding box center [197, 150] width 4 height 4
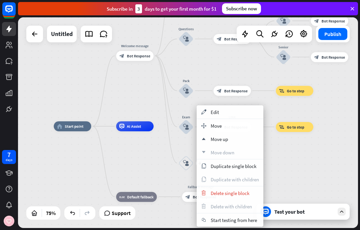
click at [236, 110] on div "appearance Edit" at bounding box center [230, 111] width 67 height 13
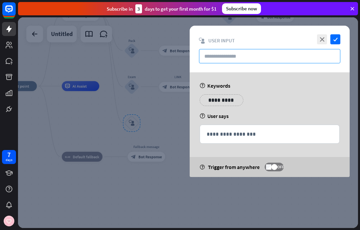
click at [229, 57] on input "text" at bounding box center [270, 56] width 142 height 14
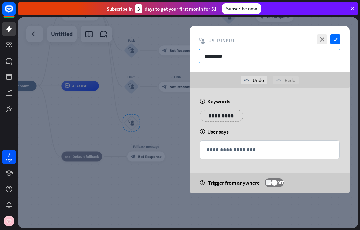
type input "*********"
click at [219, 115] on p "**********" at bounding box center [222, 116] width 34 height 8
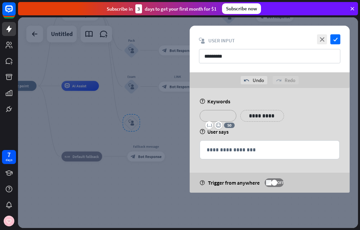
click at [271, 155] on div "**********" at bounding box center [270, 150] width 140 height 18
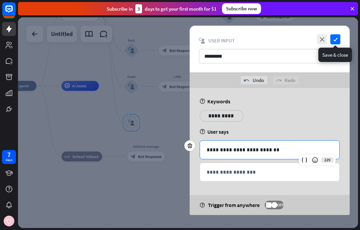
click at [337, 38] on icon "check" at bounding box center [336, 39] width 10 height 10
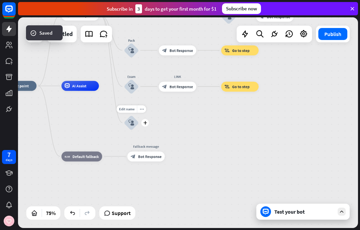
click at [145, 122] on icon "plus" at bounding box center [146, 122] width 4 height 3
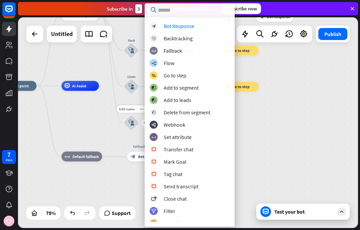
click at [190, 26] on div "Bot Response" at bounding box center [179, 26] width 31 height 7
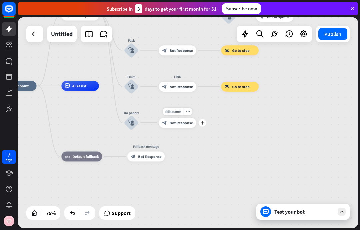
click at [189, 111] on icon "more_horiz" at bounding box center [188, 112] width 4 height 4
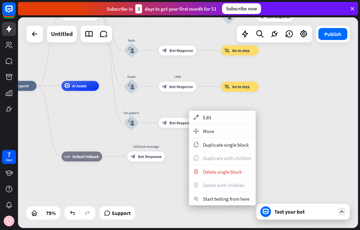
click at [208, 117] on span "Edit" at bounding box center [207, 117] width 8 height 6
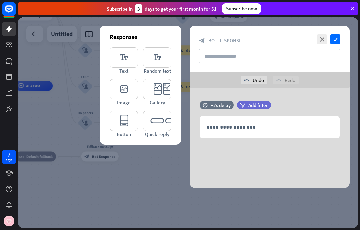
click at [242, 131] on p "**********" at bounding box center [270, 127] width 126 height 8
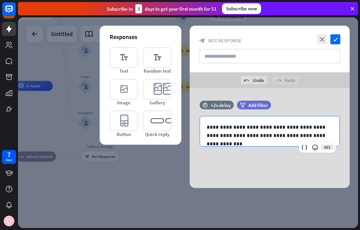
click at [336, 38] on icon "check" at bounding box center [336, 39] width 10 height 10
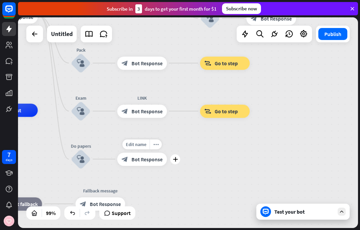
click at [155, 147] on icon "more_horiz" at bounding box center [155, 144] width 5 height 5
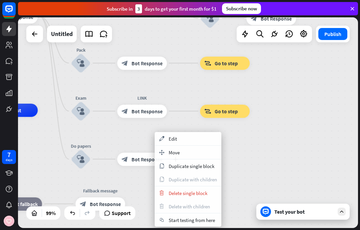
click at [177, 138] on div "appearance Edit" at bounding box center [188, 138] width 67 height 13
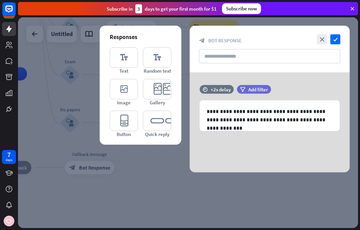
click at [328, 121] on p "**********" at bounding box center [270, 115] width 126 height 17
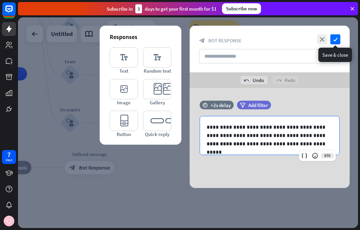
click at [334, 37] on icon "check" at bounding box center [336, 39] width 10 height 10
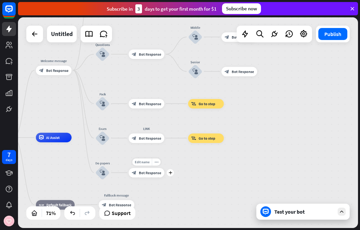
click at [170, 176] on div "plus" at bounding box center [170, 172] width 7 height 7
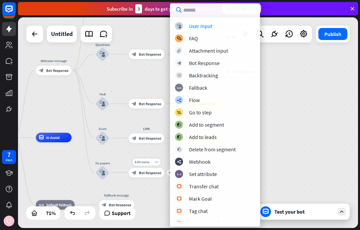
click at [207, 114] on div "Go to step" at bounding box center [200, 112] width 23 height 7
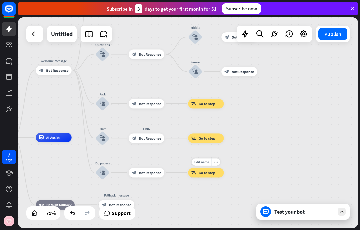
click at [215, 161] on icon "more_horiz" at bounding box center [216, 162] width 4 height 4
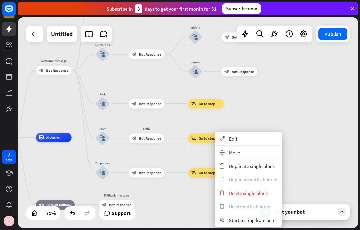
click at [235, 139] on span "Edit" at bounding box center [233, 139] width 8 height 6
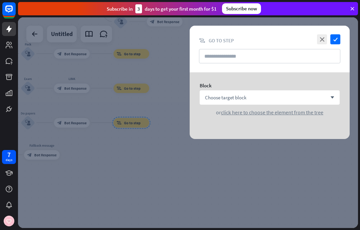
click at [267, 97] on div "Choose target block arrow_down" at bounding box center [270, 97] width 140 height 14
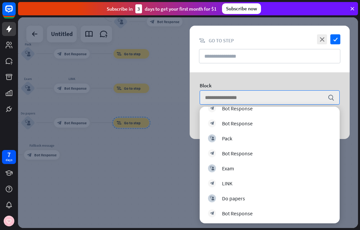
scroll to position [264, 0]
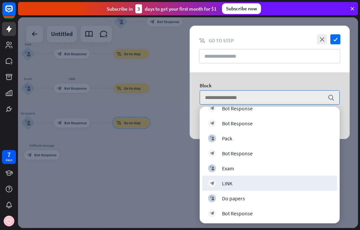
click at [264, 183] on div "block_bot_response LINK" at bounding box center [270, 184] width 124 height 8
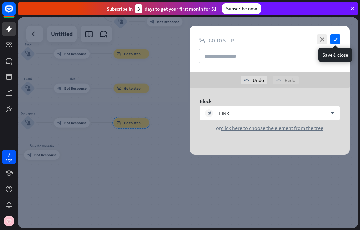
click at [338, 38] on icon "check" at bounding box center [336, 39] width 10 height 10
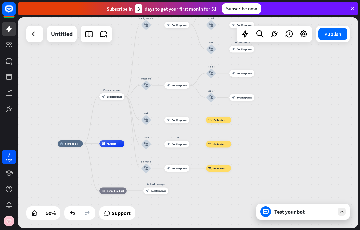
click at [331, 33] on button "Publish" at bounding box center [333, 34] width 29 height 12
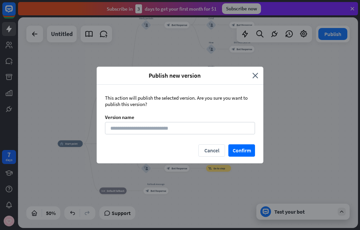
click at [241, 150] on button "Confirm" at bounding box center [242, 151] width 27 height 12
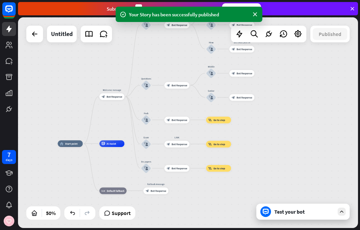
click at [288, 215] on div "Test your bot" at bounding box center [305, 212] width 60 height 7
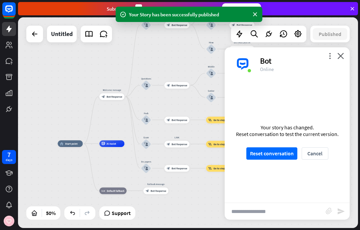
click at [287, 149] on button "Reset conversation" at bounding box center [272, 154] width 51 height 12
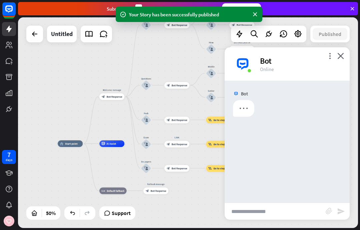
click at [265, 210] on input "text" at bounding box center [275, 211] width 101 height 17
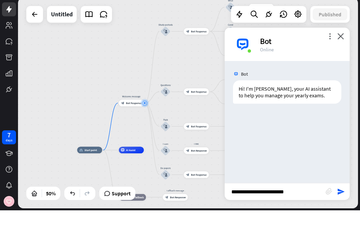
type input "**********"
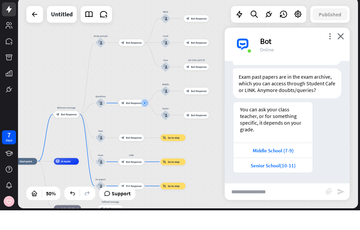
scroll to position [131, 0]
click at [344, 53] on icon "close" at bounding box center [341, 56] width 7 height 6
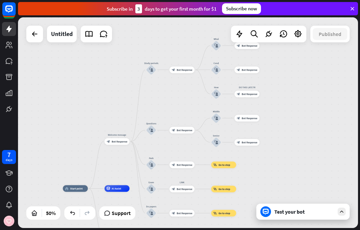
click at [350, 11] on icon at bounding box center [353, 9] width 6 height 6
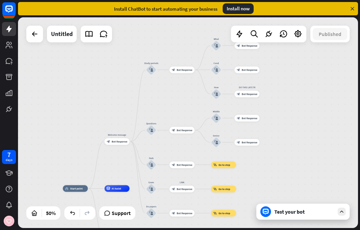
click at [351, 11] on icon at bounding box center [353, 9] width 6 height 6
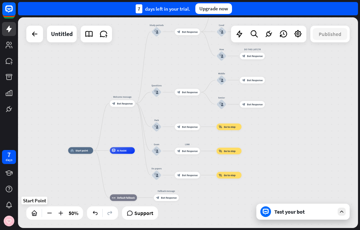
click at [36, 214] on icon at bounding box center [34, 213] width 7 height 7
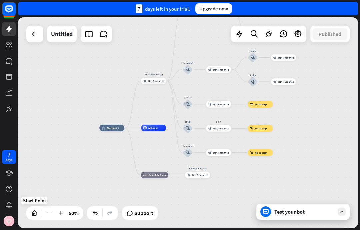
click at [11, 223] on img at bounding box center [9, 221] width 11 height 11
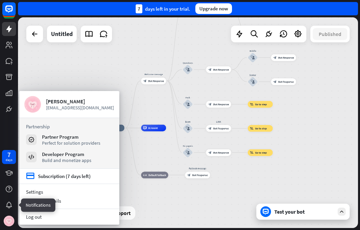
click at [0, 0] on icon at bounding box center [0, 0] width 0 height 0
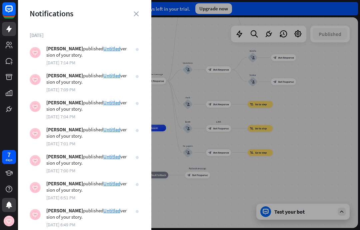
click at [137, 11] on icon "close" at bounding box center [136, 13] width 5 height 5
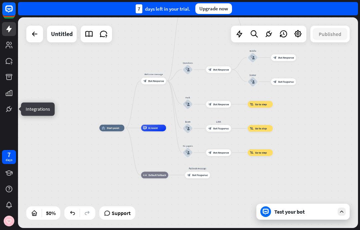
click at [0, 0] on icon at bounding box center [0, 0] width 0 height 0
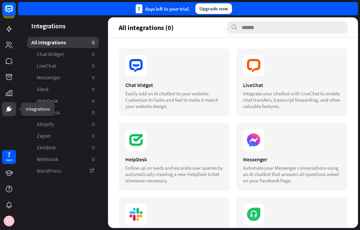
click at [0, 0] on icon at bounding box center [0, 0] width 0 height 0
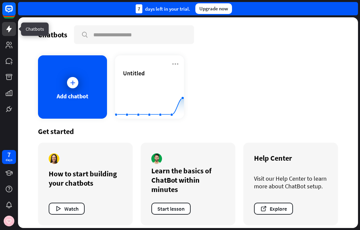
click at [0, 0] on icon at bounding box center [0, 0] width 0 height 0
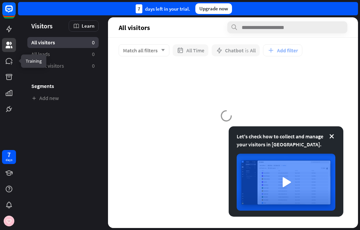
click at [0, 0] on icon at bounding box center [0, 0] width 0 height 0
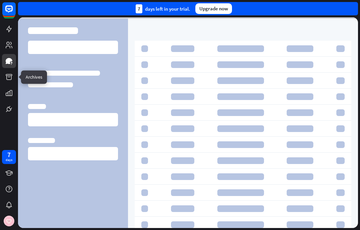
click at [0, 0] on icon at bounding box center [0, 0] width 0 height 0
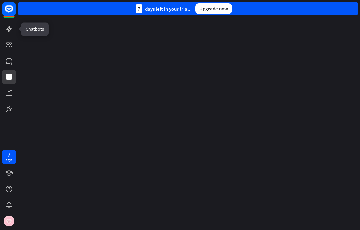
click at [0, 0] on icon at bounding box center [0, 0] width 0 height 0
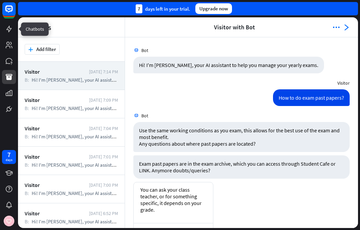
scroll to position [0, 0]
click at [14, 30] on link at bounding box center [9, 29] width 14 height 14
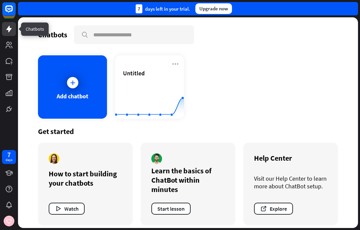
click at [179, 60] on icon at bounding box center [176, 64] width 8 height 8
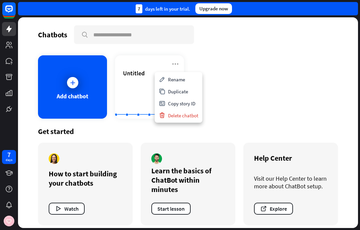
click at [183, 79] on div "Rename" at bounding box center [178, 79] width 45 height 12
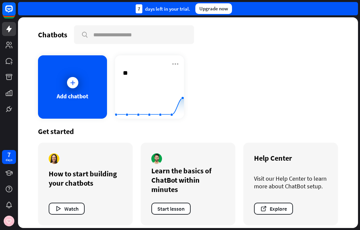
type input "*"
type input "**********"
click at [279, 97] on div "**********" at bounding box center [188, 122] width 340 height 211
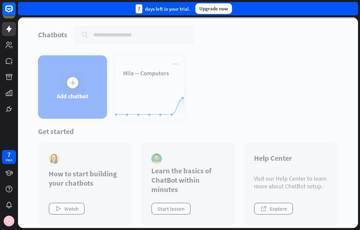
click at [159, 85] on div at bounding box center [188, 122] width 340 height 211
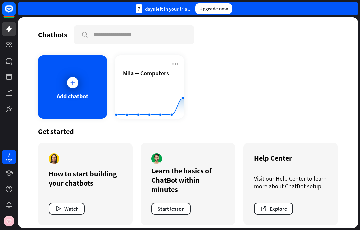
click at [157, 87] on rect at bounding box center [149, 102] width 69 height 42
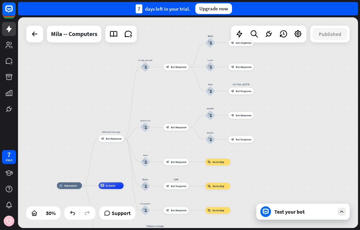
click at [276, 210] on div "Test your bot" at bounding box center [305, 212] width 60 height 7
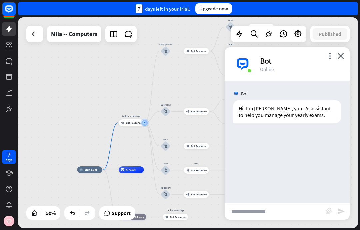
click at [254, 210] on input "text" at bounding box center [275, 211] width 101 height 17
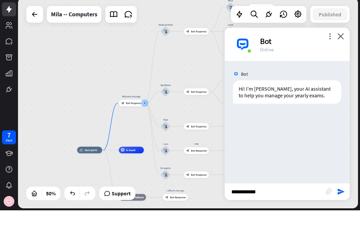
type input "**********"
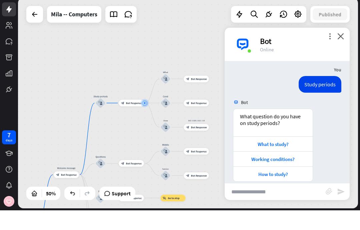
scroll to position [52, 0]
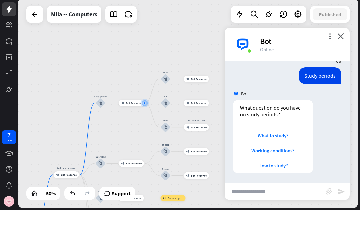
click at [281, 152] on div "What to study?" at bounding box center [273, 155] width 73 height 6
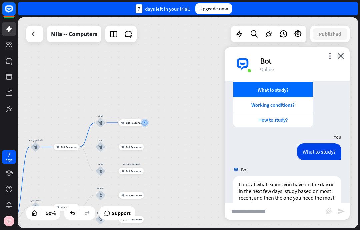
scroll to position [111, 0]
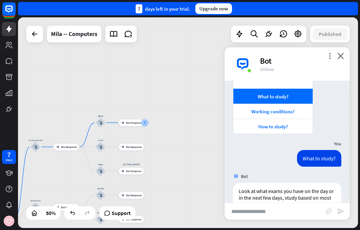
click at [295, 110] on div "Working conditions?" at bounding box center [273, 111] width 73 height 6
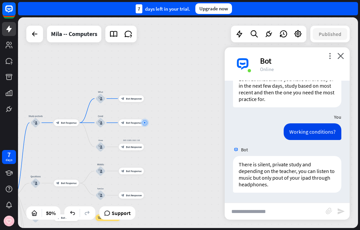
scroll to position [223, 0]
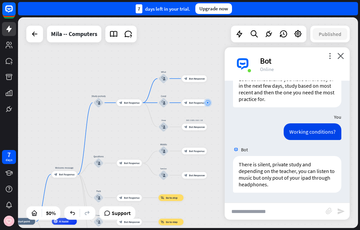
click at [267, 208] on input "text" at bounding box center [275, 211] width 101 height 17
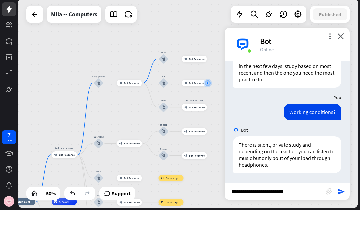
type input "**********"
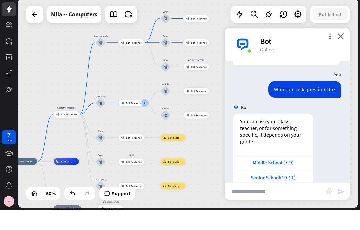
scroll to position [343, 0]
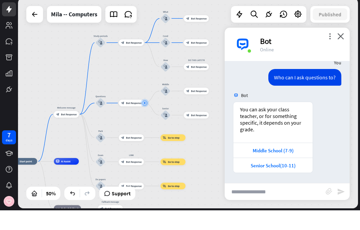
click at [282, 167] on div "Middle School (7-9)" at bounding box center [273, 170] width 73 height 6
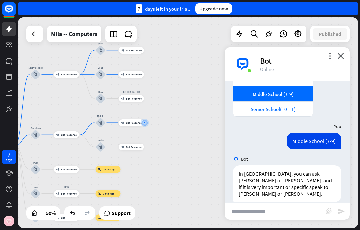
scroll to position [422, 0]
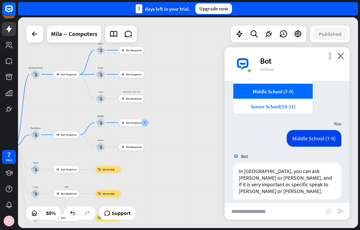
click at [284, 106] on div "Senior School(10-11)" at bounding box center [273, 106] width 73 height 6
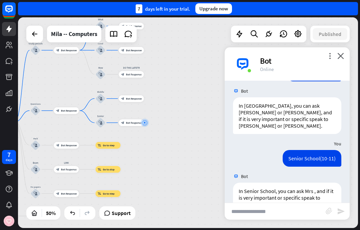
scroll to position [501, 0]
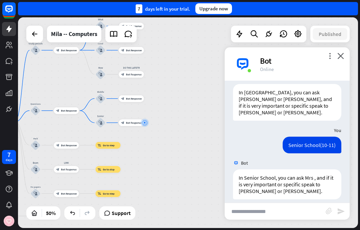
click at [291, 212] on input "text" at bounding box center [275, 211] width 101 height 17
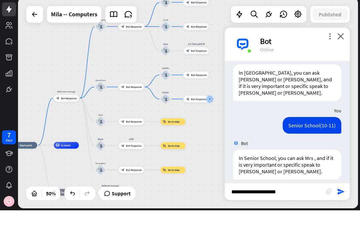
type input "**********"
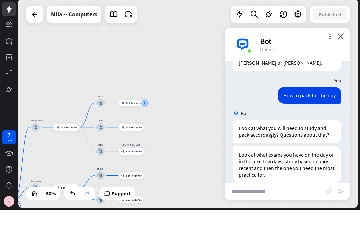
scroll to position [613, 0]
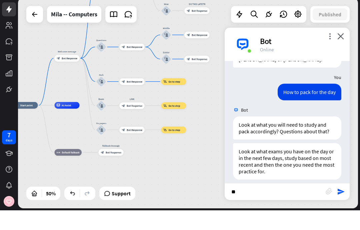
type input "*"
type input "**********"
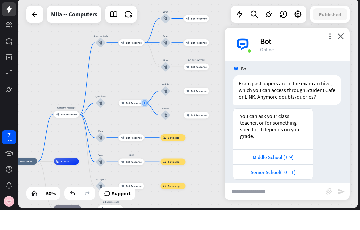
scroll to position [767, 0]
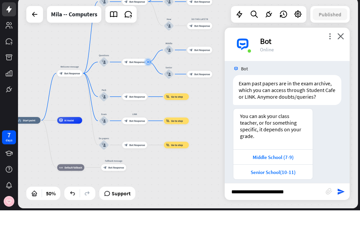
type input "**********"
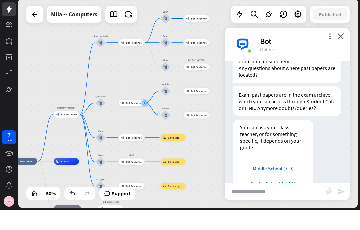
scroll to position [967, 0]
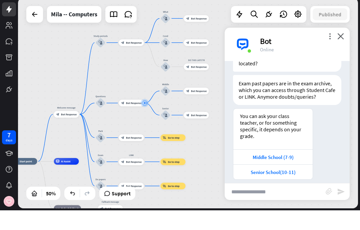
click at [36, 27] on div at bounding box center [34, 33] width 13 height 13
